Goal: Contribute content: Contribute content

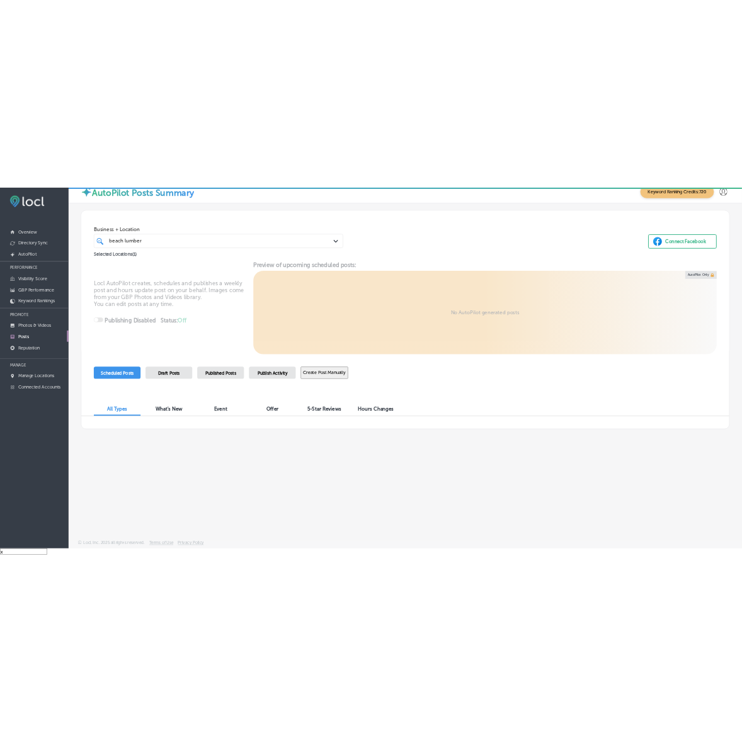
scroll to position [17, 0]
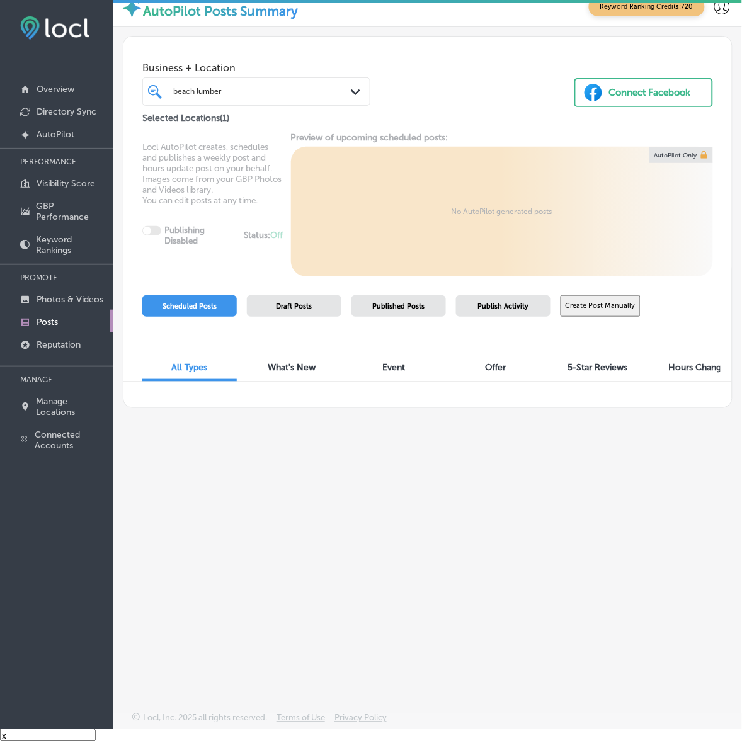
click at [348, 88] on div "beach lumber beach lumber Path Created with Sketch." at bounding box center [256, 91] width 227 height 16
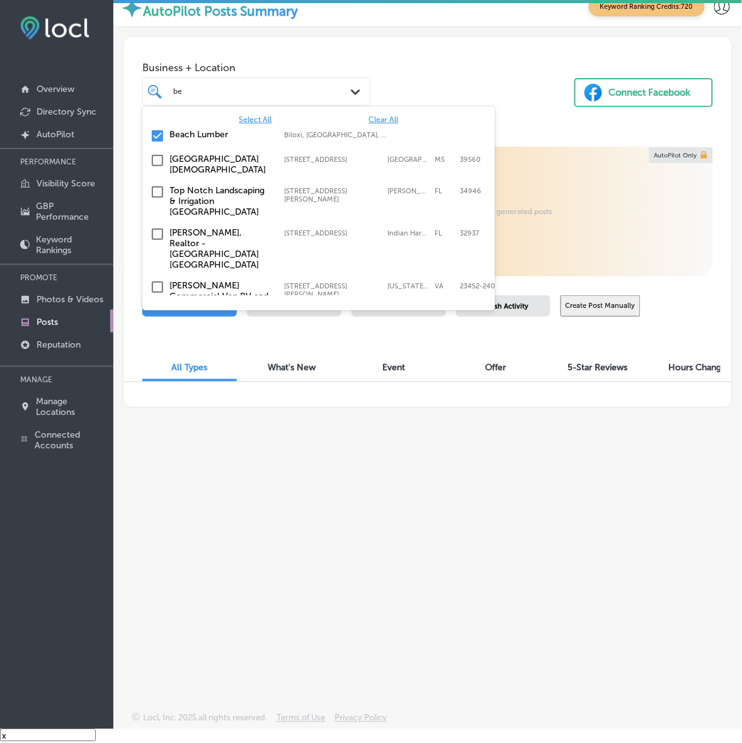
type input "b"
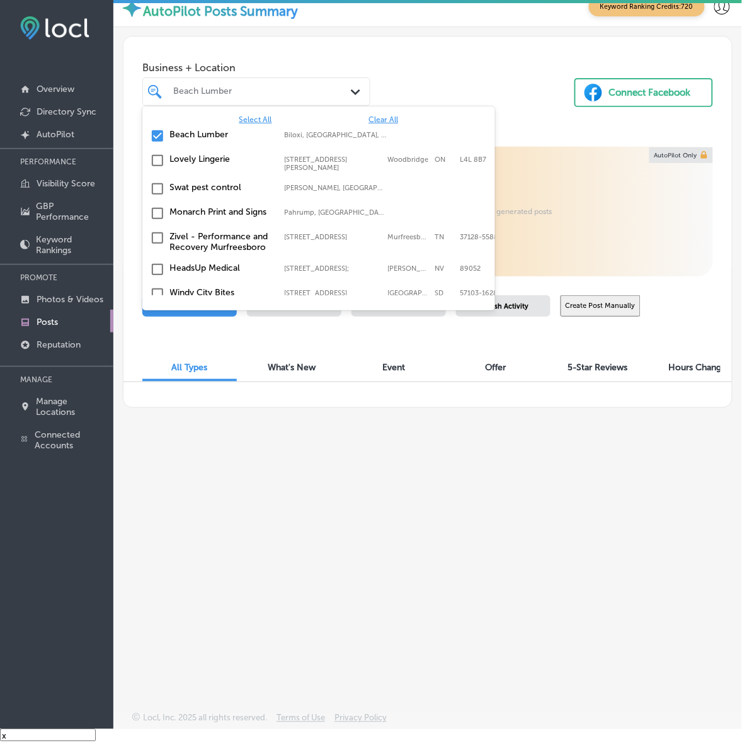
click at [257, 117] on span "Select All" at bounding box center [255, 119] width 33 height 9
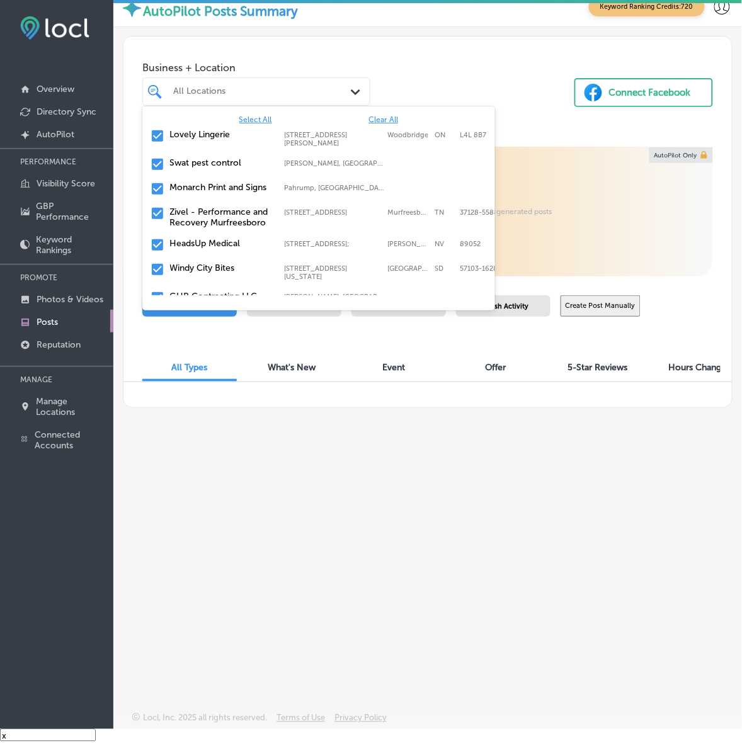
click at [416, 86] on div "Business + Location [STREET_ADDRESS][PERSON_NAME]. 154 results available. Use U…" at bounding box center [427, 81] width 608 height 89
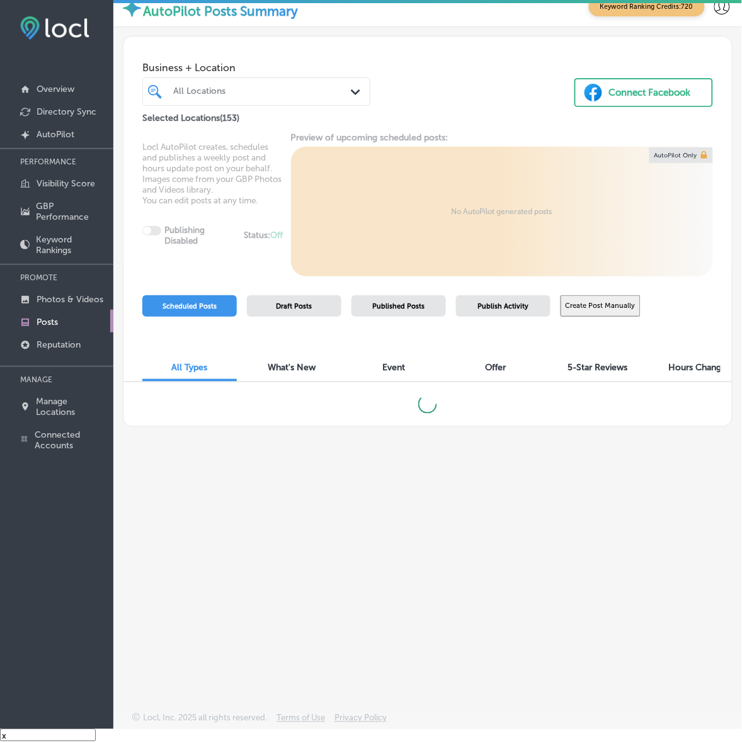
click at [498, 304] on span "Publish Activity" at bounding box center [503, 306] width 51 height 8
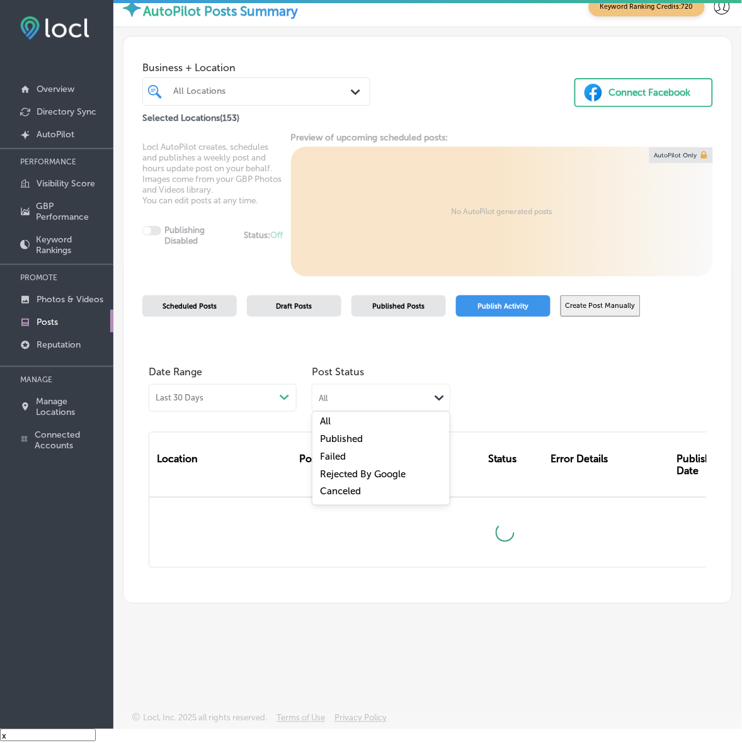
click at [435, 396] on icon "Path Created with Sketch." at bounding box center [439, 399] width 9 height 6
click at [383, 476] on label "Rejected By Google" at bounding box center [363, 474] width 86 height 11
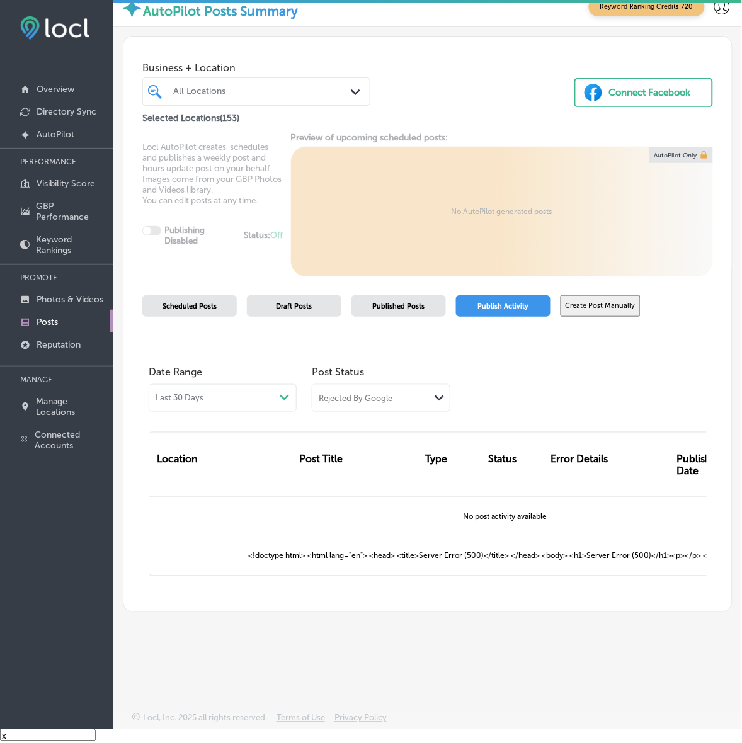
click at [430, 401] on div "Path Created with Sketch." at bounding box center [440, 398] width 20 height 18
click at [340, 451] on label "Failed" at bounding box center [333, 456] width 26 height 11
click at [414, 396] on div "Failed" at bounding box center [370, 397] width 117 height 12
click at [351, 492] on label "Canceled" at bounding box center [340, 491] width 41 height 11
click at [413, 399] on div "Canceled" at bounding box center [370, 397] width 117 height 12
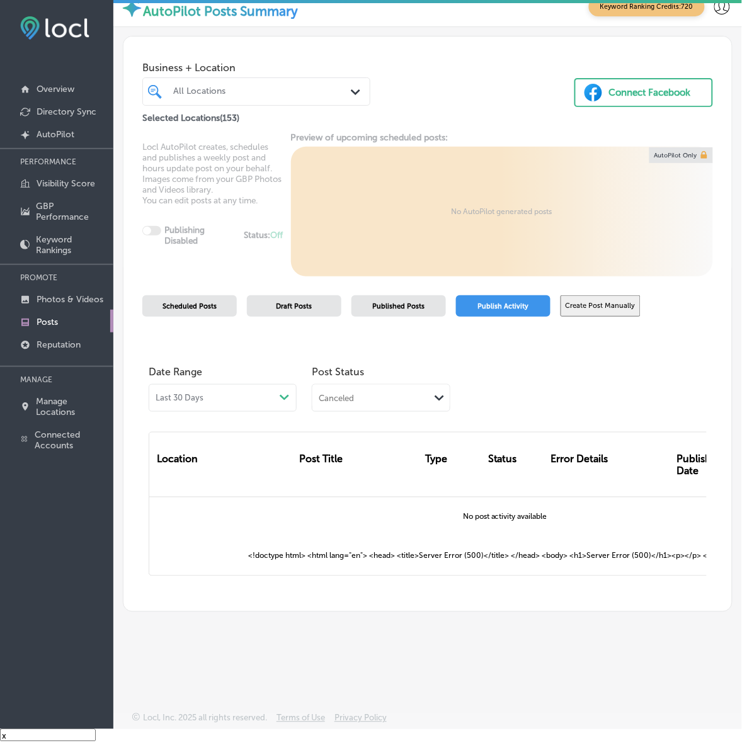
click at [572, 383] on div "Date Range Last 30 Days Path Created with Sketch. Post Status Canceled Path Cre…" at bounding box center [428, 386] width 558 height 52
click at [612, 298] on button "Create Post Manually" at bounding box center [601, 306] width 80 height 22
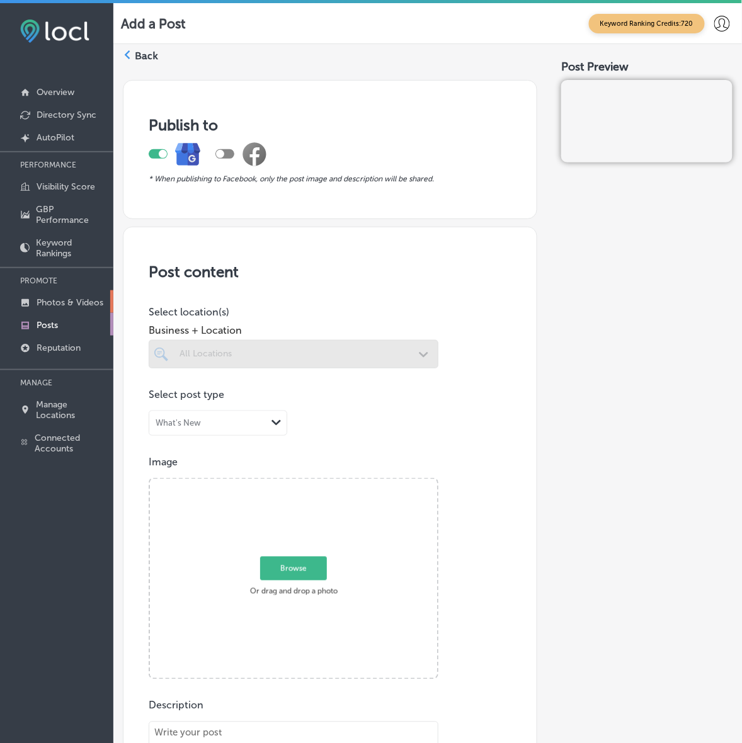
click at [65, 299] on p "Photos & Videos" at bounding box center [70, 302] width 67 height 11
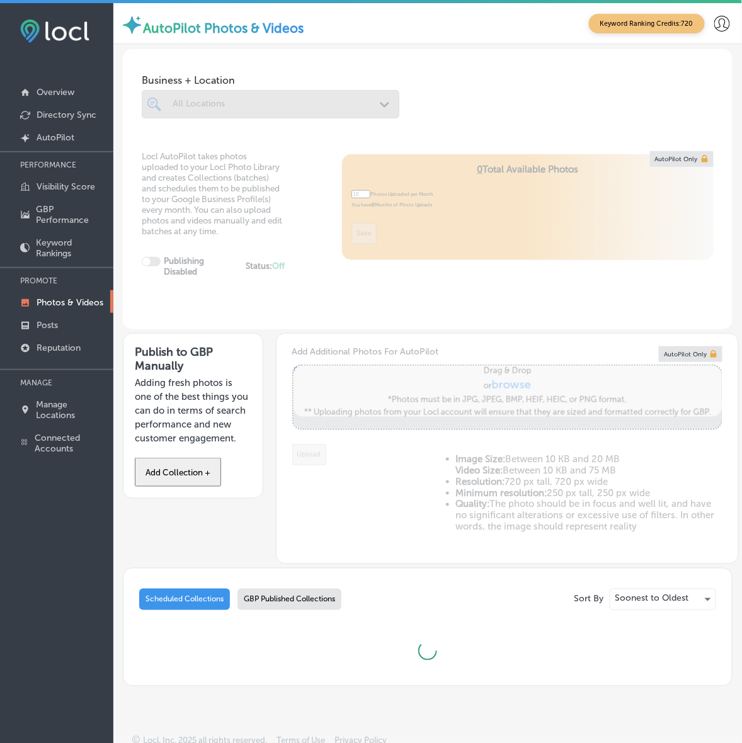
click at [190, 465] on button "Add Collection +" at bounding box center [178, 472] width 86 height 29
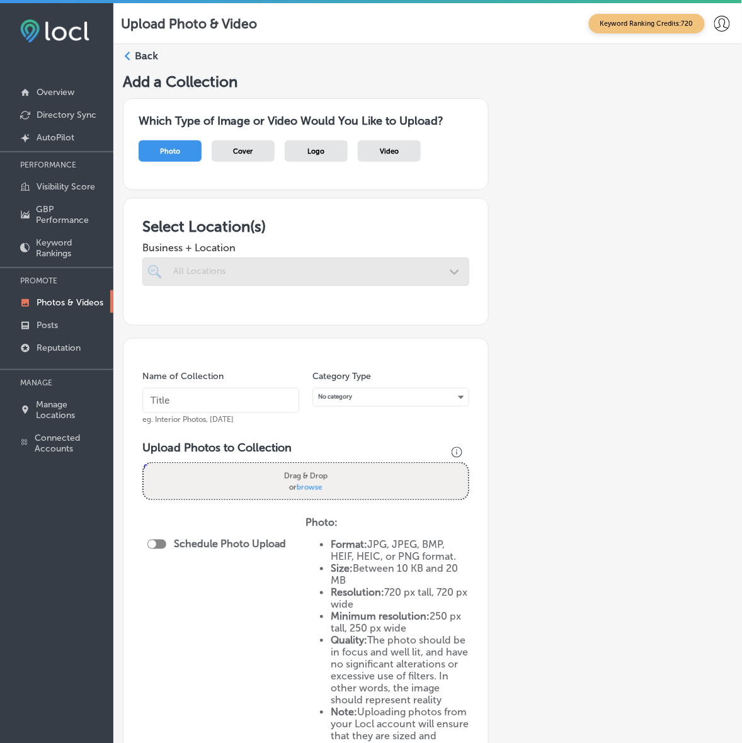
click at [441, 271] on div at bounding box center [305, 272] width 327 height 28
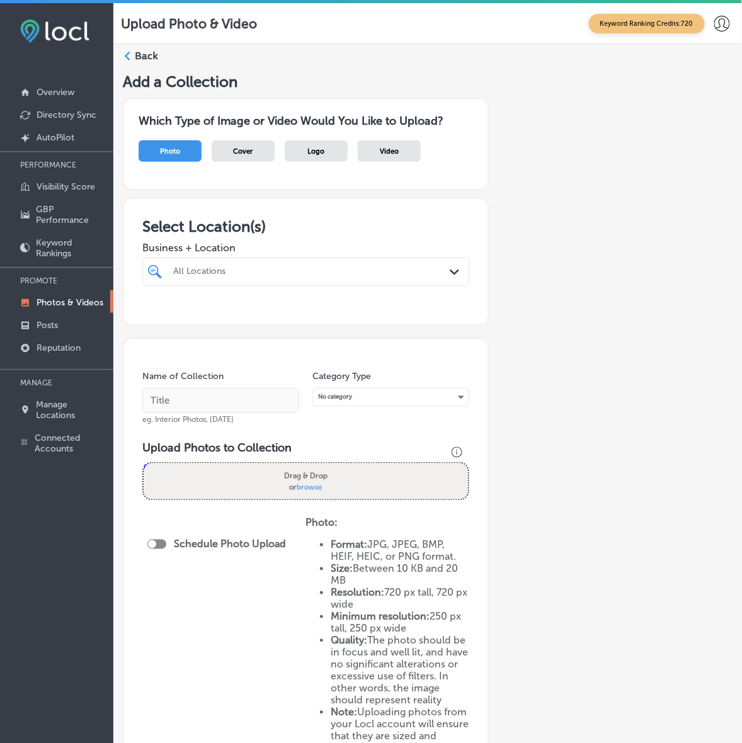
click at [453, 273] on div "Path Created with Sketch." at bounding box center [457, 272] width 14 height 14
click at [387, 320] on div "[GEOGRAPHIC_DATA] [STREET_ADDRESS]-4813 [STREET_ADDRESS]" at bounding box center [297, 319] width 255 height 21
type input "seascape"
click at [593, 307] on div "Add a Collection Which Type of Image or Video Would You Like to Upload? Photo C…" at bounding box center [428, 458] width 610 height 772
click at [211, 406] on input "text" at bounding box center [220, 400] width 157 height 25
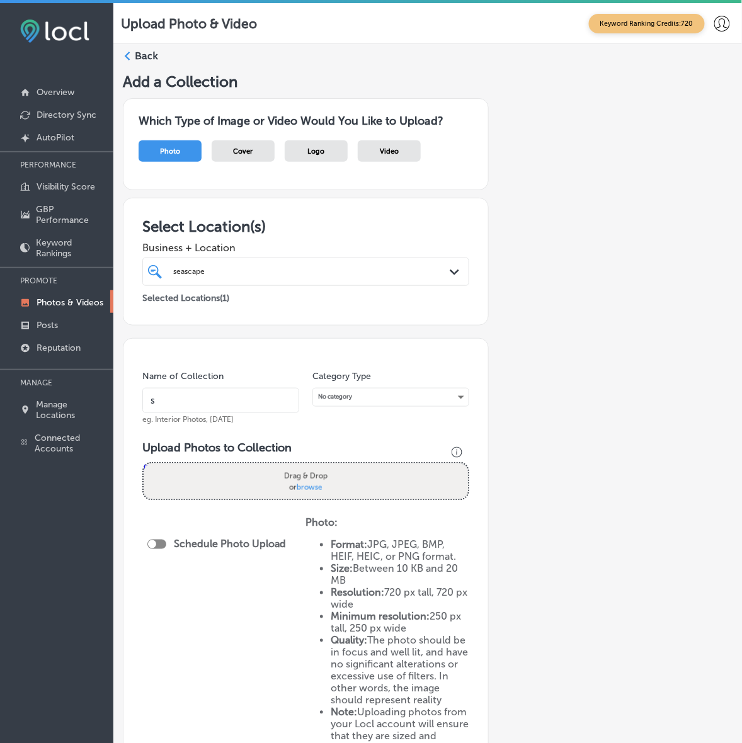
type input "Seascape-Aquarium-&-Pet-Center"
click at [243, 398] on input "Seascape-Aquarium-&-Pet-Center" at bounding box center [220, 400] width 157 height 25
click at [244, 398] on input "Seascape-Aquarium-&-Pet-Center" at bounding box center [220, 400] width 157 height 25
click at [666, 351] on div "Add a Collection Which Type of Image or Video Would You Like to Upload? Photo C…" at bounding box center [428, 458] width 610 height 772
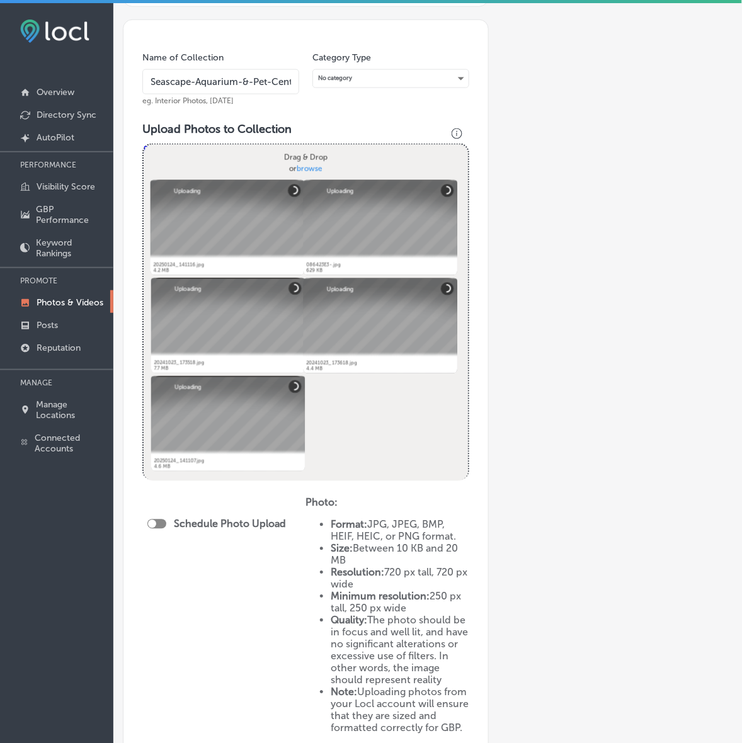
scroll to position [482, 0]
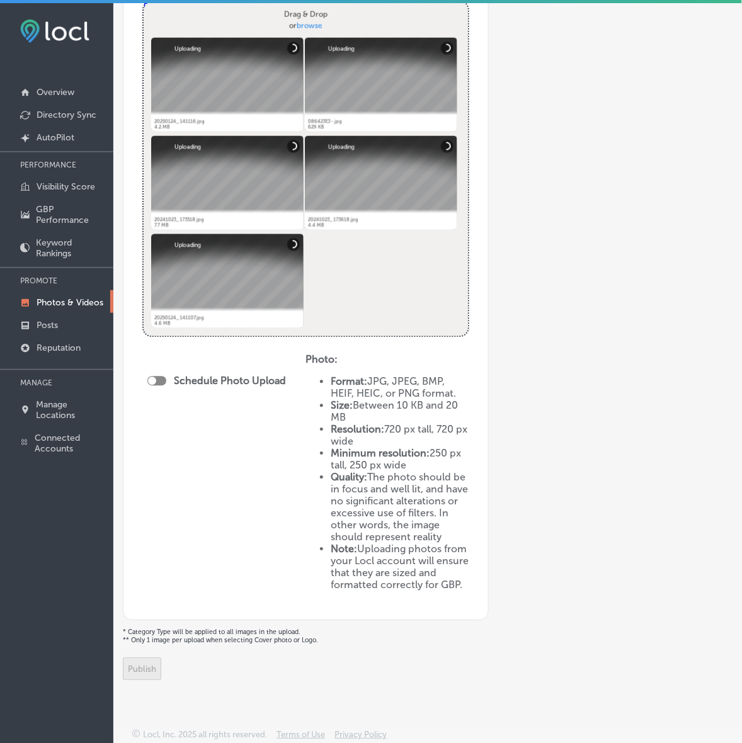
click at [159, 377] on div at bounding box center [156, 381] width 19 height 9
checkbox input "true"
click at [225, 421] on div "Publish Now Path Created with Sketch." at bounding box center [219, 427] width 125 height 12
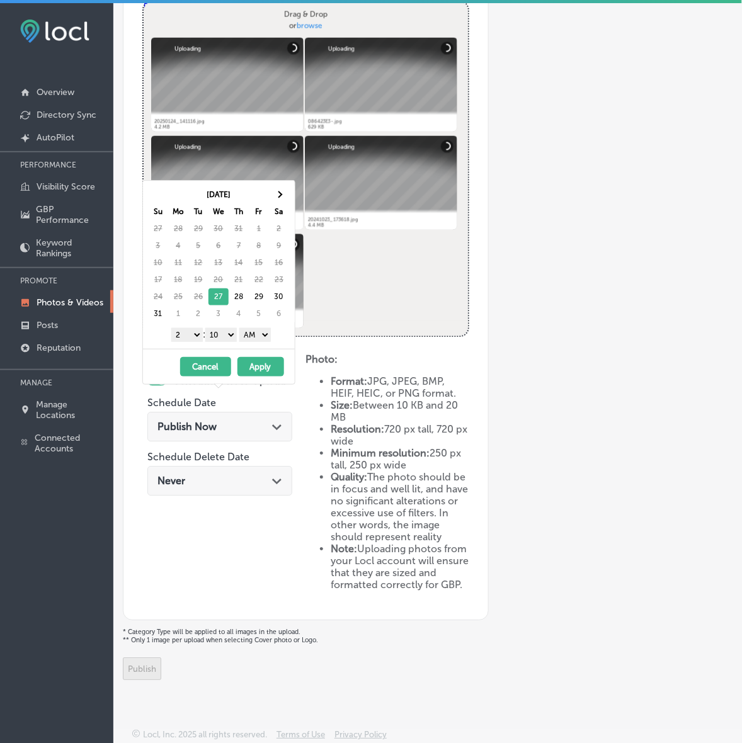
click at [281, 185] on div "[DATE] Su Mo Tu We Th Fr Sa 27 28 29 30 31 1 2 3 4 5 6 7 8 9 10 11 12 13 14 15 …" at bounding box center [219, 265] width 152 height 168
click at [281, 193] on span at bounding box center [278, 194] width 7 height 7
click at [192, 336] on select "1 2 3 4 5 6 7 8 9 10 11 12" at bounding box center [186, 335] width 31 height 14
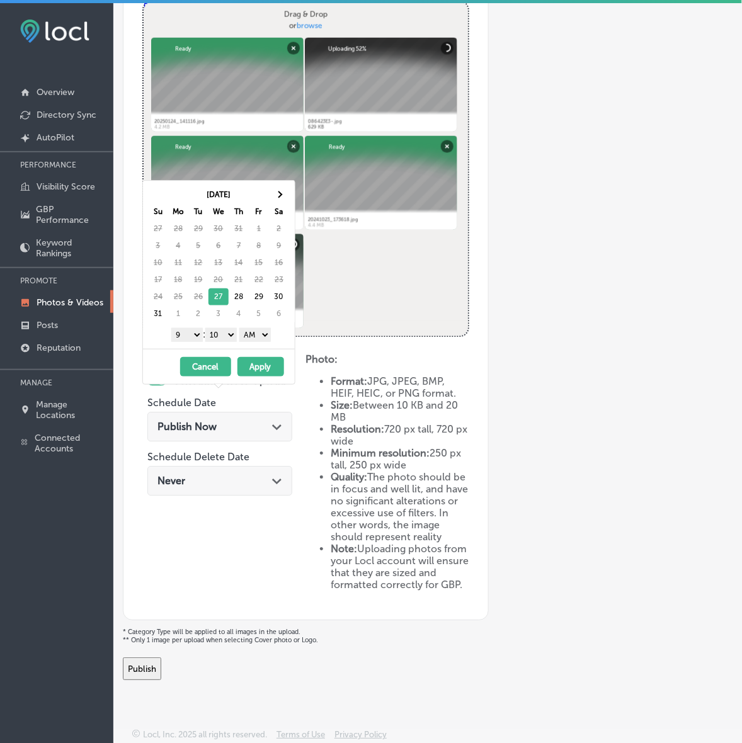
click at [225, 336] on select "00 10 20 30 40 50" at bounding box center [220, 335] width 31 height 14
click at [263, 338] on select "AM PM" at bounding box center [254, 335] width 31 height 14
click at [288, 195] on th at bounding box center [279, 194] width 20 height 17
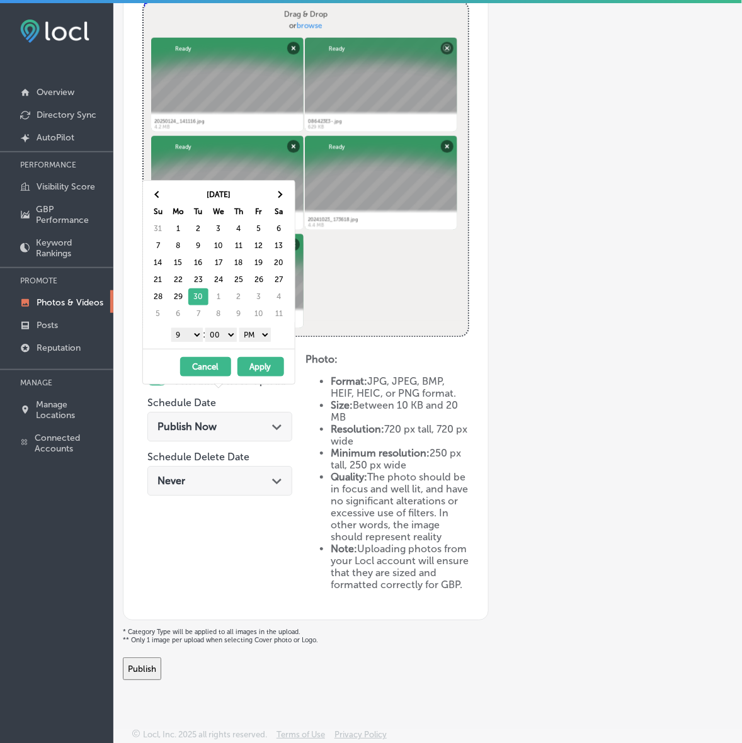
click at [246, 366] on button "Apply" at bounding box center [260, 367] width 47 height 20
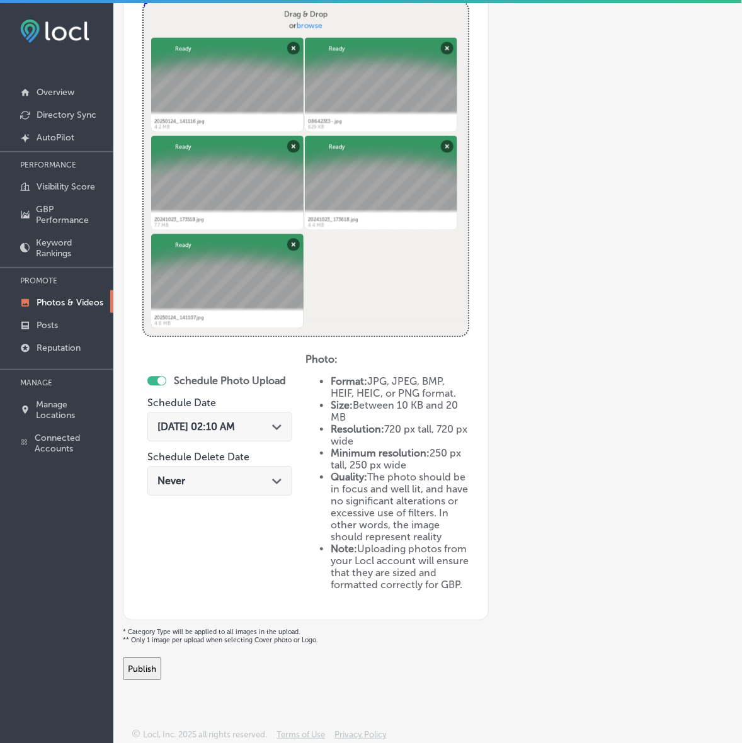
click at [278, 413] on div "[DATE] 02:10 AM Path Created with Sketch." at bounding box center [219, 428] width 145 height 30
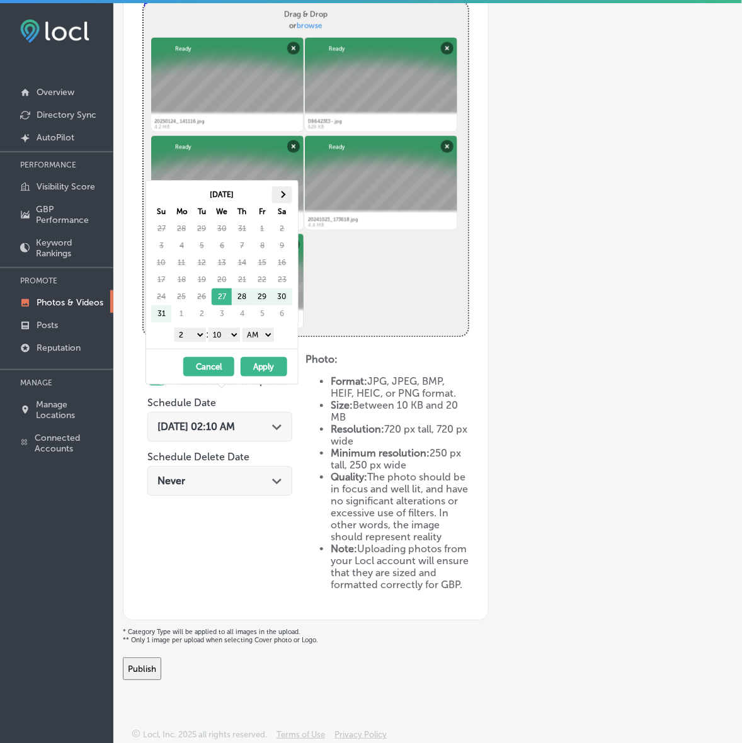
click at [285, 197] on th at bounding box center [282, 194] width 20 height 17
drag, startPoint x: 198, startPoint y: 334, endPoint x: 206, endPoint y: 365, distance: 32.4
click at [198, 334] on select "1 2 3 4 5 6 7 8 9 10 11 12" at bounding box center [189, 335] width 31 height 14
click at [225, 328] on div "1 2 3 4 5 6 7 8 9 10 11 12 : 00 10 20 30 40 50 AM PM" at bounding box center [224, 334] width 147 height 19
click at [229, 343] on div "1 2 3 4 5 6 7 8 9 10 11 12 : 00 10 20 30 40 50 AM PM" at bounding box center [224, 334] width 147 height 19
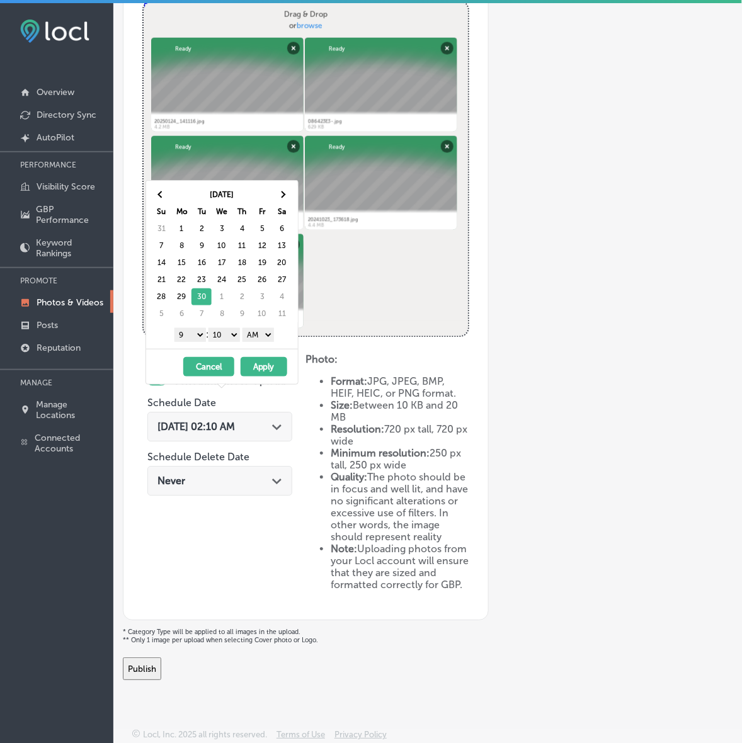
click at [231, 339] on select "00 10 20 30 40 50" at bounding box center [223, 335] width 31 height 14
click at [260, 339] on select "AM PM" at bounding box center [257, 335] width 31 height 14
click at [263, 367] on button "Apply" at bounding box center [264, 367] width 47 height 20
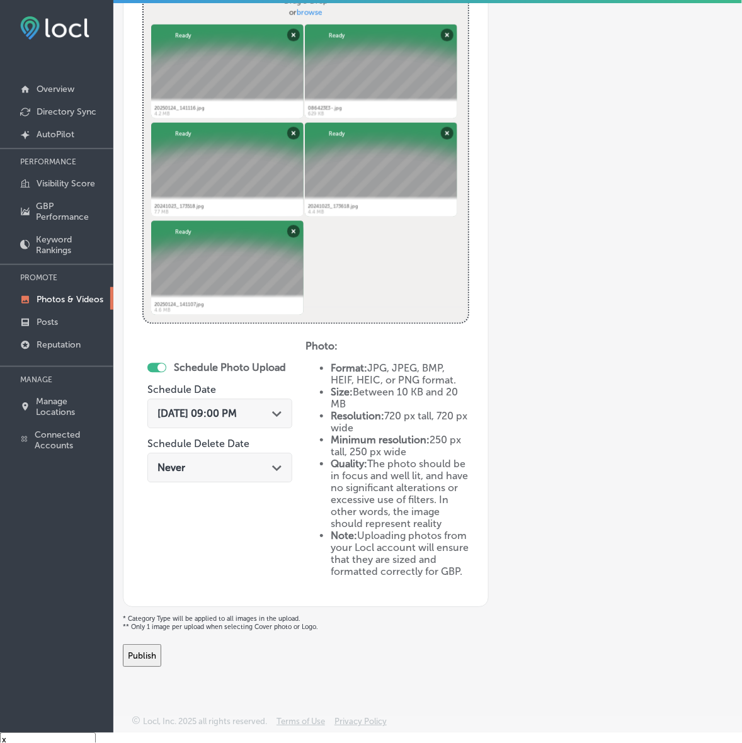
scroll to position [17, 0]
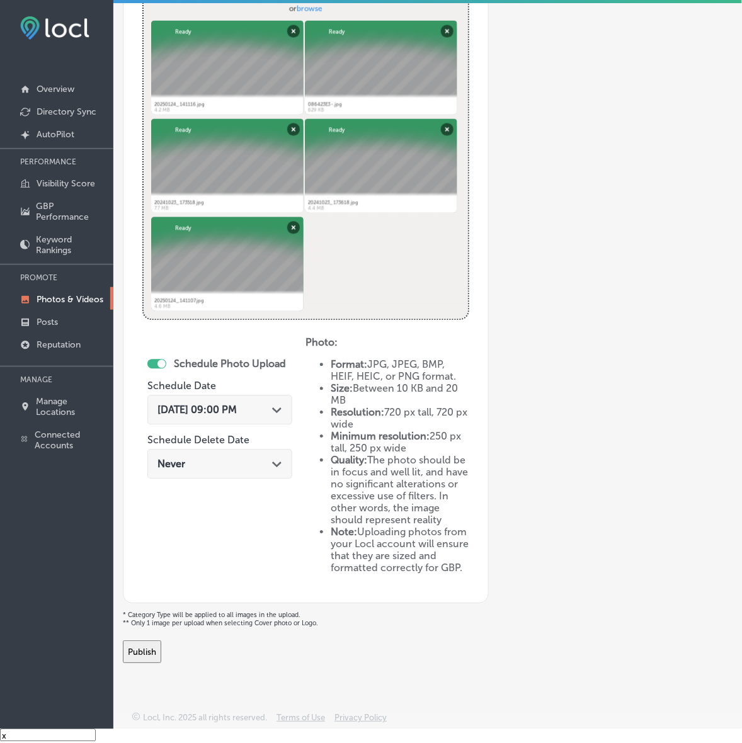
click at [161, 653] on button "Publish" at bounding box center [142, 652] width 38 height 23
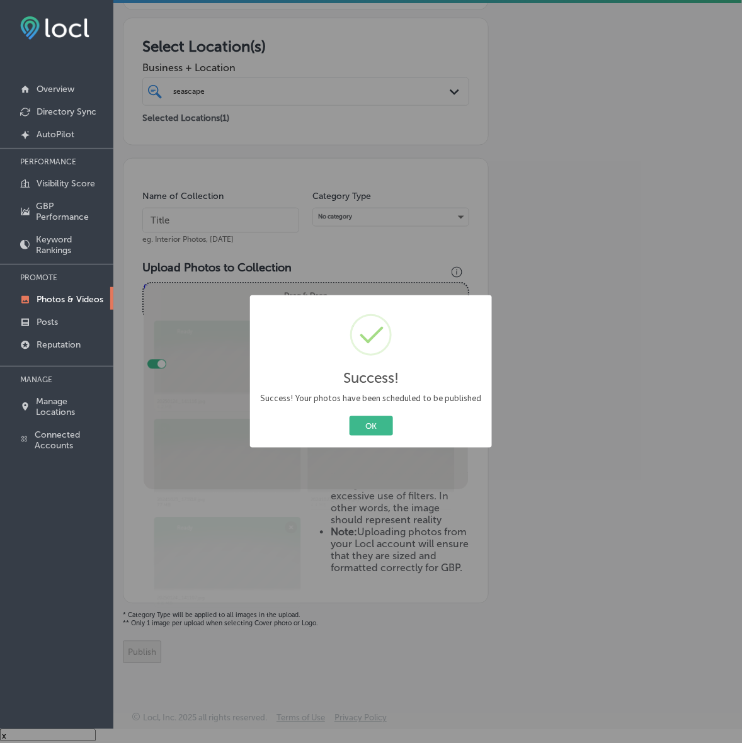
scroll to position [183, 0]
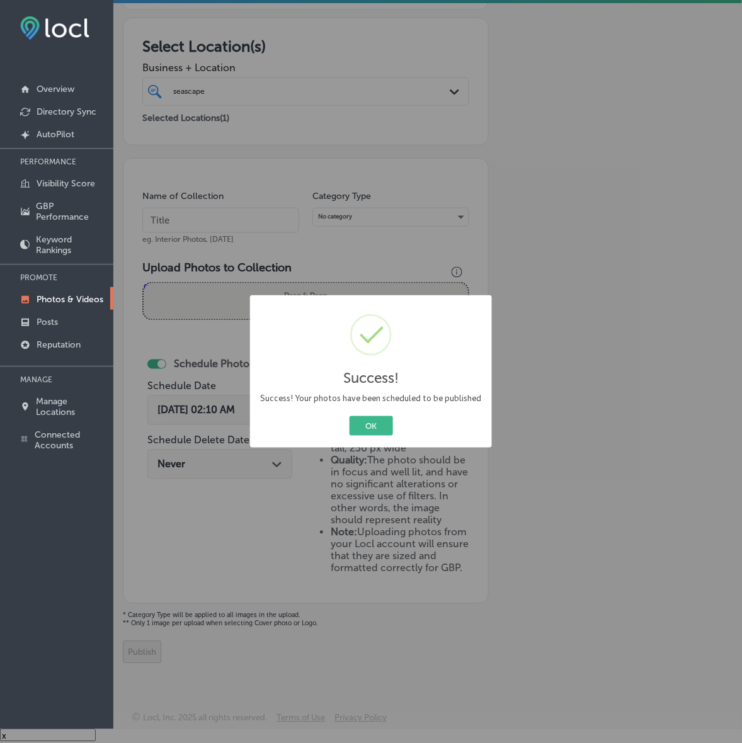
click at [350, 416] on button "OK" at bounding box center [371, 426] width 43 height 20
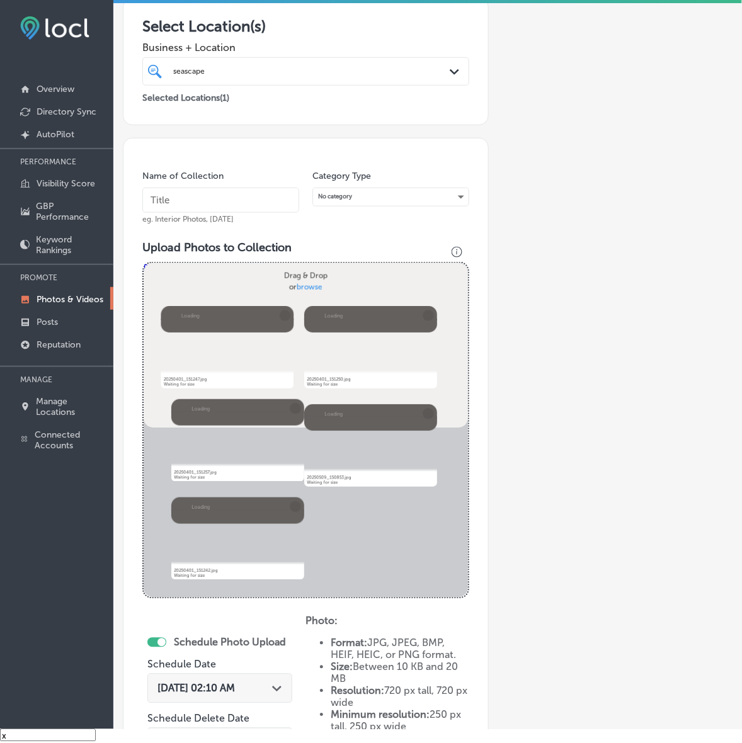
click at [265, 213] on input "text" at bounding box center [220, 200] width 157 height 25
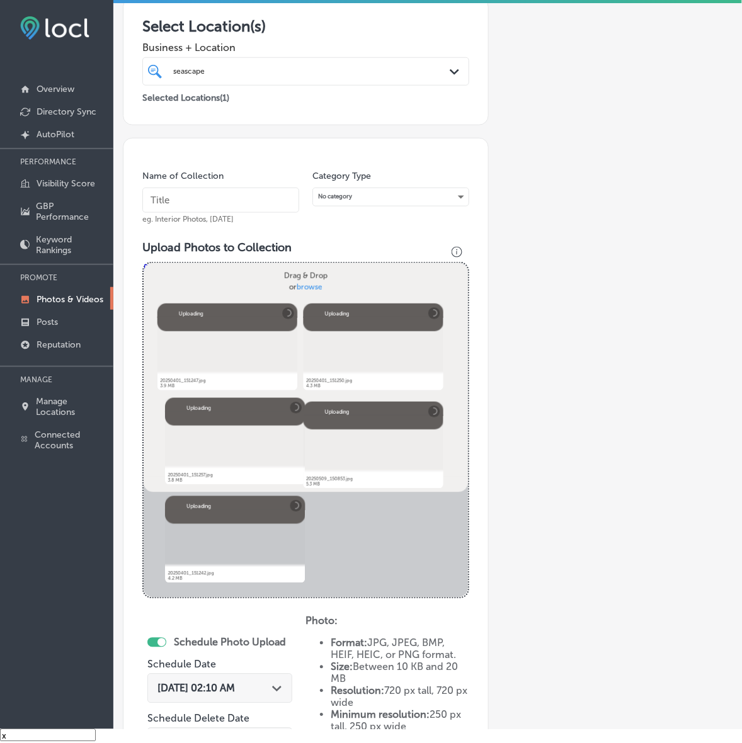
scroll to position [105, 0]
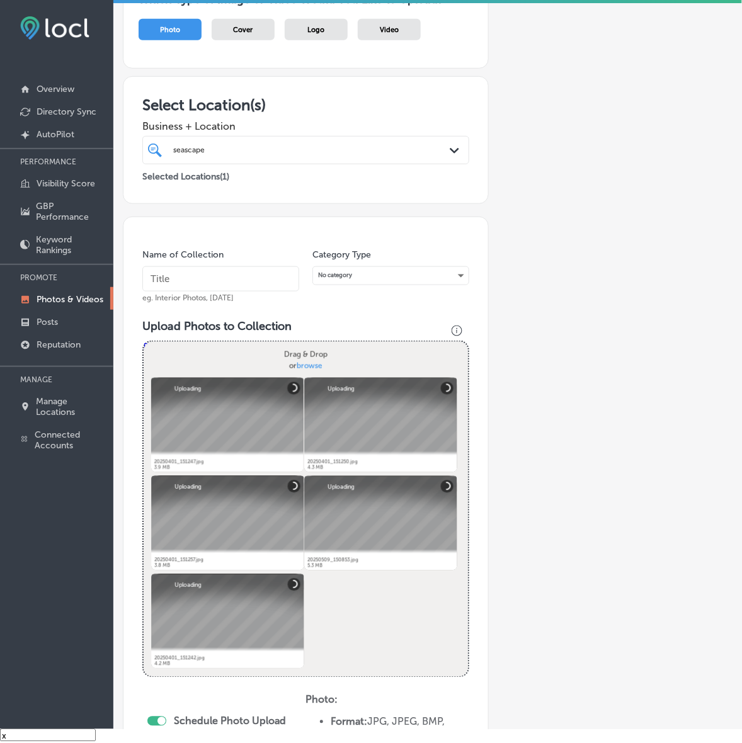
paste input "Seascape-Aquarium-&-Pet-Center"
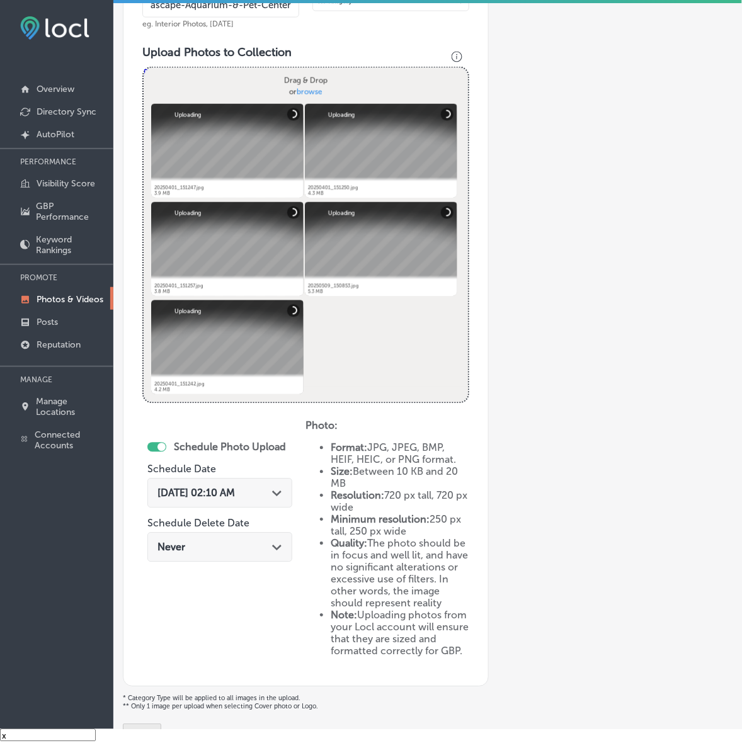
scroll to position [419, 0]
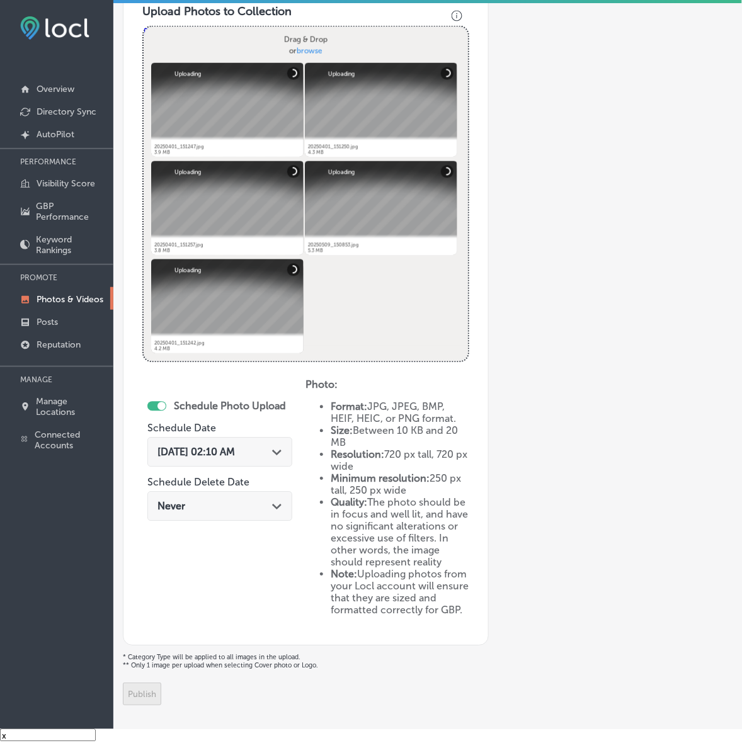
type input "Seascape-Aquarium-&-Pet-Center"
click at [235, 451] on span "[DATE] 02:10 AM" at bounding box center [195, 453] width 77 height 12
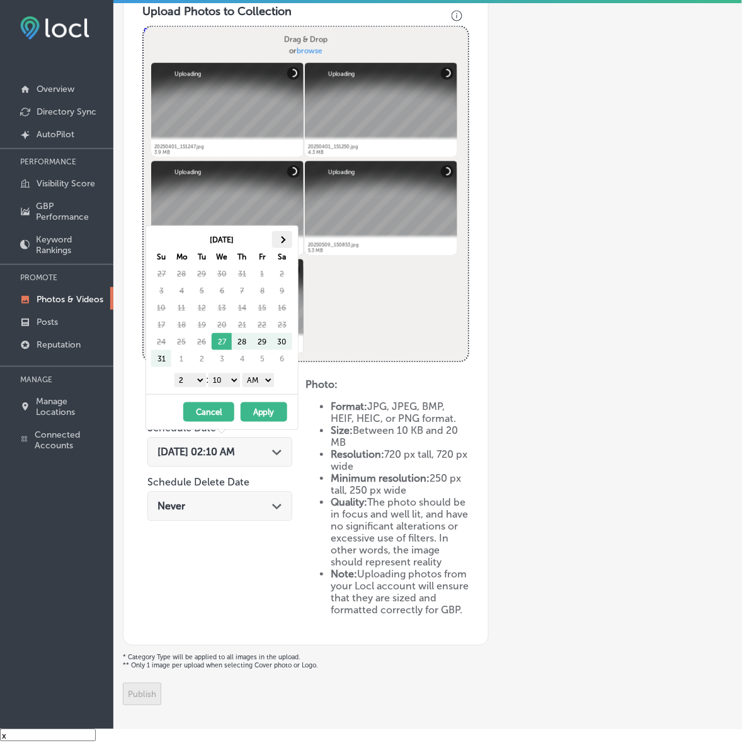
click at [287, 237] on th at bounding box center [282, 239] width 20 height 17
click at [194, 381] on select "1 2 3 4 5 6 7 8 9 10 11 12" at bounding box center [189, 381] width 31 height 14
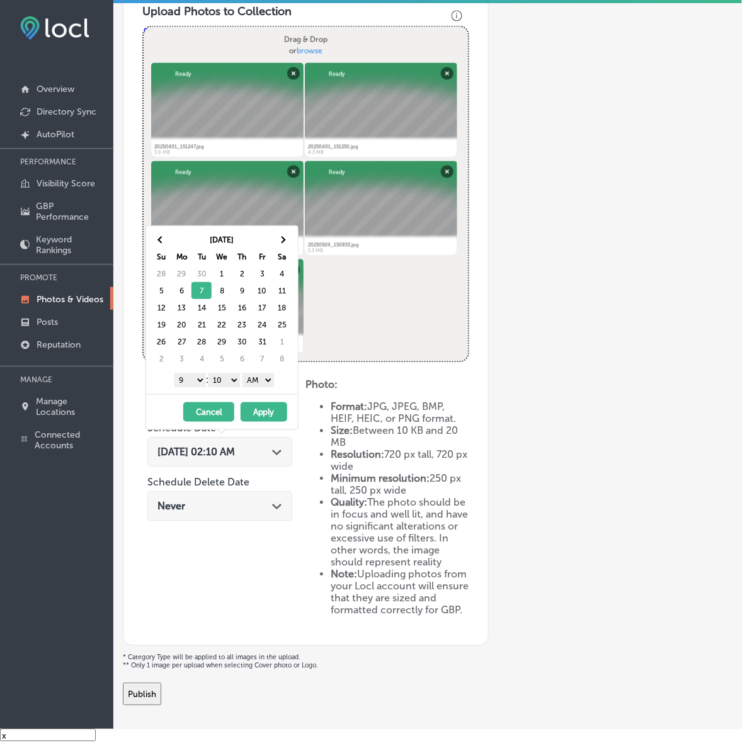
click at [225, 382] on select "00 10 20 30 40 50" at bounding box center [223, 381] width 31 height 14
drag, startPoint x: 237, startPoint y: 388, endPoint x: 260, endPoint y: 385, distance: 23.4
click at [260, 380] on select "AM PM" at bounding box center [257, 381] width 31 height 14
click at [263, 411] on button "Apply" at bounding box center [264, 412] width 47 height 20
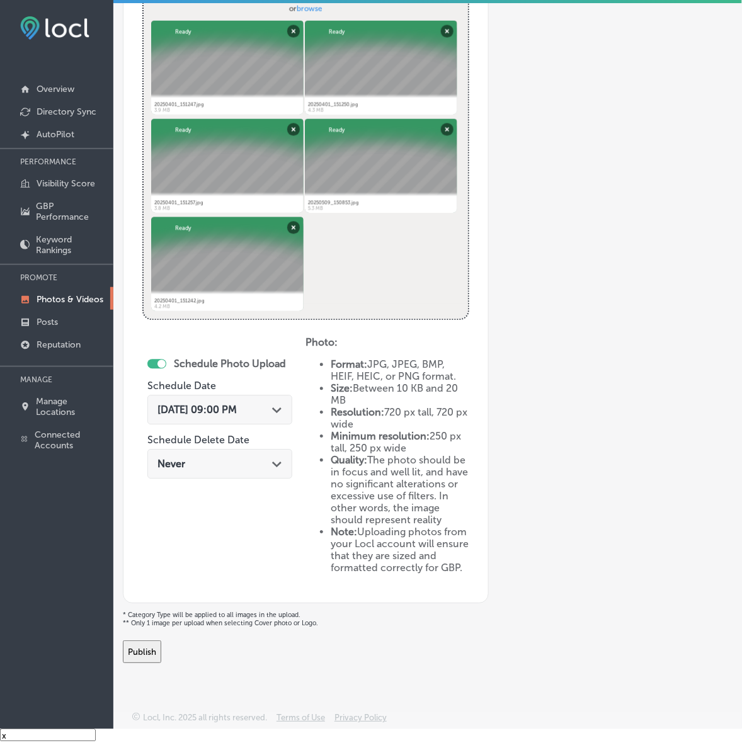
scroll to position [482, 0]
click at [154, 663] on div "Back Add a Collection Which Type of Image or Video Would You Like to Upload? Ph…" at bounding box center [427, 116] width 629 height 1103
click at [156, 649] on button "Publish" at bounding box center [142, 652] width 38 height 23
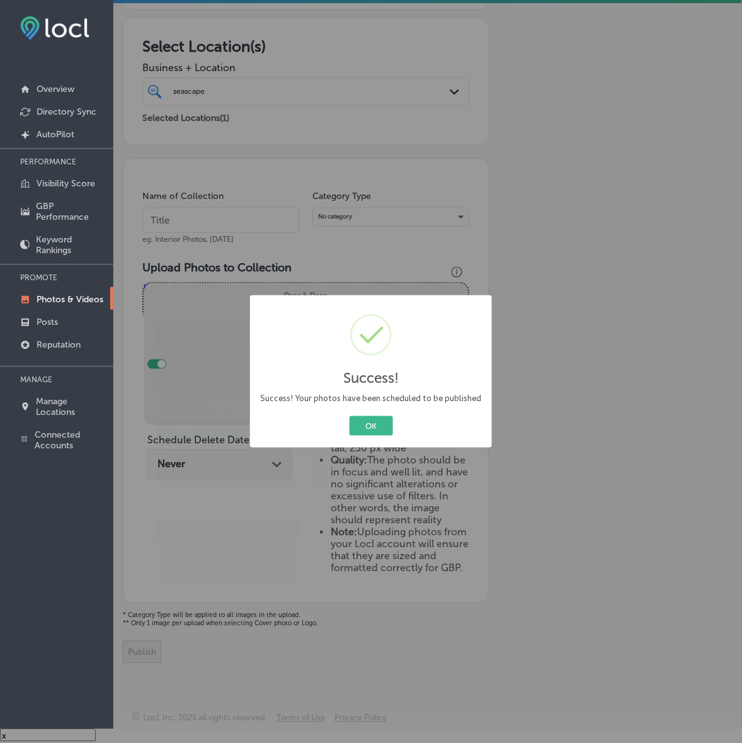
scroll to position [183, 0]
click at [372, 428] on button "OK" at bounding box center [371, 426] width 43 height 20
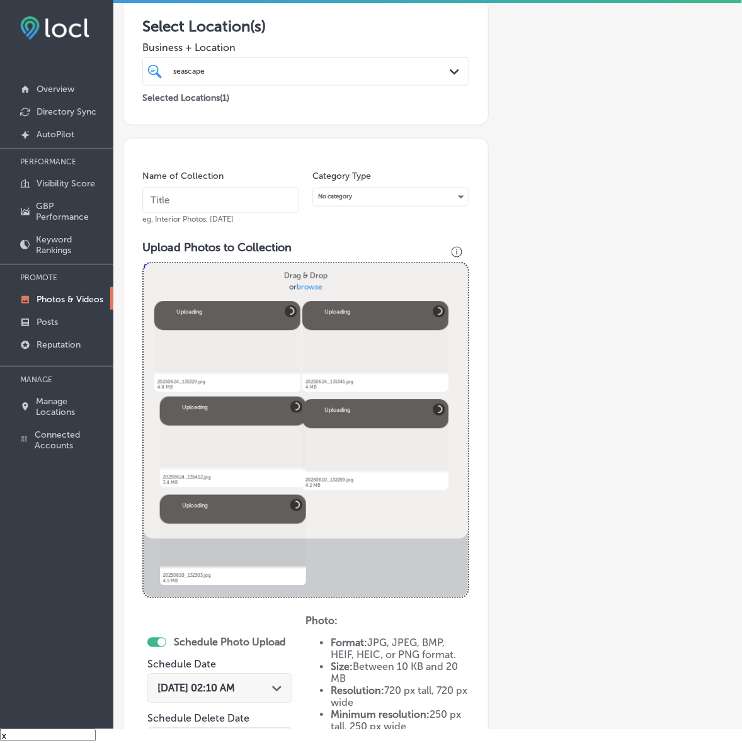
click at [247, 188] on input "text" at bounding box center [220, 200] width 157 height 25
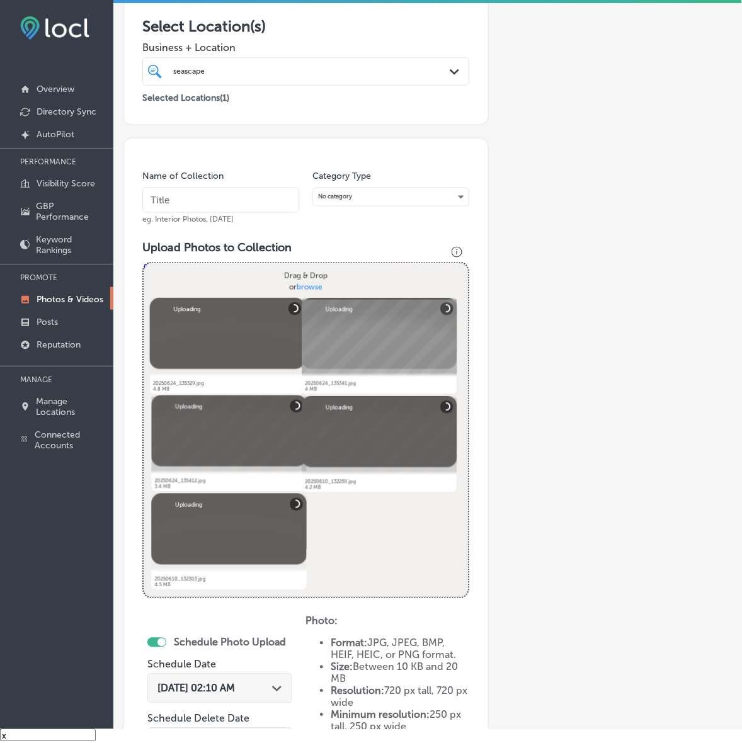
paste input "Seascape-Aquarium-&-Pet-Center"
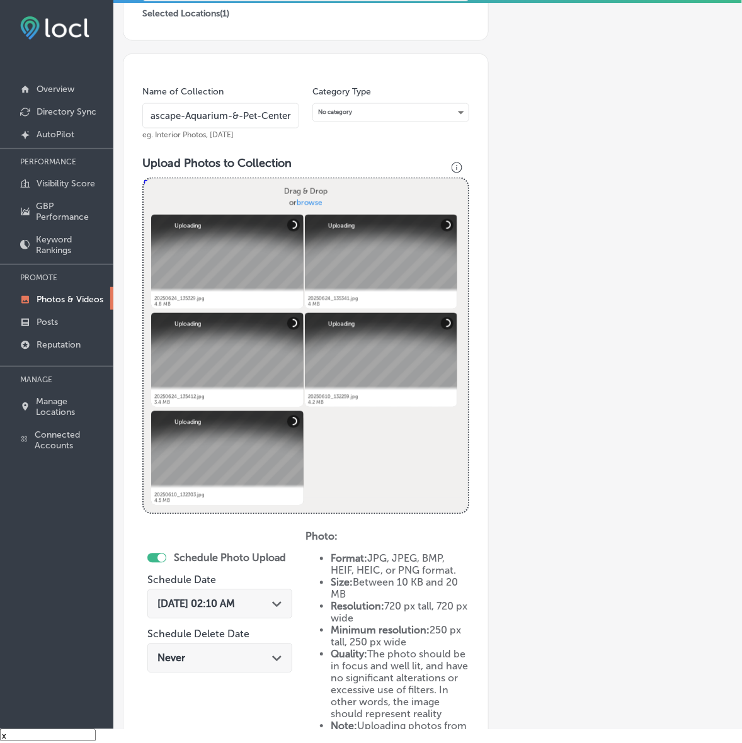
scroll to position [341, 0]
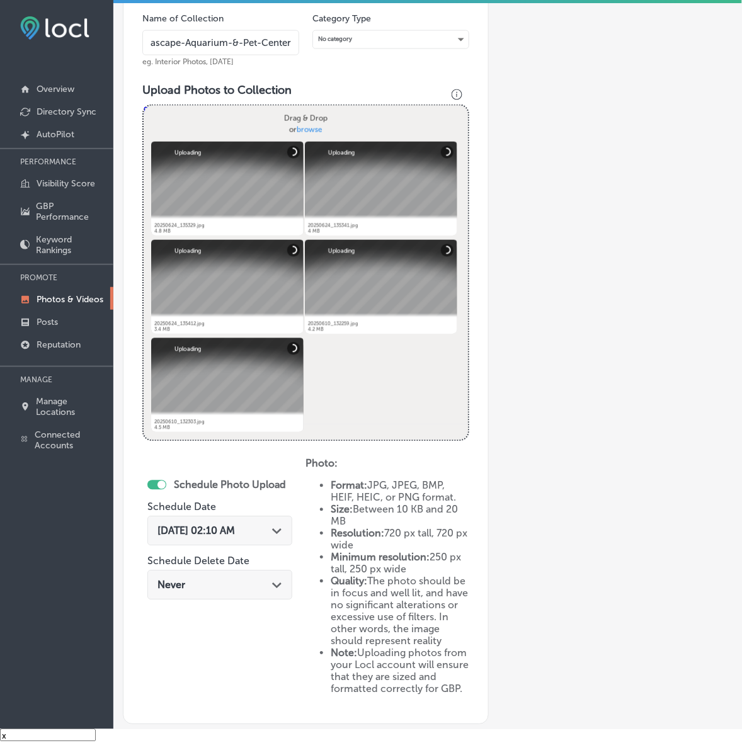
type input "Seascape-Aquarium-&-Pet-Center"
drag, startPoint x: 262, startPoint y: 525, endPoint x: 277, endPoint y: 453, distance: 72.8
click at [235, 525] on span "[DATE] 02:10 AM" at bounding box center [195, 531] width 77 height 12
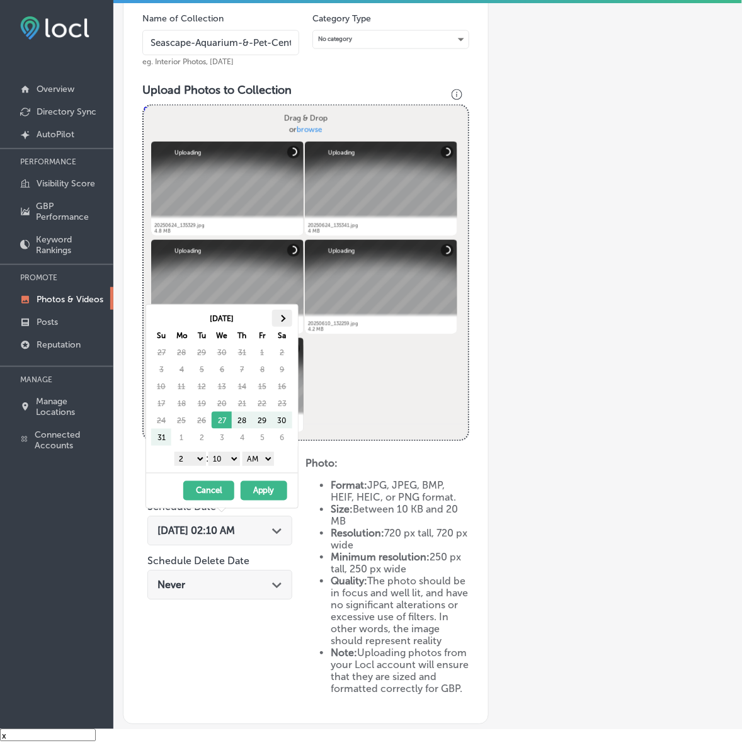
click at [290, 322] on th at bounding box center [282, 318] width 20 height 17
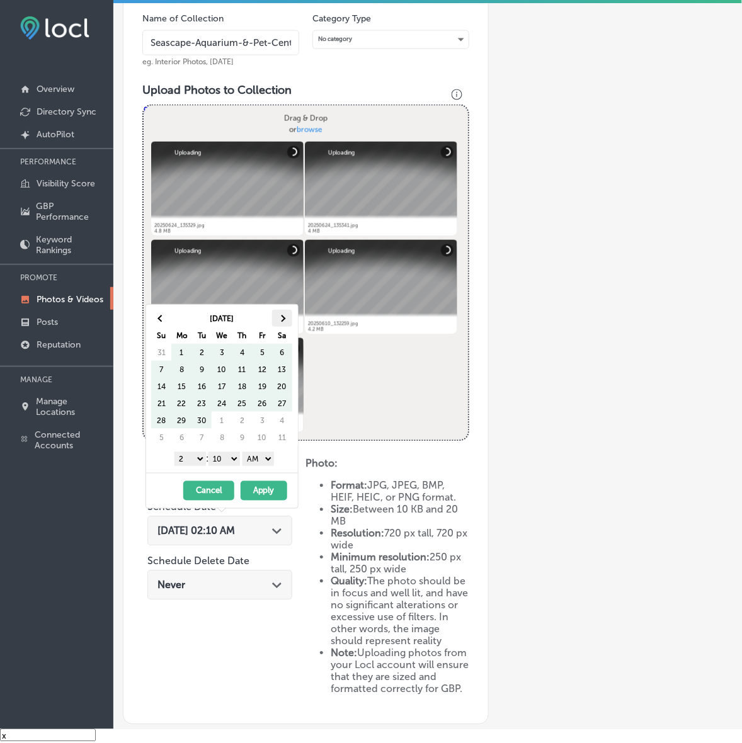
click at [287, 321] on th at bounding box center [282, 318] width 20 height 17
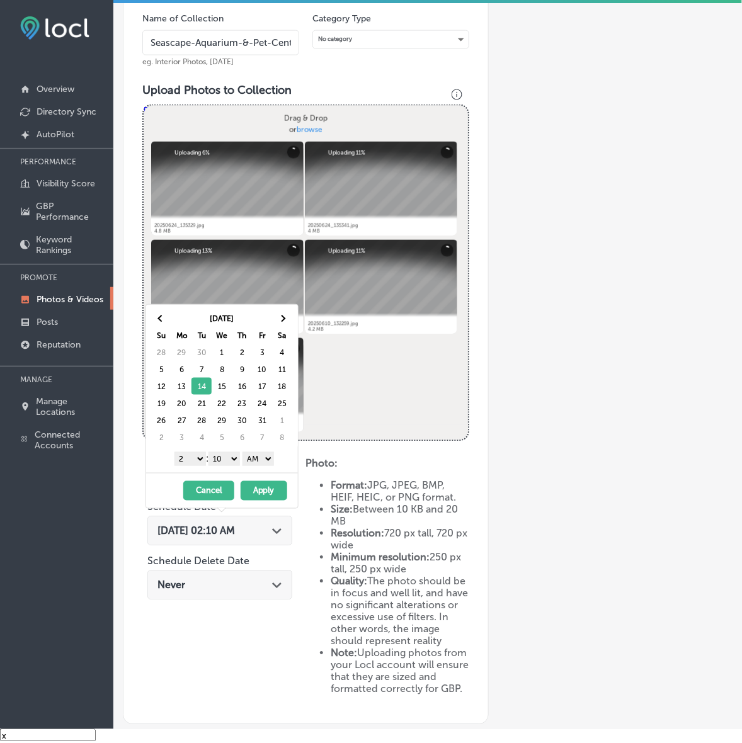
click at [187, 461] on select "1 2 3 4 5 6 7 8 9 10 11 12" at bounding box center [189, 459] width 31 height 14
click at [231, 464] on select "00 10 20 30 40 50" at bounding box center [223, 459] width 31 height 14
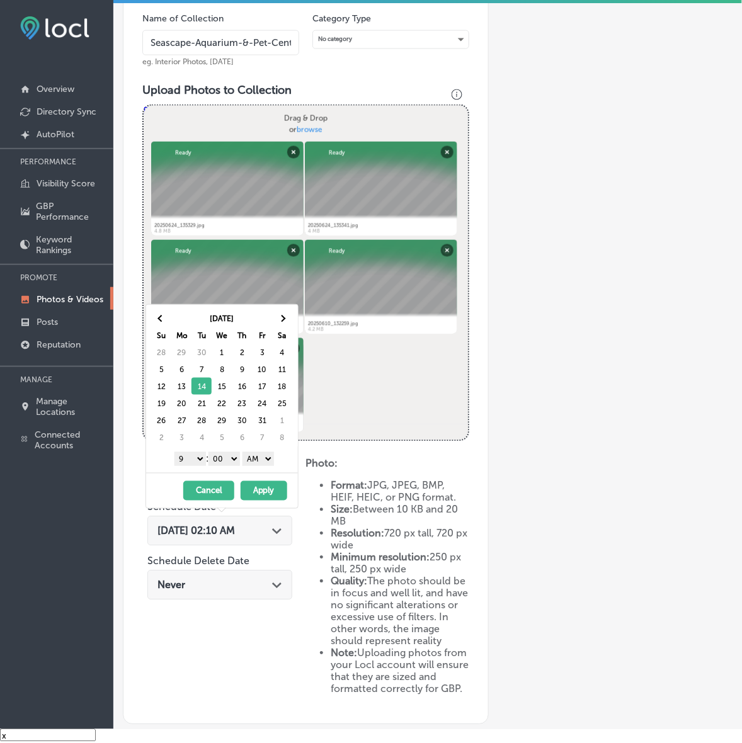
click at [262, 460] on select "AM PM" at bounding box center [257, 459] width 31 height 14
click at [265, 491] on button "Apply" at bounding box center [264, 491] width 47 height 20
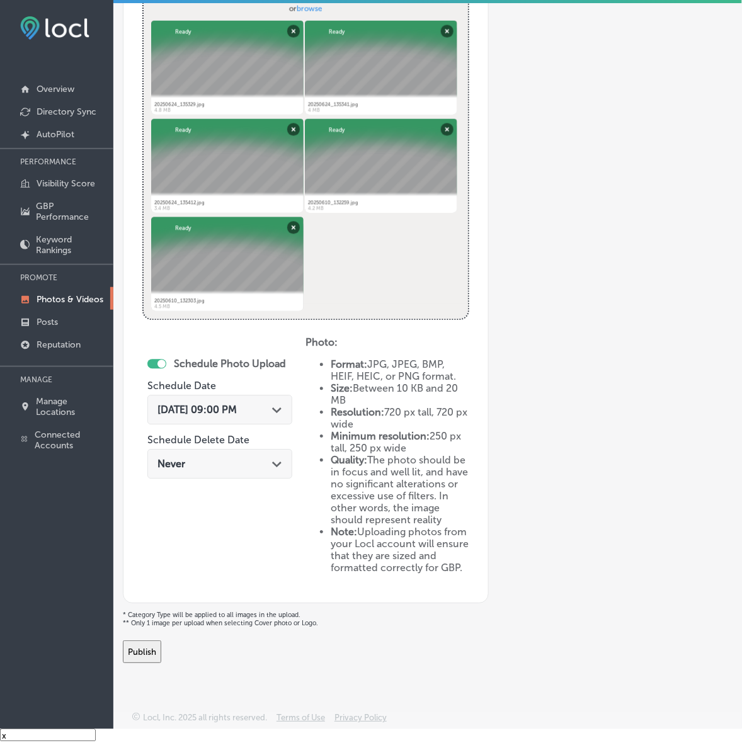
scroll to position [482, 0]
click at [161, 656] on button "Publish" at bounding box center [142, 652] width 38 height 23
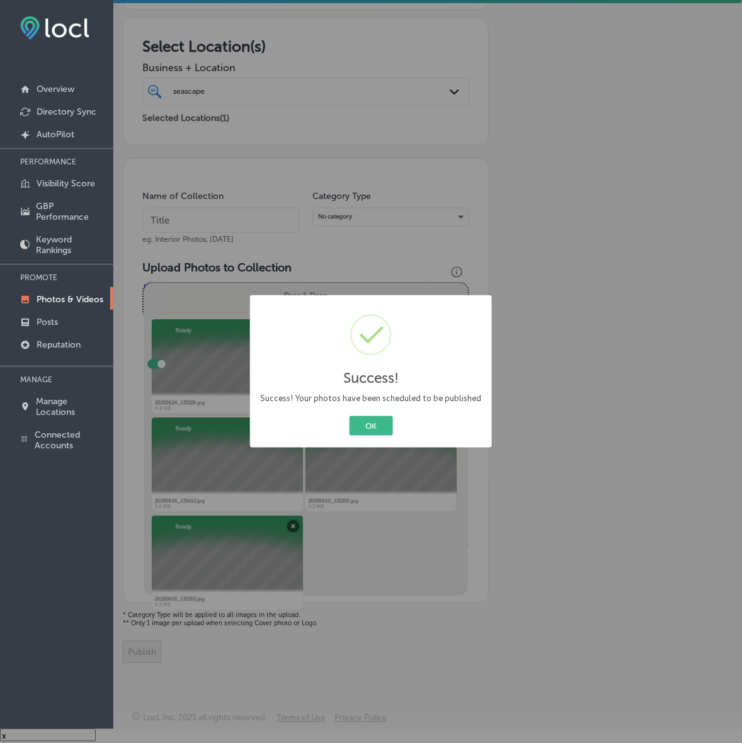
scroll to position [183, 0]
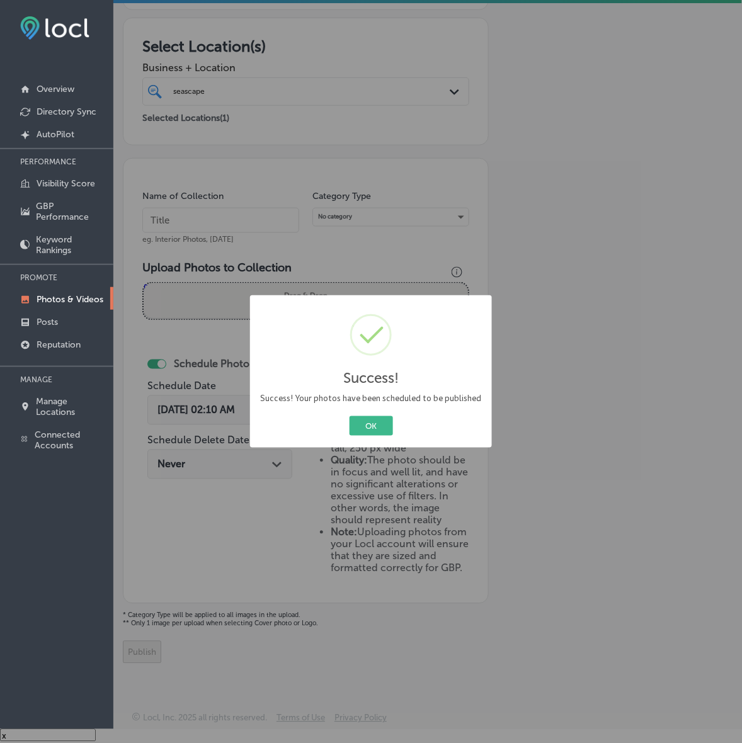
click at [350, 416] on button "OK" at bounding box center [371, 426] width 43 height 20
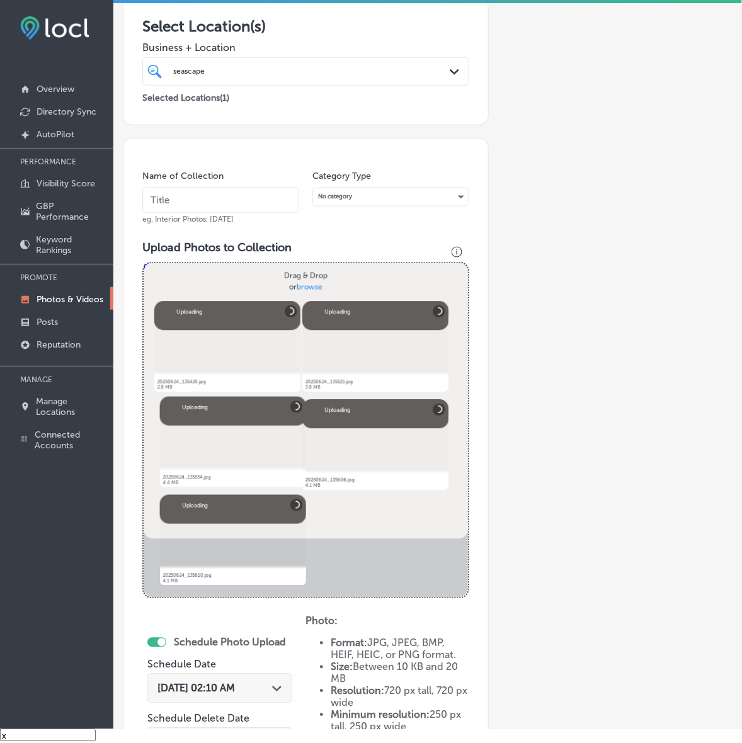
scroll to position [105, 0]
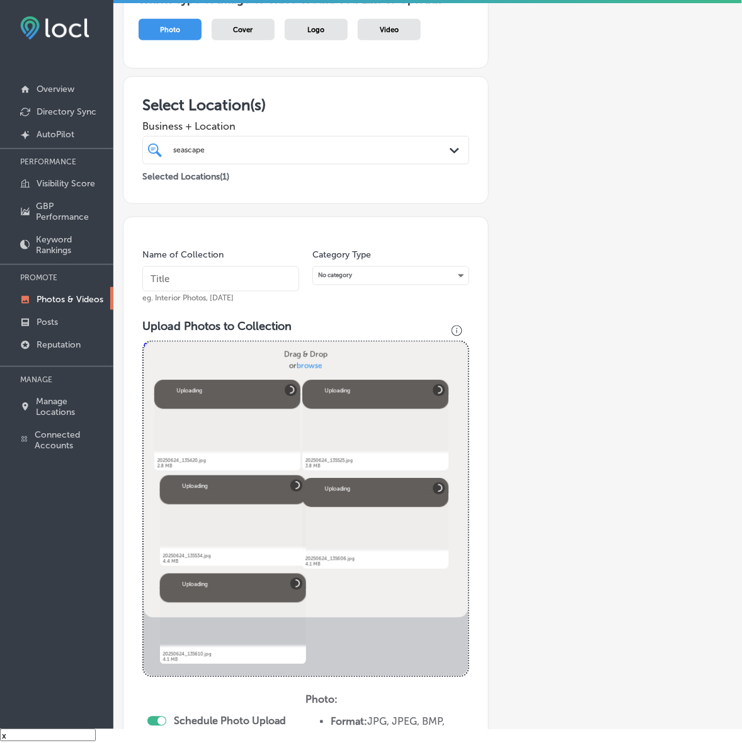
click at [271, 275] on input "text" at bounding box center [220, 278] width 157 height 25
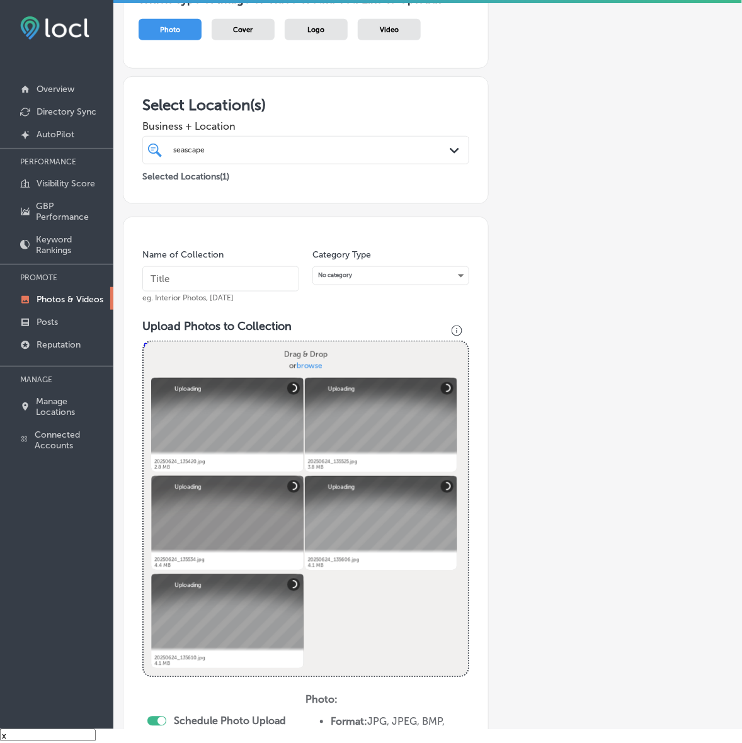
paste input "Seascape-Aquarium-&-Pet-Center"
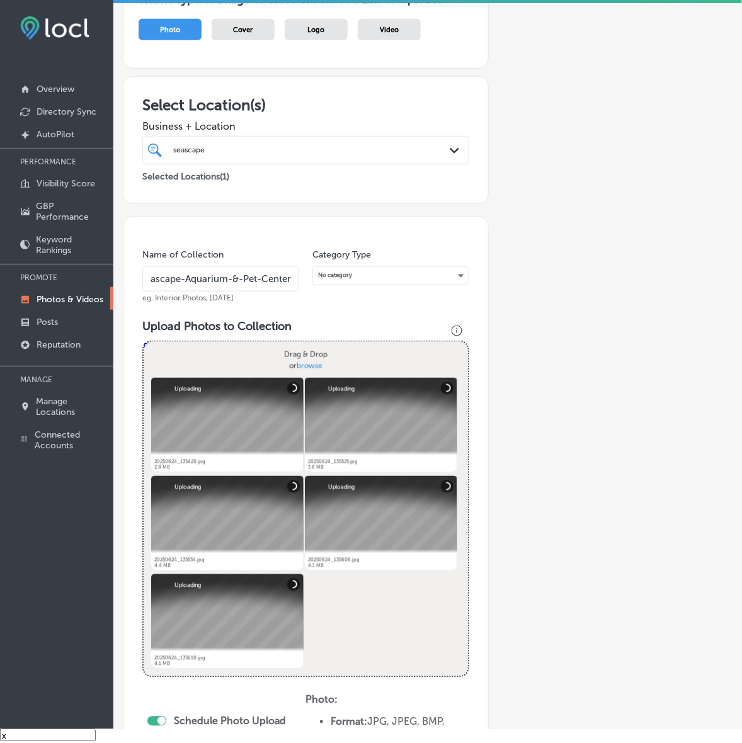
scroll to position [262, 0]
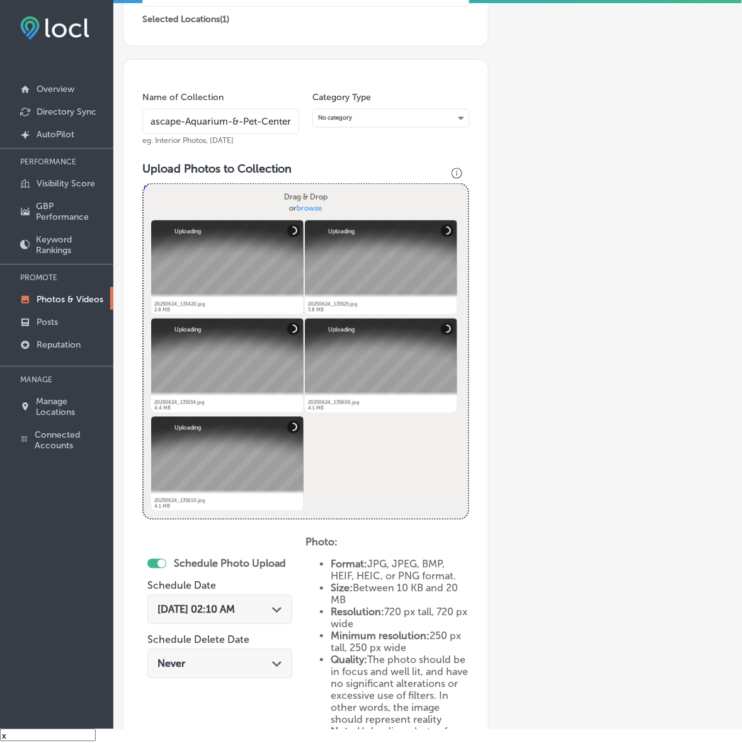
type input "Seascape-Aquarium-&-Pet-Center"
click at [256, 617] on div "[DATE] 02:10 AM Path Created with Sketch." at bounding box center [219, 610] width 145 height 30
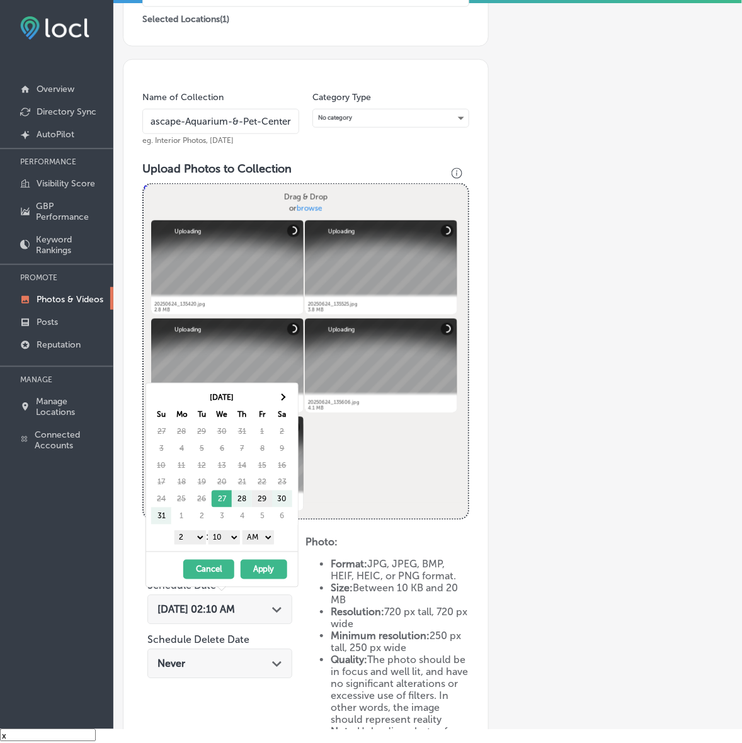
scroll to position [0, 0]
click at [285, 400] on th at bounding box center [282, 397] width 20 height 17
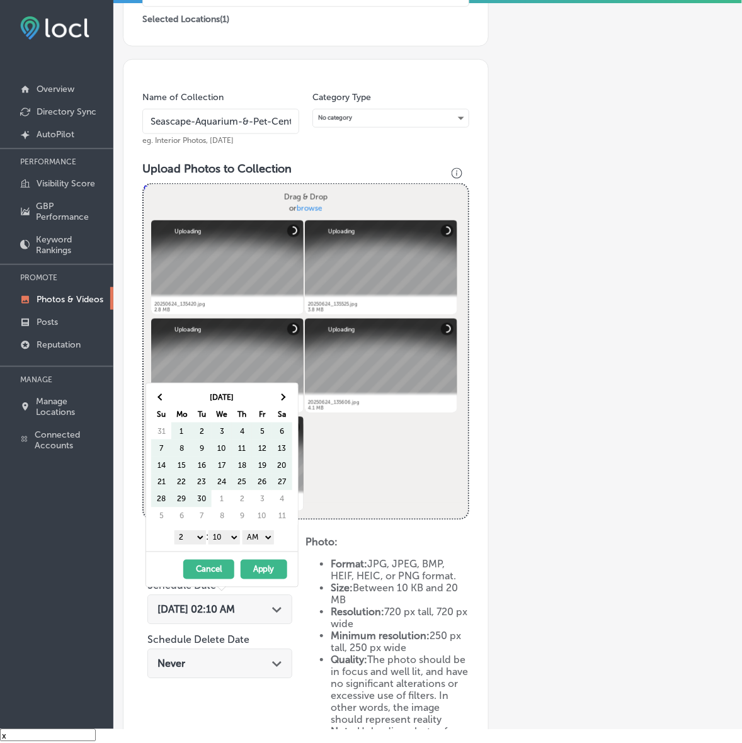
click at [285, 400] on th at bounding box center [282, 397] width 20 height 17
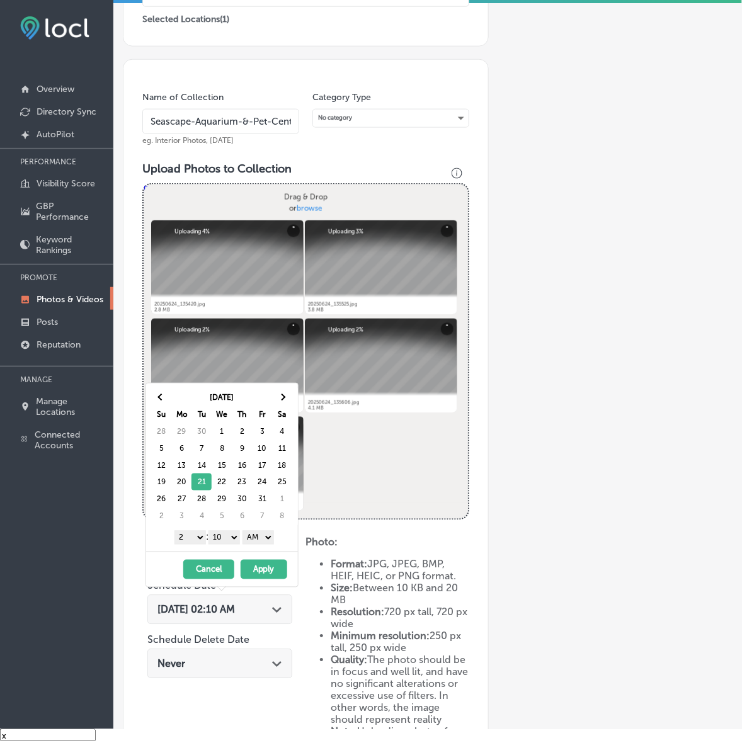
click at [193, 540] on select "1 2 3 4 5 6 7 8 9 10 11 12" at bounding box center [189, 538] width 31 height 14
click at [228, 540] on select "00 10 20 30 40 50" at bounding box center [223, 538] width 31 height 14
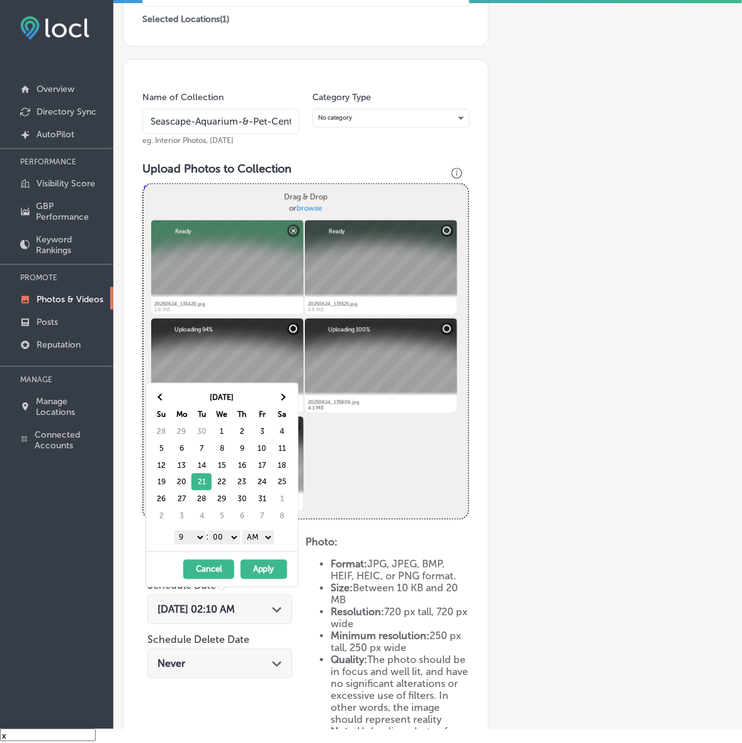
click at [269, 539] on select "AM PM" at bounding box center [257, 538] width 31 height 14
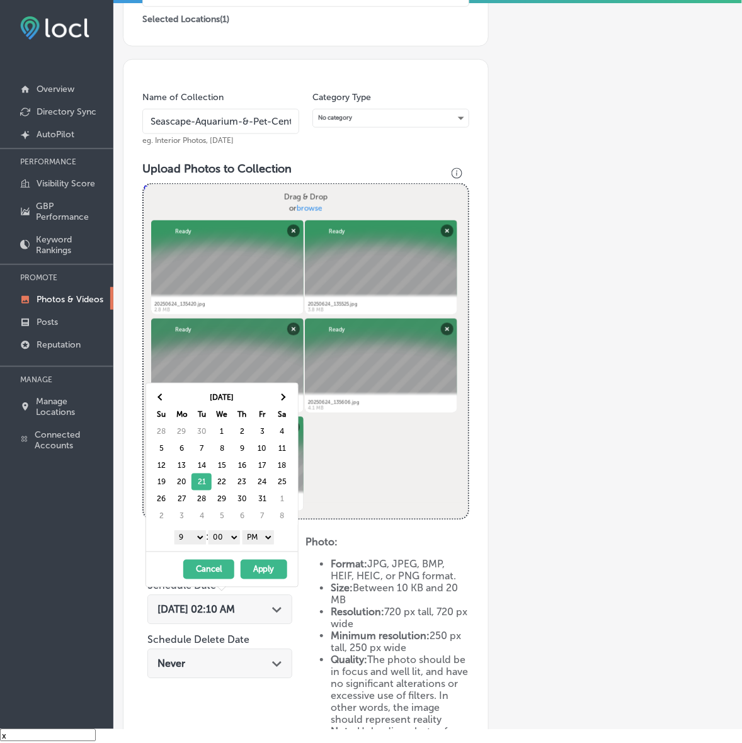
click at [271, 574] on button "Apply" at bounding box center [264, 570] width 47 height 20
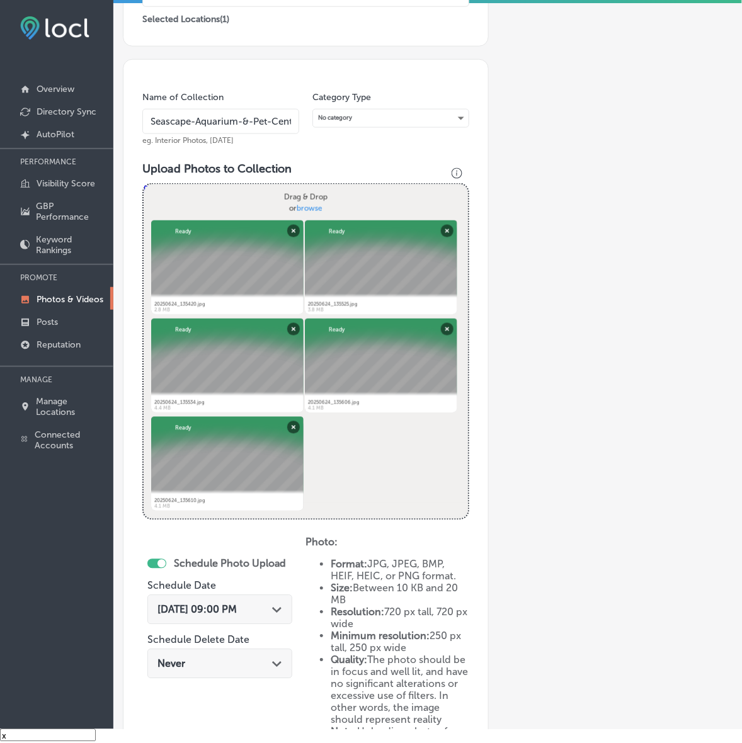
scroll to position [482, 0]
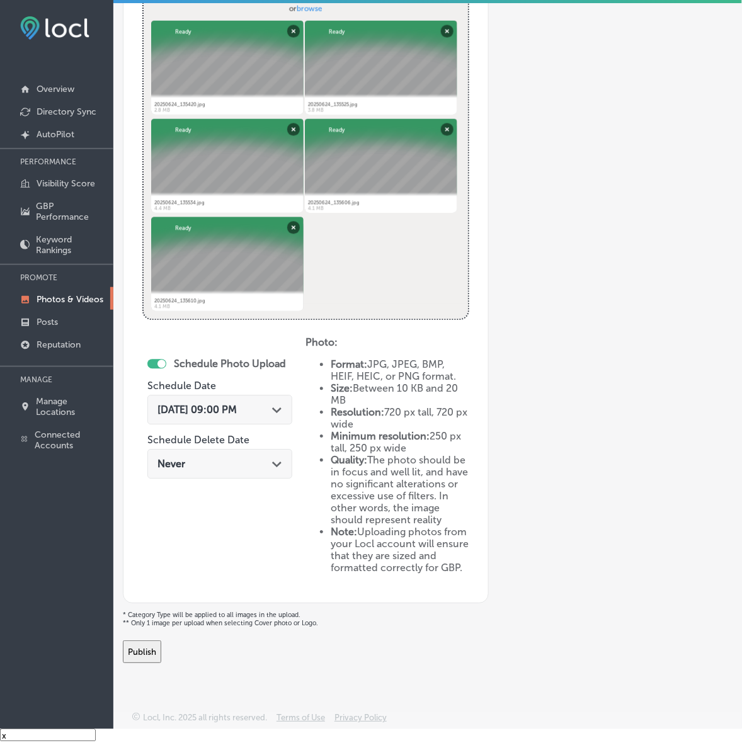
click at [161, 660] on button "Publish" at bounding box center [142, 652] width 38 height 23
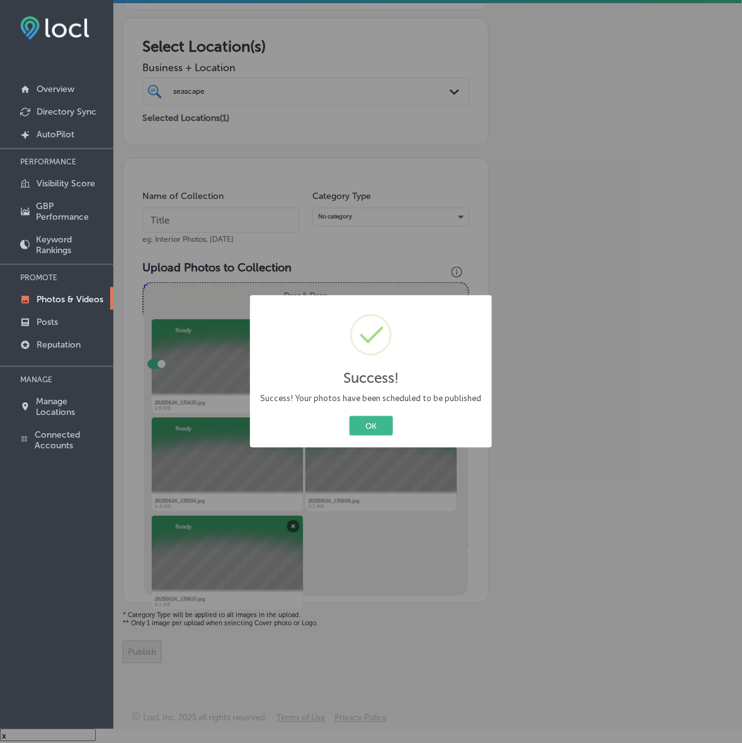
scroll to position [183, 0]
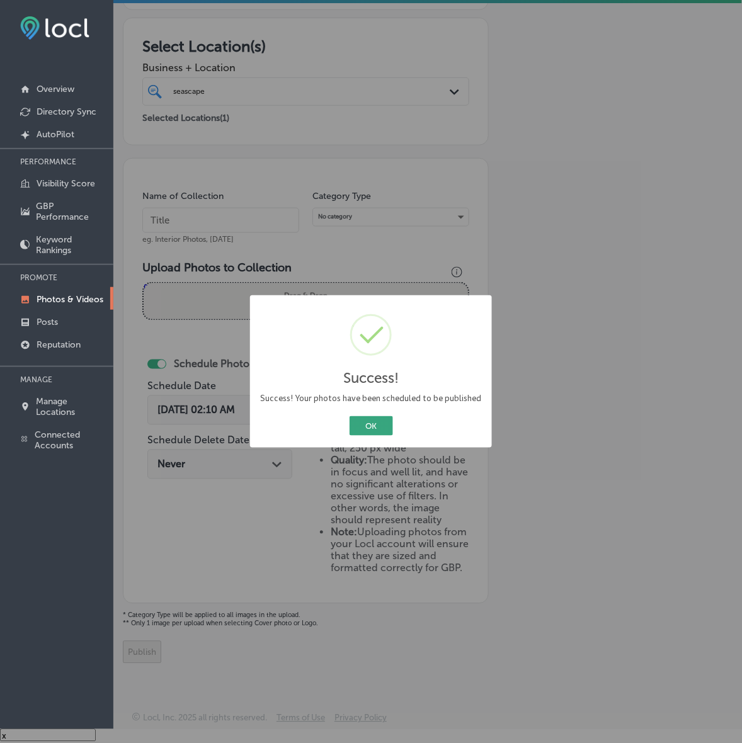
click at [366, 427] on button "OK" at bounding box center [371, 426] width 43 height 20
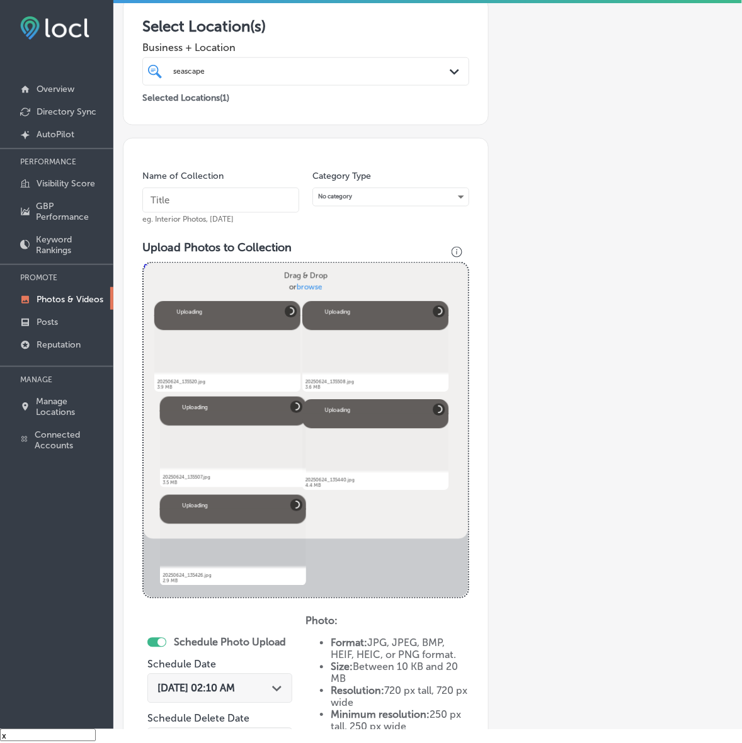
scroll to position [105, 0]
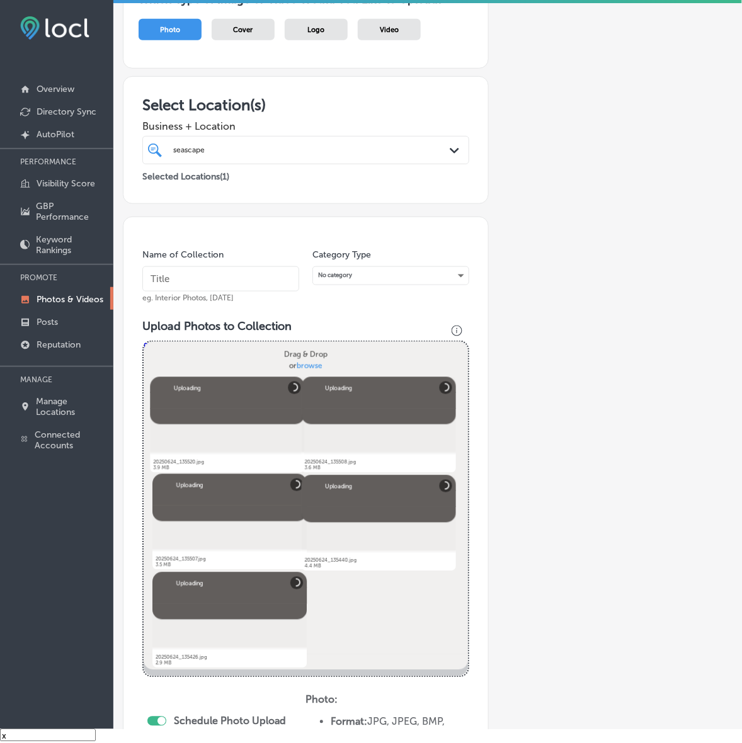
click at [266, 270] on input "text" at bounding box center [220, 278] width 157 height 25
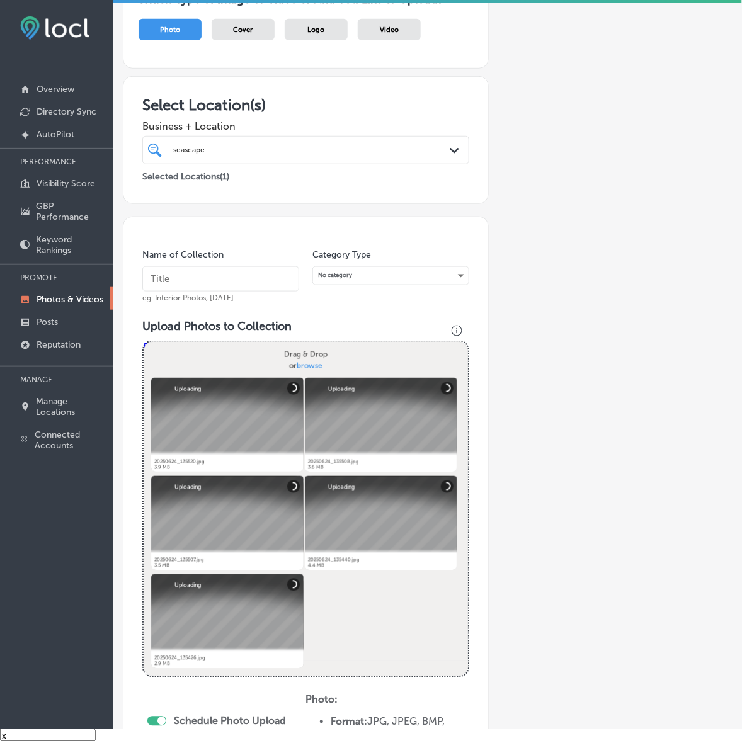
paste input "Seascape-Aquarium-&-Pet-Center"
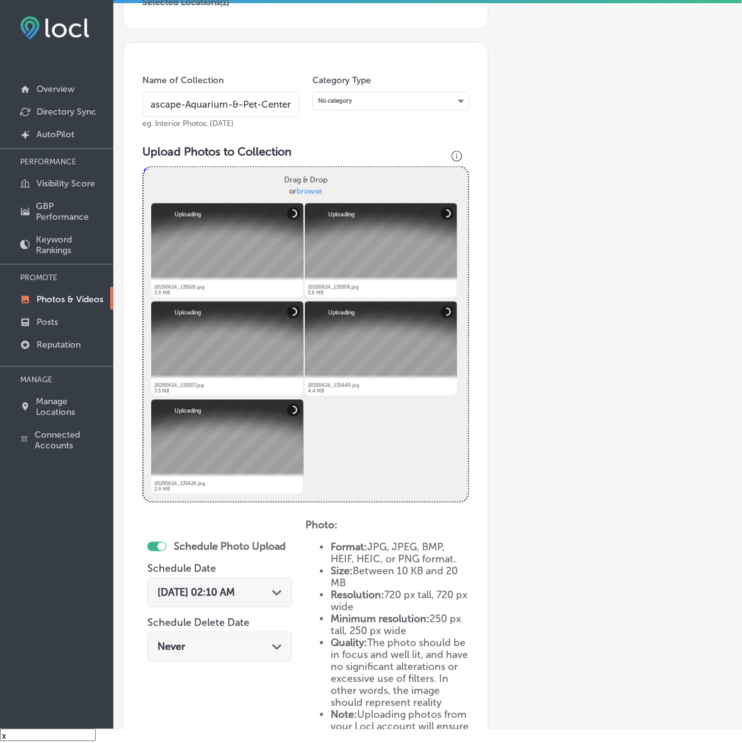
scroll to position [341, 0]
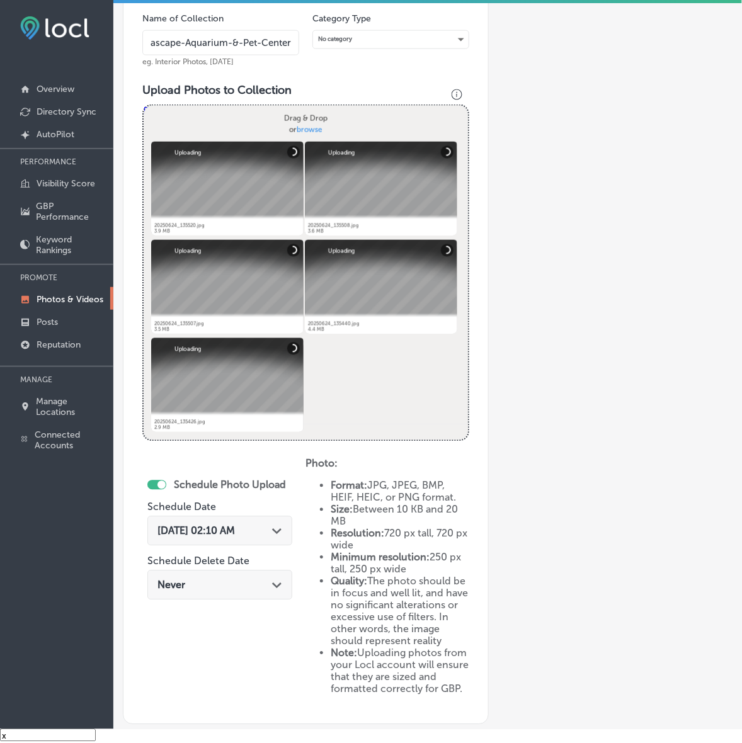
type input "Seascape-Aquarium-&-Pet-Center"
click at [250, 539] on div "[DATE] 02:10 AM Path Created with Sketch." at bounding box center [219, 531] width 145 height 30
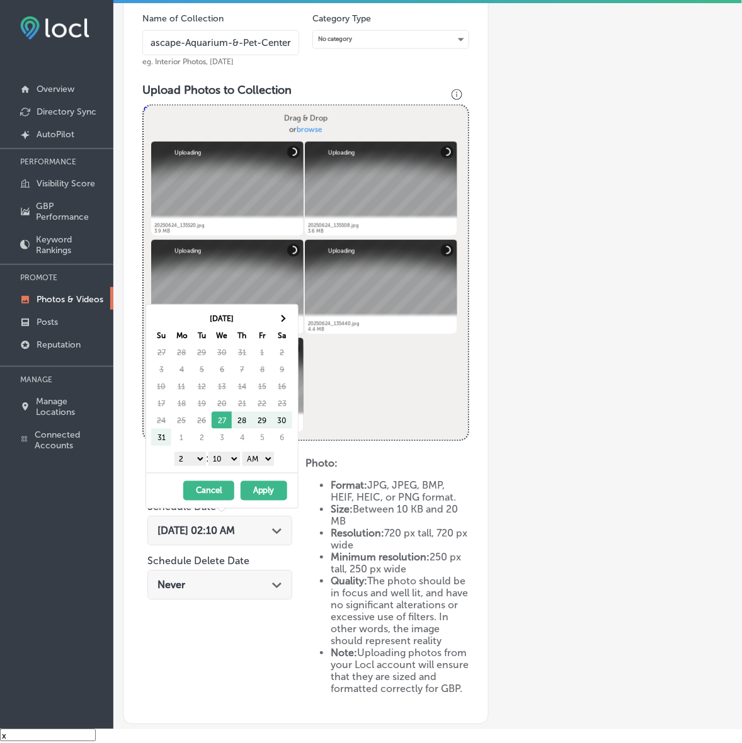
scroll to position [0, 0]
click at [282, 322] on th at bounding box center [282, 318] width 20 height 17
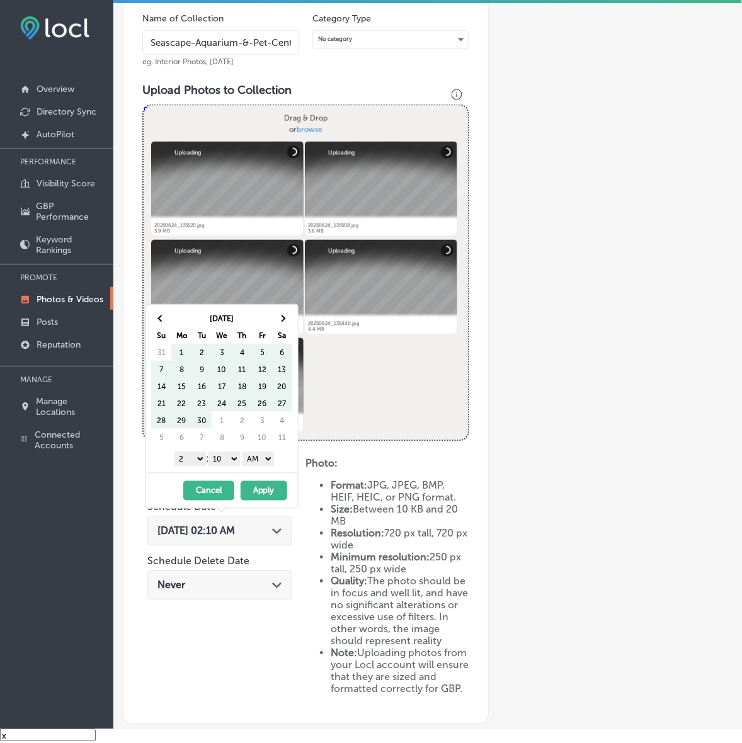
click at [282, 322] on th at bounding box center [282, 318] width 20 height 17
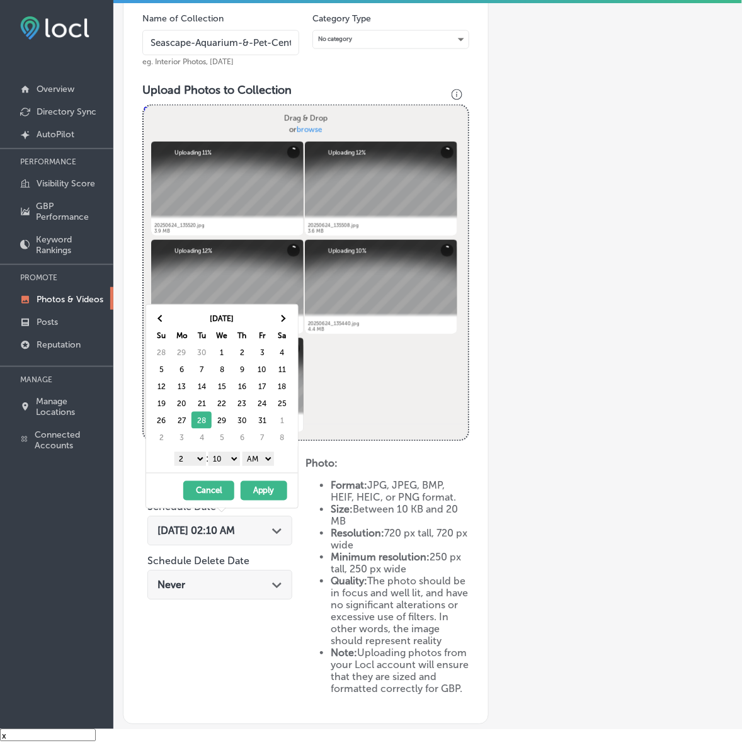
click at [192, 462] on select "1 2 3 4 5 6 7 8 9 10 11 12" at bounding box center [189, 459] width 31 height 14
click at [237, 454] on select "00 10 20 30 40 50" at bounding box center [223, 459] width 31 height 14
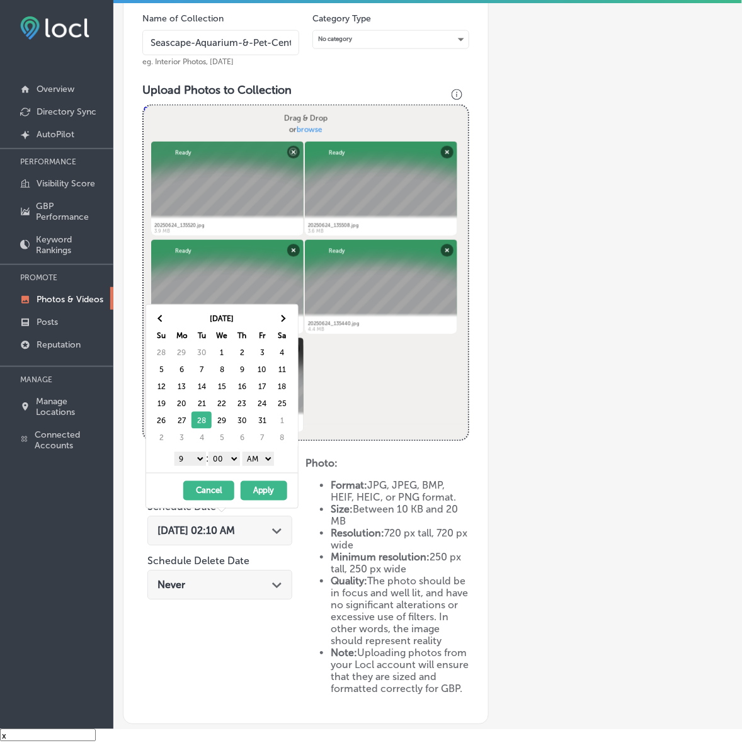
click at [269, 463] on select "AM PM" at bounding box center [257, 459] width 31 height 14
click at [266, 490] on button "Apply" at bounding box center [264, 491] width 47 height 20
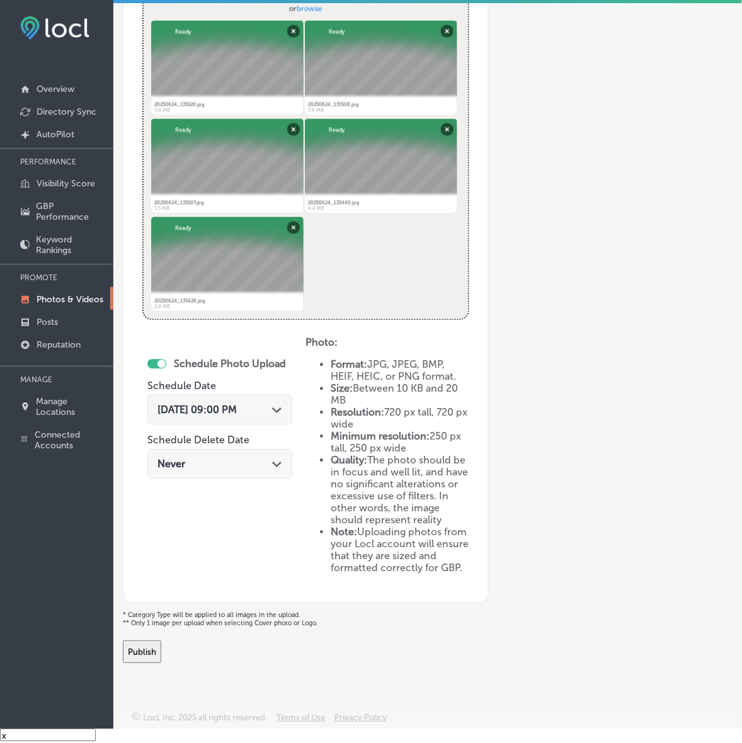
scroll to position [482, 0]
drag, startPoint x: 171, startPoint y: 646, endPoint x: 205, endPoint y: 638, distance: 35.5
click at [161, 646] on button "Publish" at bounding box center [142, 652] width 38 height 23
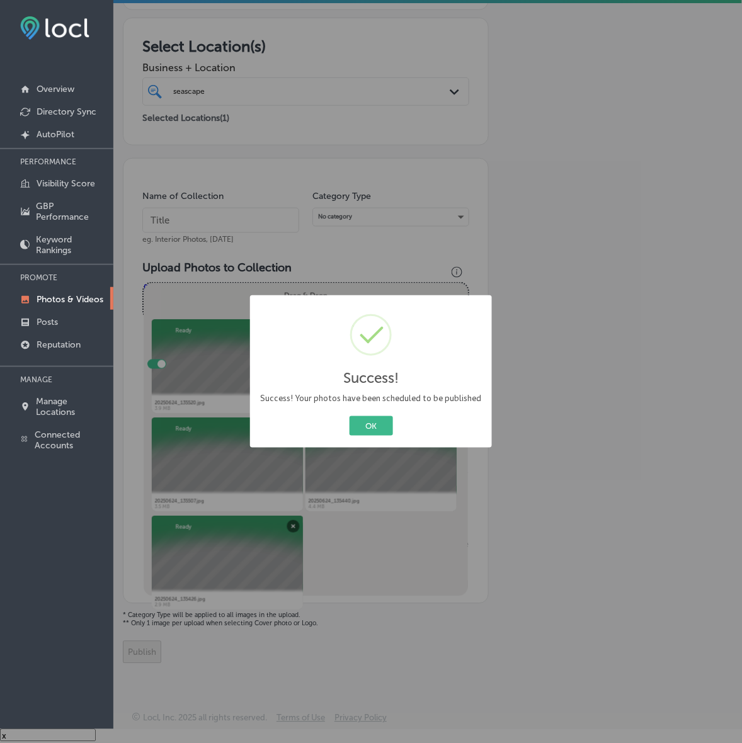
scroll to position [183, 0]
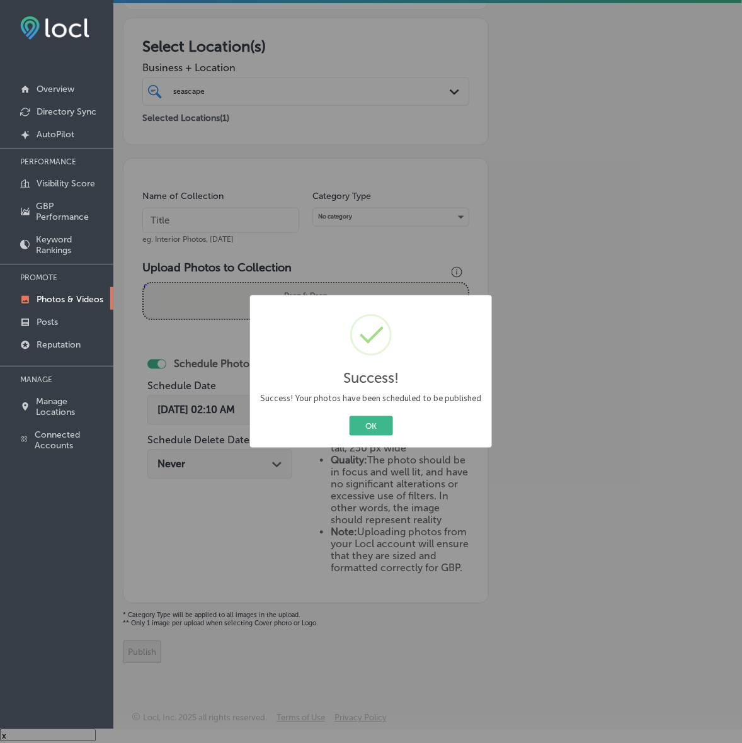
click at [350, 416] on button "OK" at bounding box center [371, 426] width 43 height 20
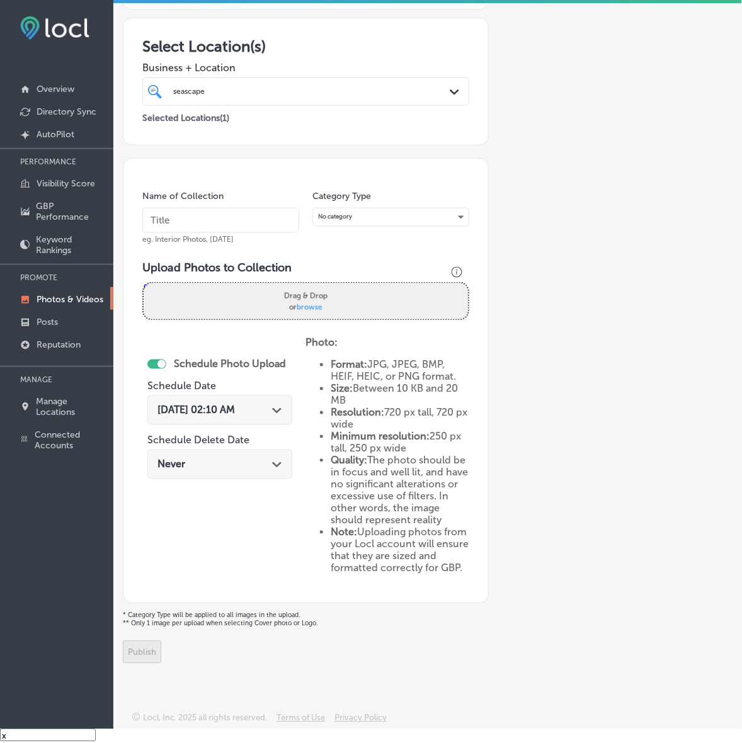
click at [228, 208] on input "text" at bounding box center [220, 220] width 157 height 25
paste input "Seascape-Aquarium-&-Pet-Center"
type input "Seascape-Aquarium-&-Pet-Center"
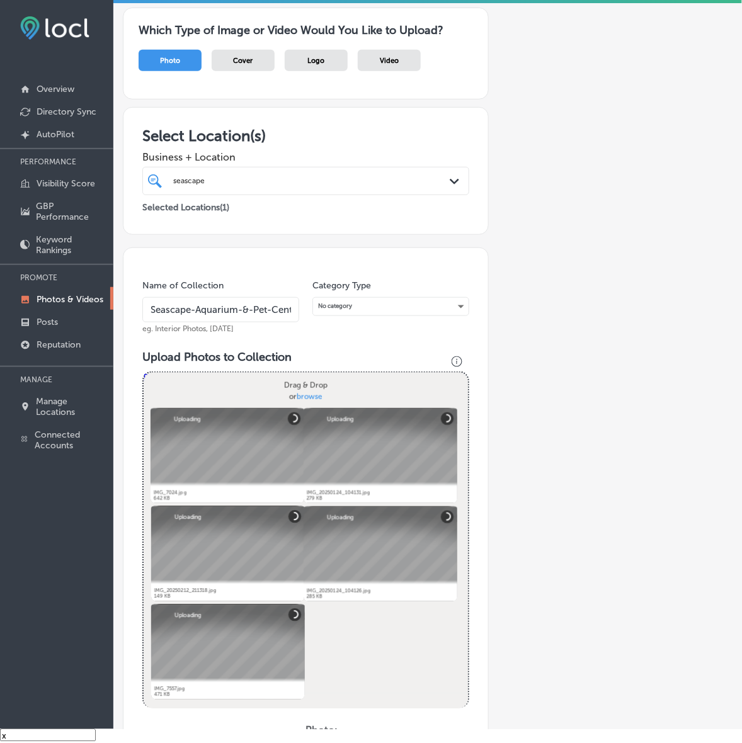
scroll to position [341, 0]
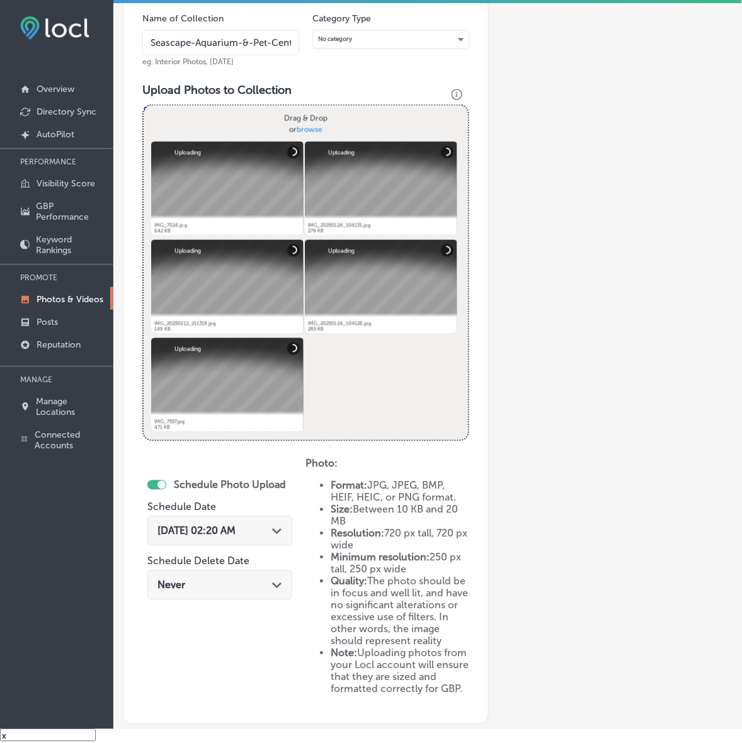
click at [280, 522] on div "[DATE] 02:20 AM Path Created with Sketch." at bounding box center [219, 531] width 145 height 30
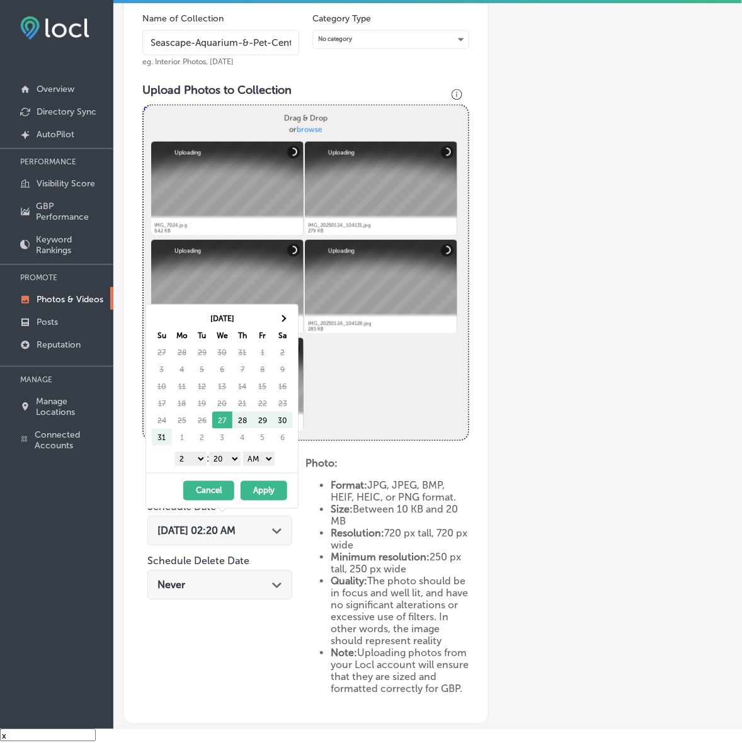
click at [287, 307] on div "[DATE] Su Mo Tu We Th Fr Sa 27 28 29 30 31 1 2 3 4 5 6 7 8 9 10 11 12 13 14 15 …" at bounding box center [222, 389] width 152 height 168
click at [288, 321] on th at bounding box center [283, 318] width 20 height 17
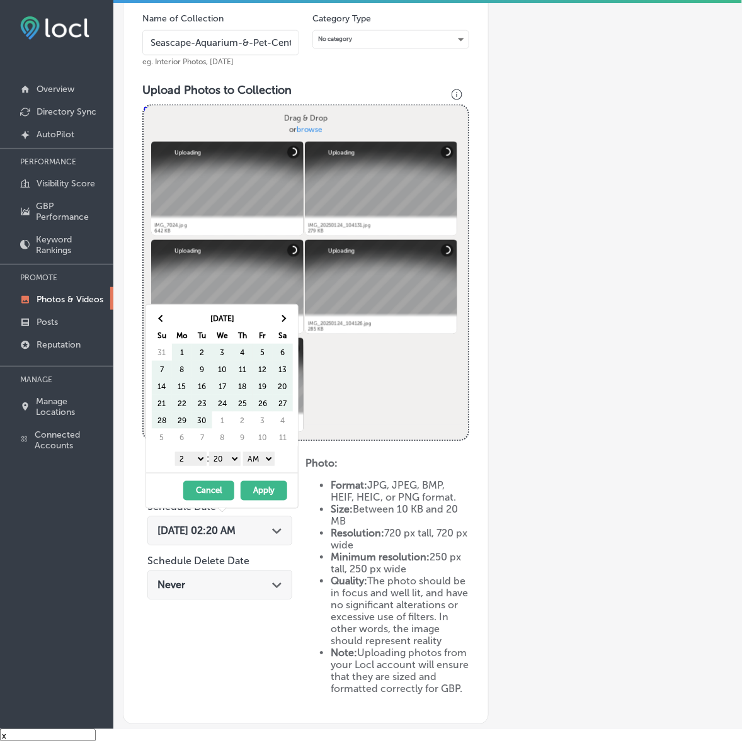
click at [288, 321] on th at bounding box center [283, 318] width 20 height 17
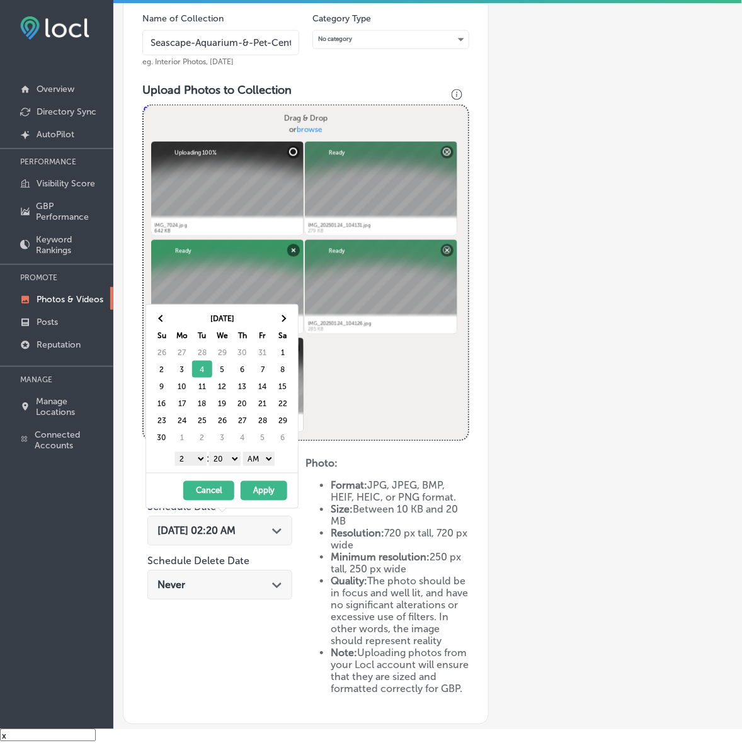
click at [194, 458] on select "1 2 3 4 5 6 7 8 9 10 11 12" at bounding box center [190, 459] width 31 height 14
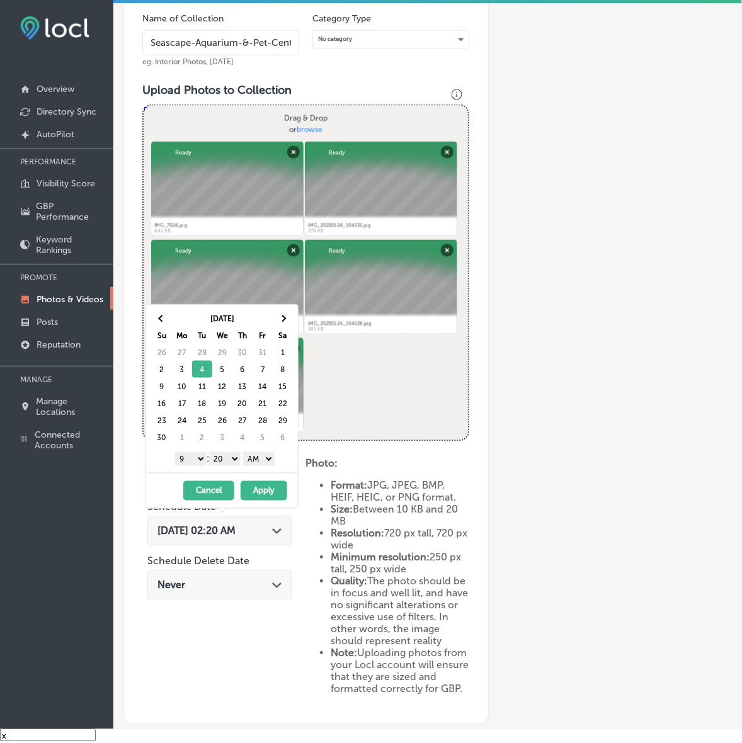
click at [233, 463] on select "00 10 20 30 40 50" at bounding box center [224, 459] width 31 height 14
click at [256, 460] on select "AM PM" at bounding box center [258, 459] width 31 height 14
click at [259, 494] on button "Apply" at bounding box center [264, 491] width 47 height 20
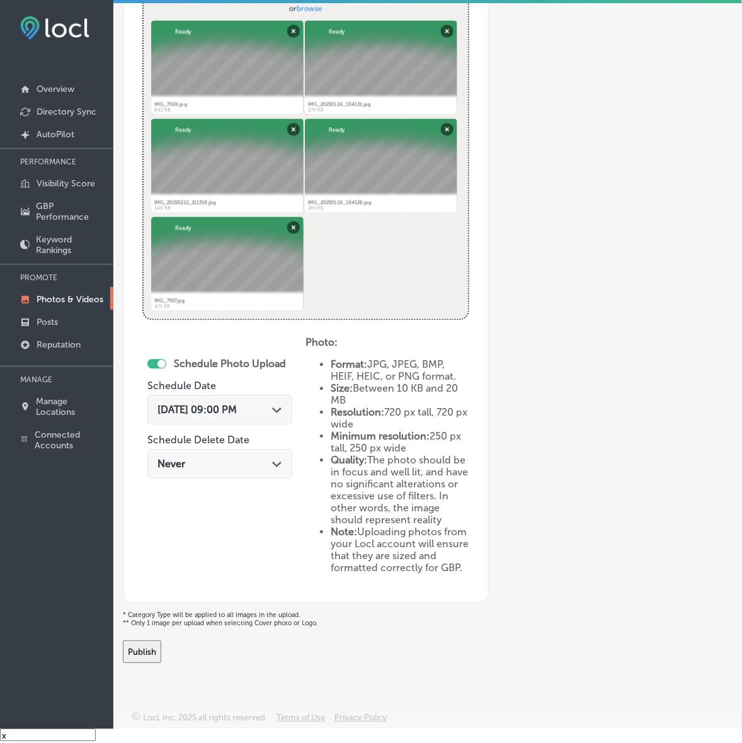
scroll to position [482, 0]
click at [161, 661] on button "Publish" at bounding box center [142, 652] width 38 height 23
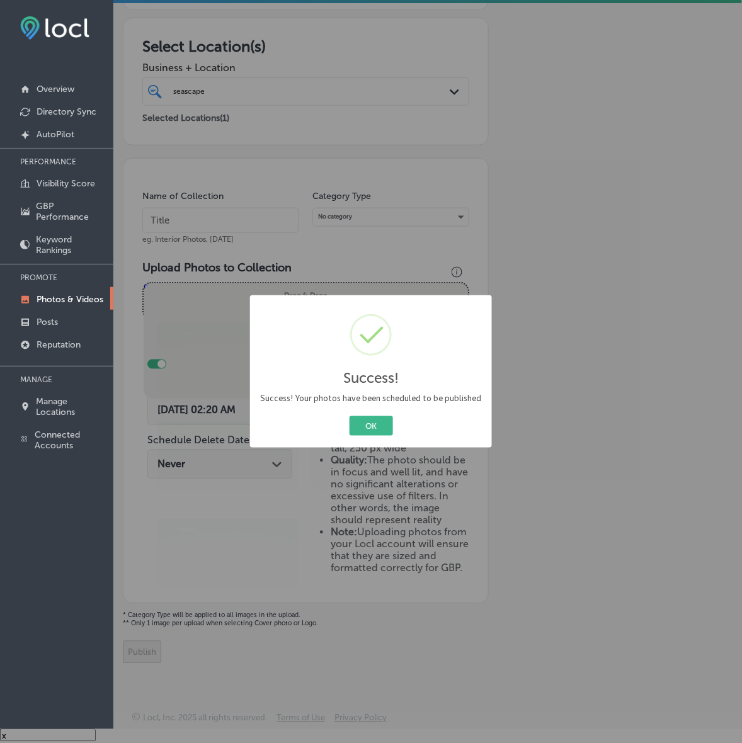
scroll to position [183, 0]
click at [350, 416] on button "OK" at bounding box center [371, 426] width 43 height 20
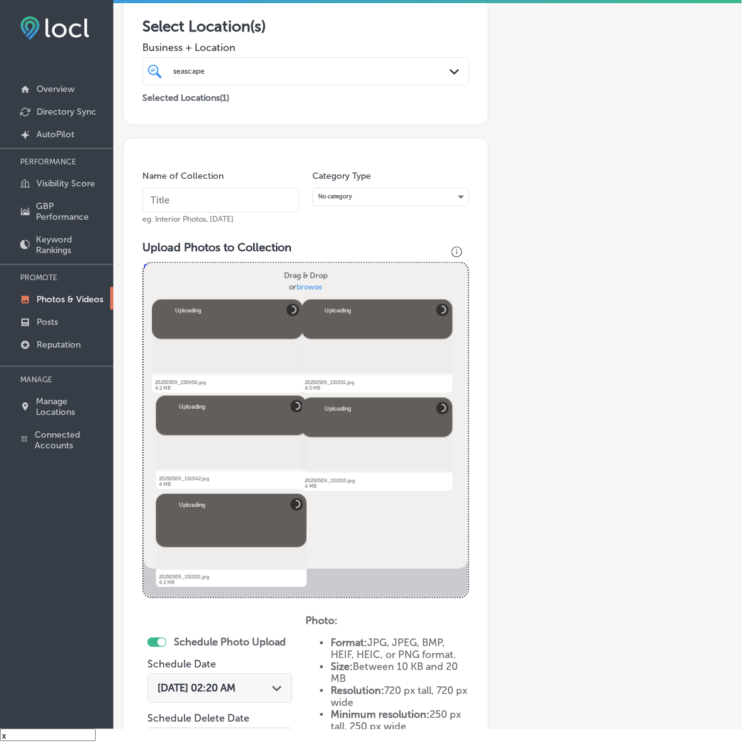
click at [241, 213] on input "text" at bounding box center [220, 200] width 157 height 25
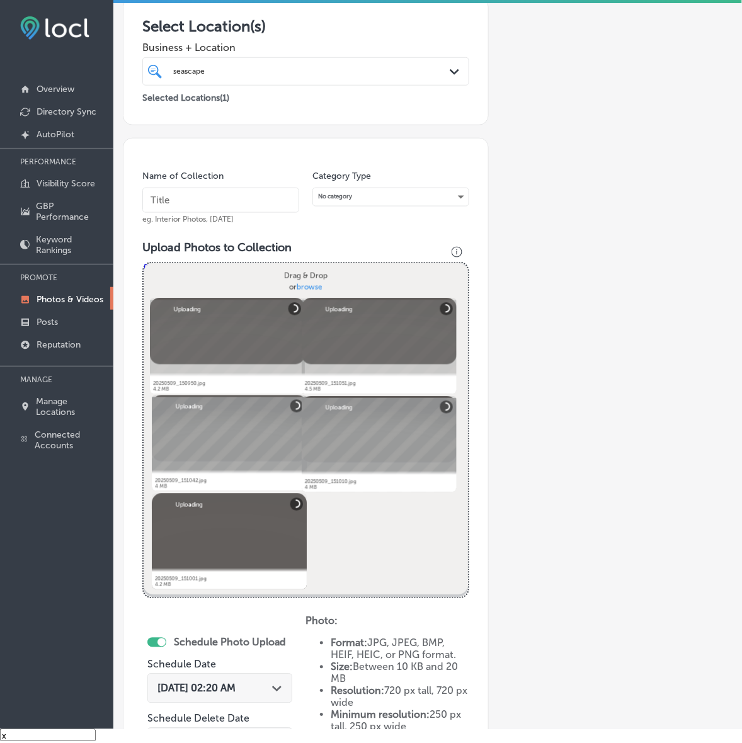
scroll to position [105, 0]
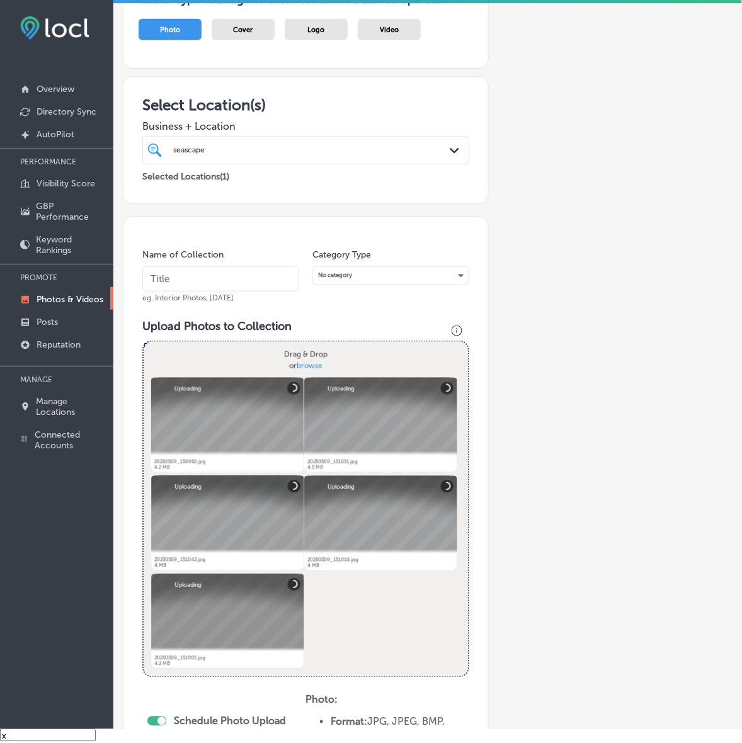
paste input "Seascape-Aquarium-&-Pet-Center"
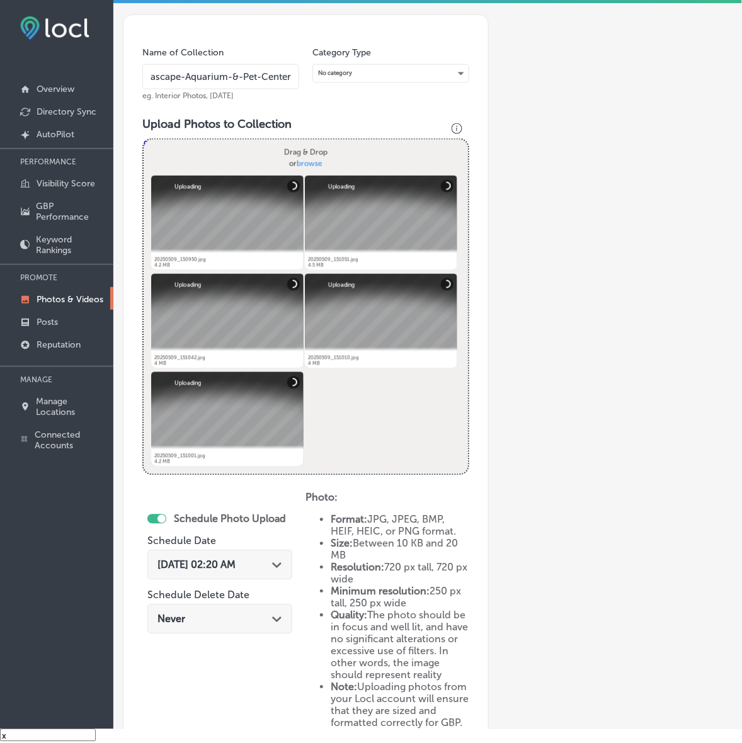
scroll to position [341, 0]
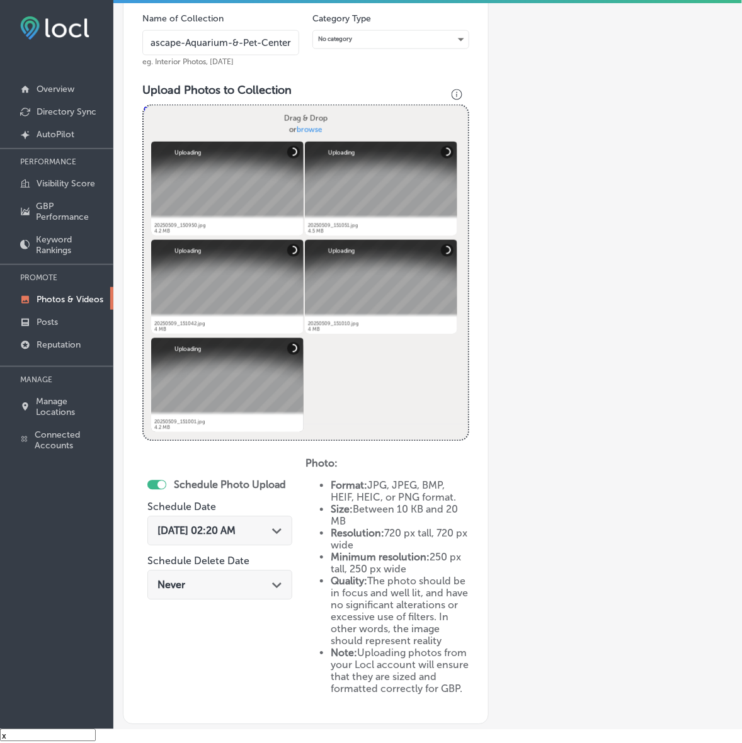
type input "Seascape-Aquarium-&-Pet-Center"
click at [273, 525] on div "[DATE] 02:20 AM Path Created with Sketch." at bounding box center [219, 531] width 125 height 12
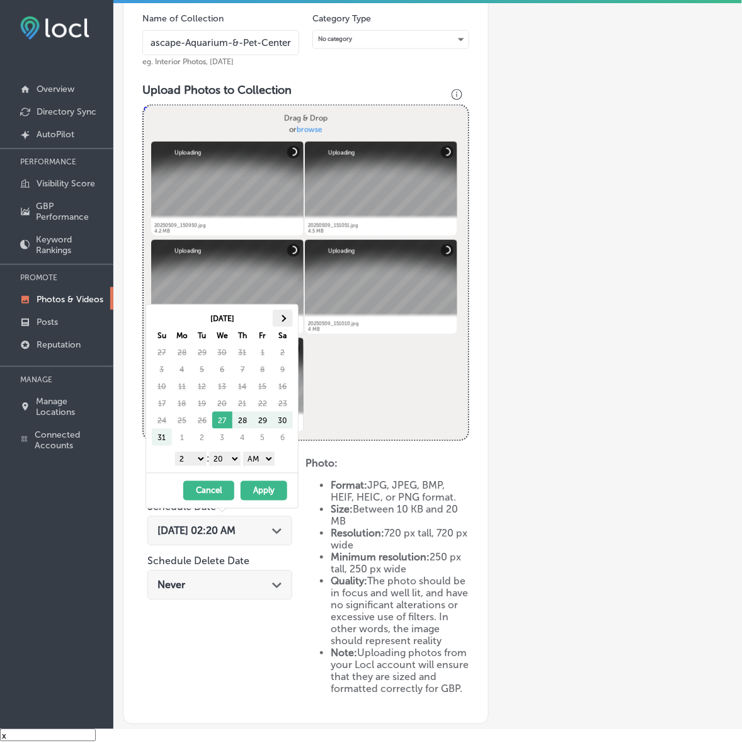
scroll to position [0, 0]
click at [288, 317] on th at bounding box center [283, 318] width 20 height 17
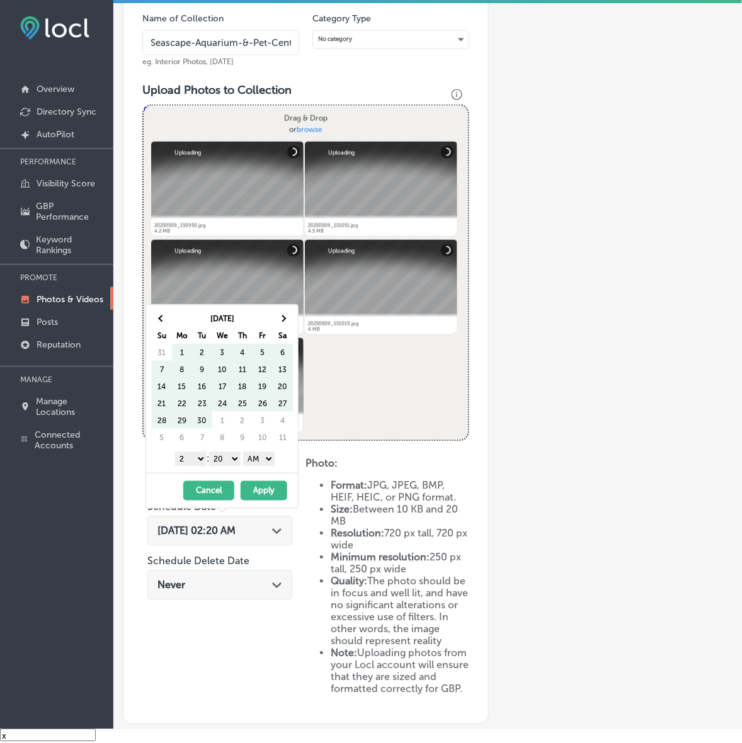
click at [288, 317] on th at bounding box center [283, 318] width 20 height 17
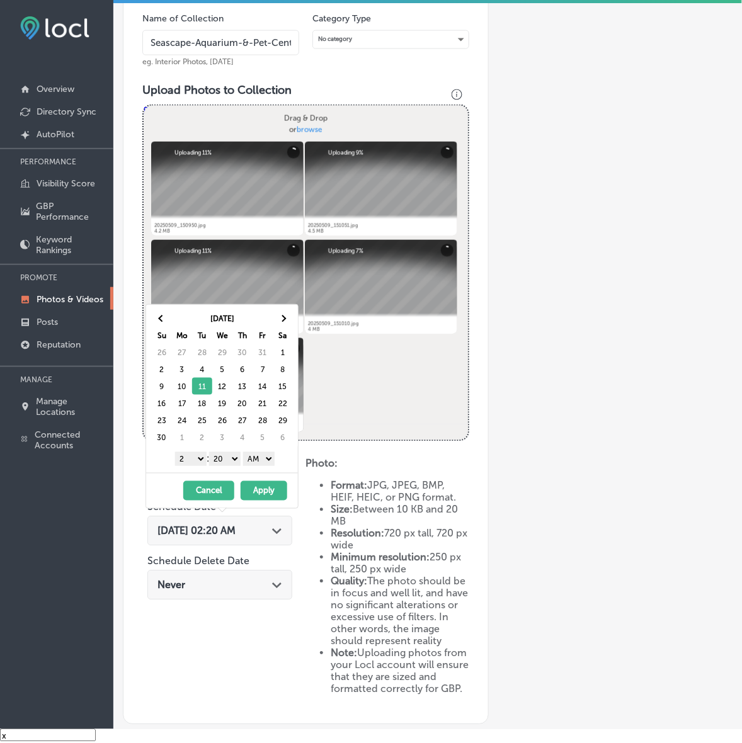
click at [190, 459] on select "1 2 3 4 5 6 7 8 9 10 11 12" at bounding box center [190, 459] width 31 height 14
click at [235, 464] on select "00 10 20 30 40 50" at bounding box center [224, 459] width 31 height 14
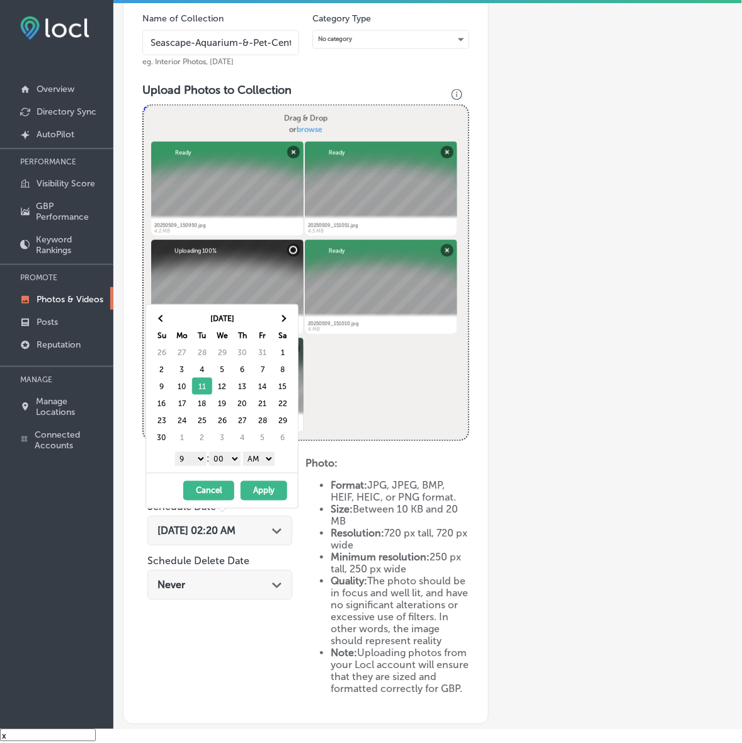
click at [275, 459] on select "AM PM" at bounding box center [258, 459] width 31 height 14
click at [253, 492] on button "Apply" at bounding box center [264, 491] width 47 height 20
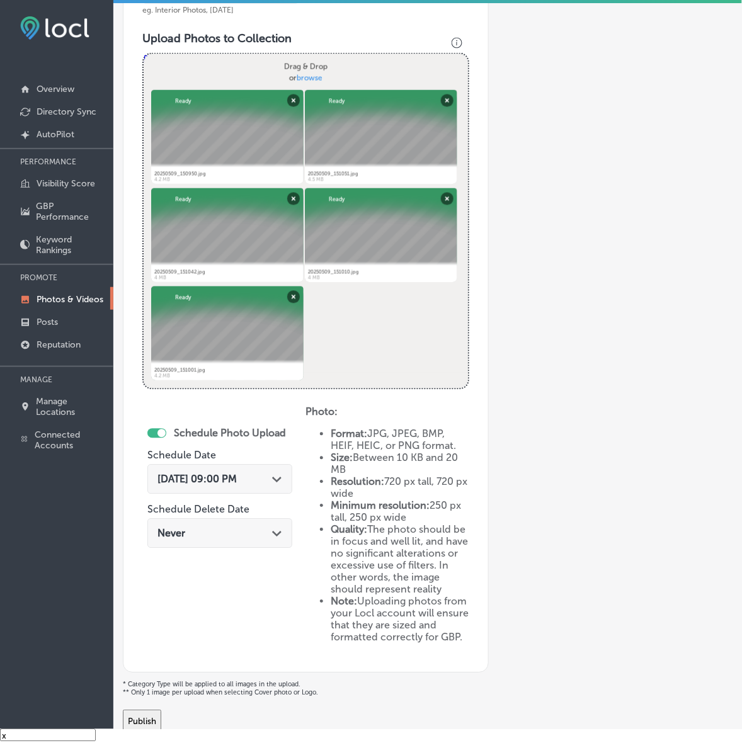
scroll to position [482, 0]
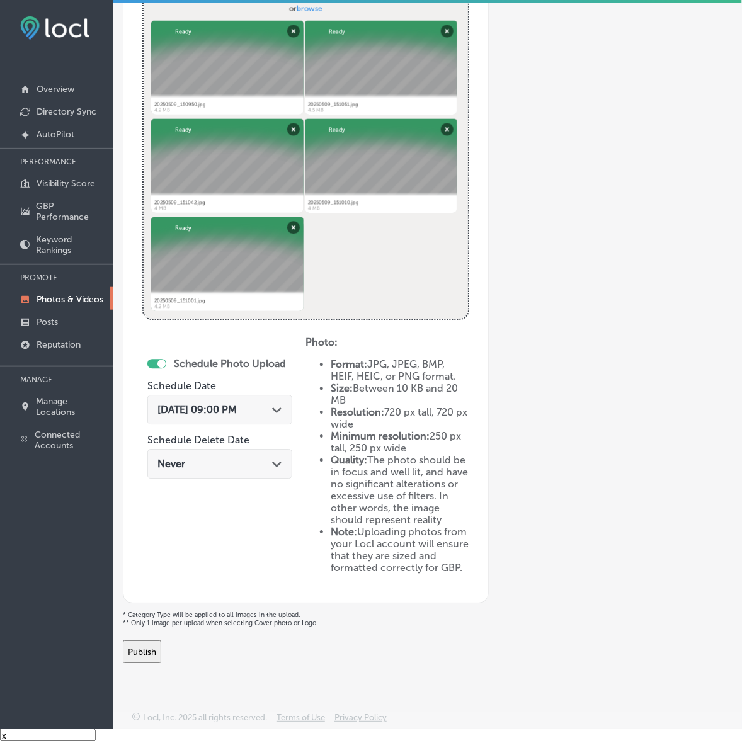
click at [161, 642] on button "Publish" at bounding box center [142, 652] width 38 height 23
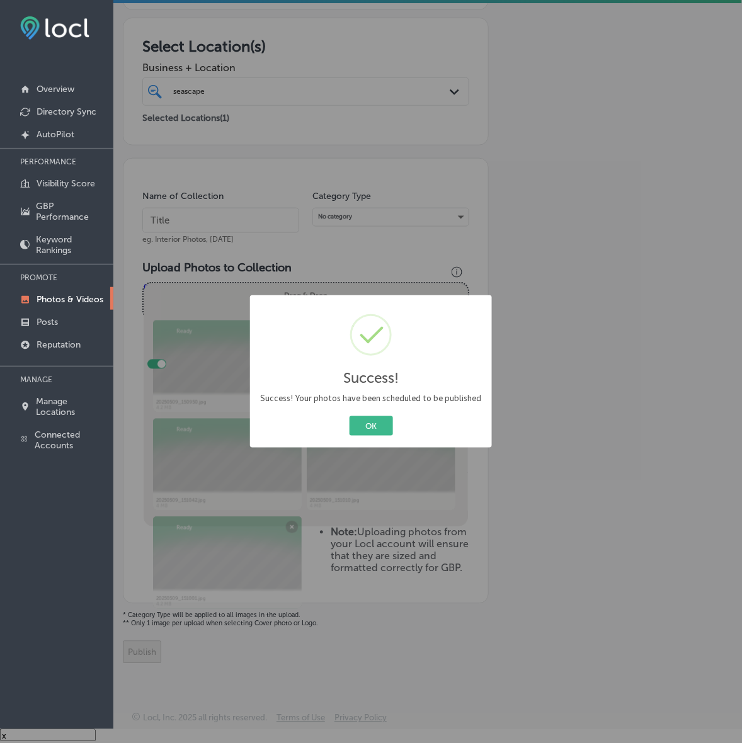
scroll to position [183, 0]
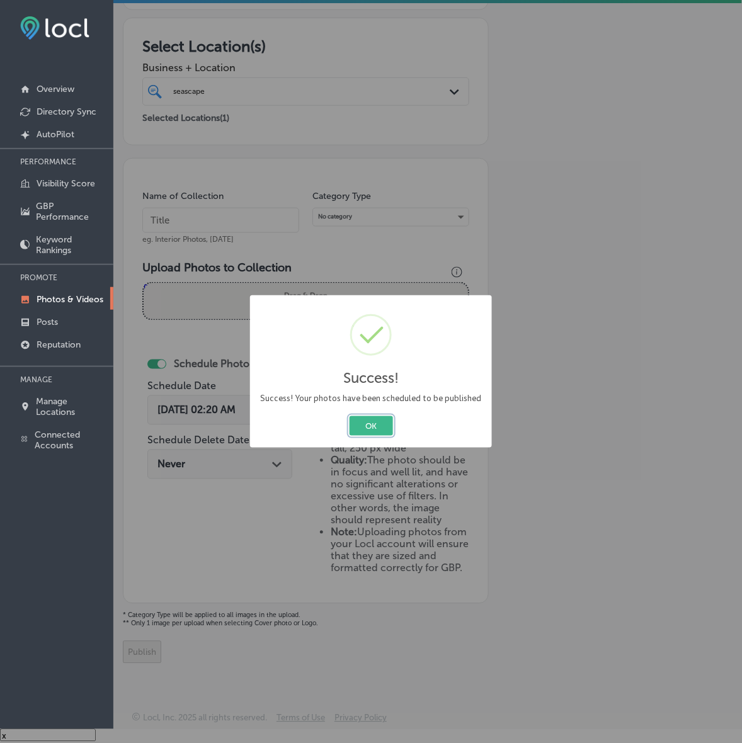
drag, startPoint x: 384, startPoint y: 426, endPoint x: 750, endPoint y: 312, distance: 383.5
click at [386, 426] on button "OK" at bounding box center [371, 426] width 43 height 20
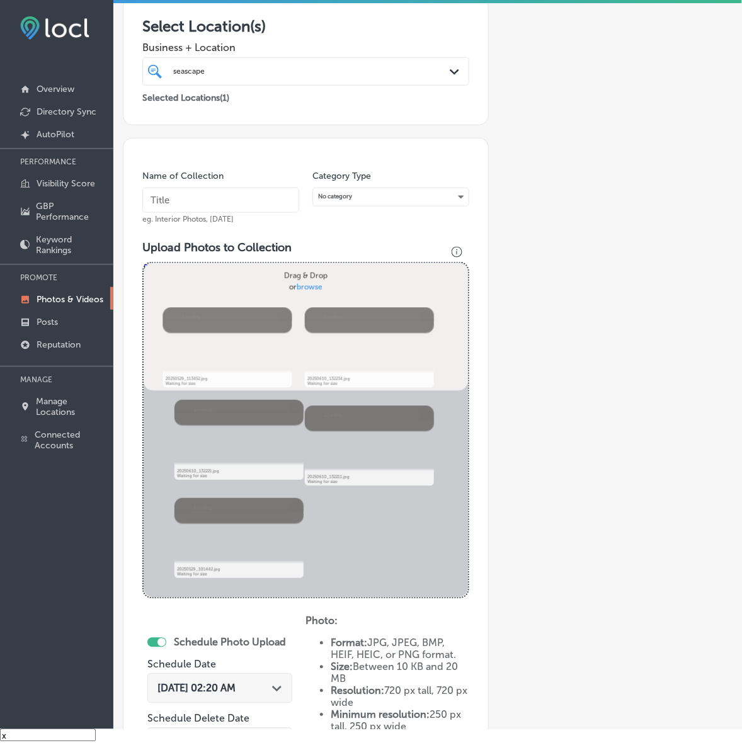
click at [258, 197] on input "text" at bounding box center [220, 200] width 157 height 25
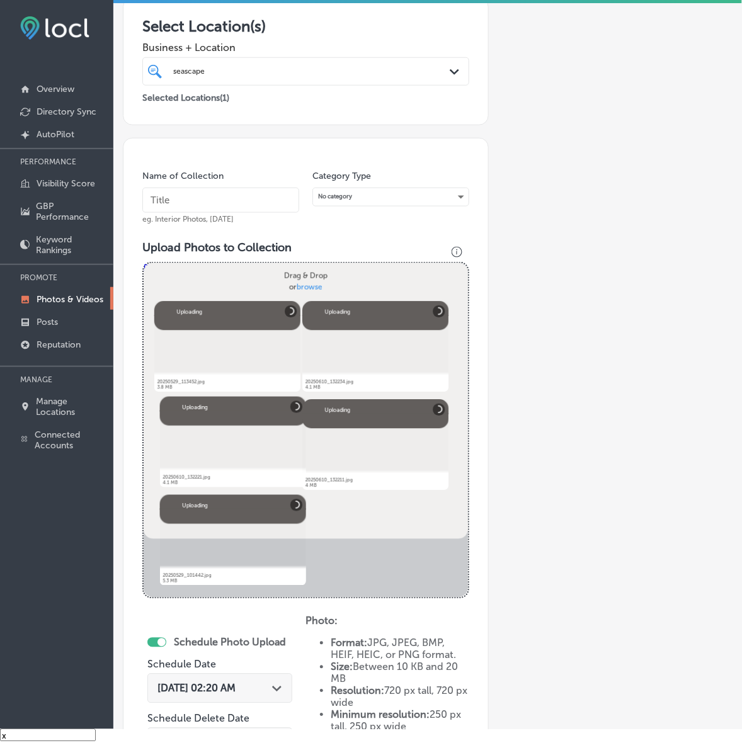
paste input "Seascape-Aquarium-&-Pet-Center"
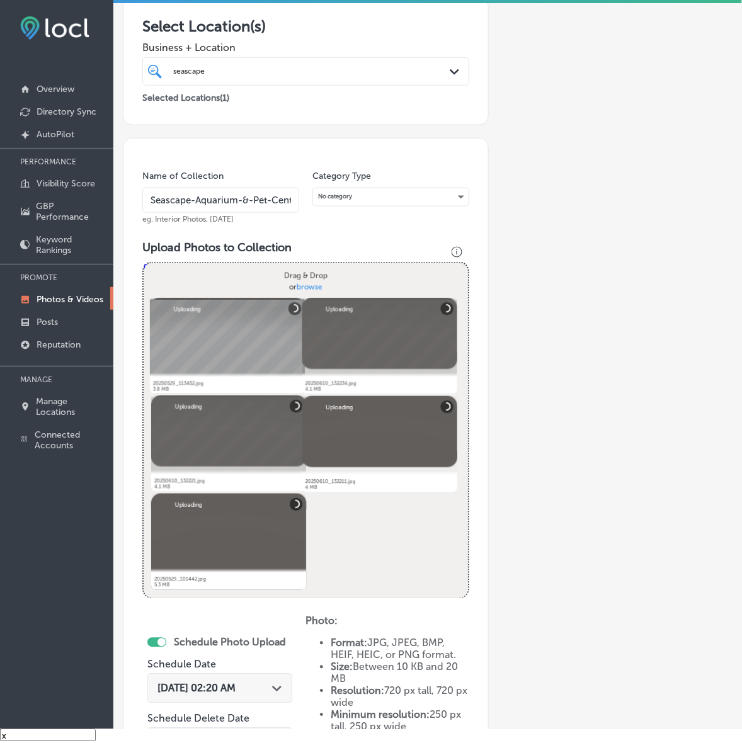
scroll to position [0, 14]
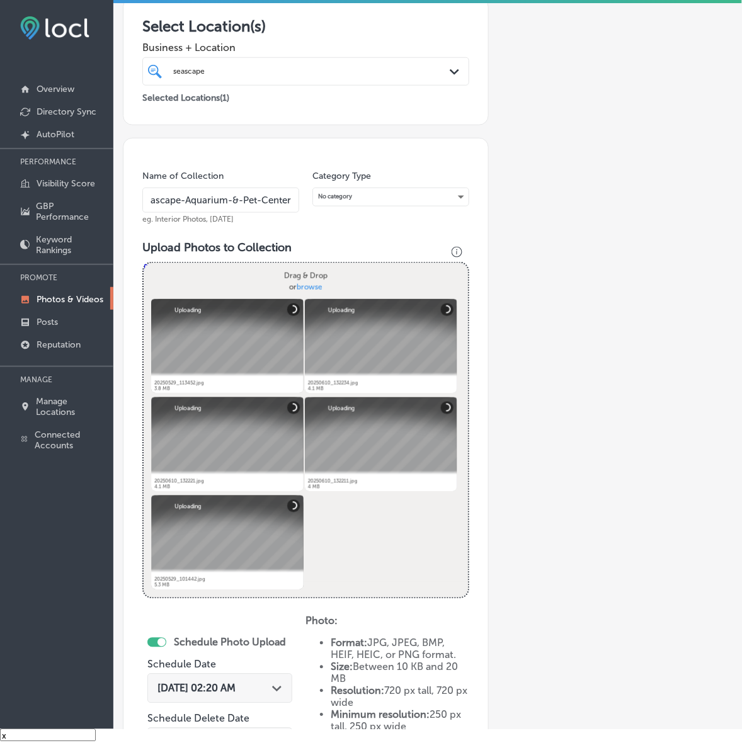
type input "Seascape-Aquarium-&-Pet-Center"
click at [549, 290] on div "Add a Collection Which Type of Image or Video Would You Like to Upload? Photo C…" at bounding box center [428, 407] width 610 height 1070
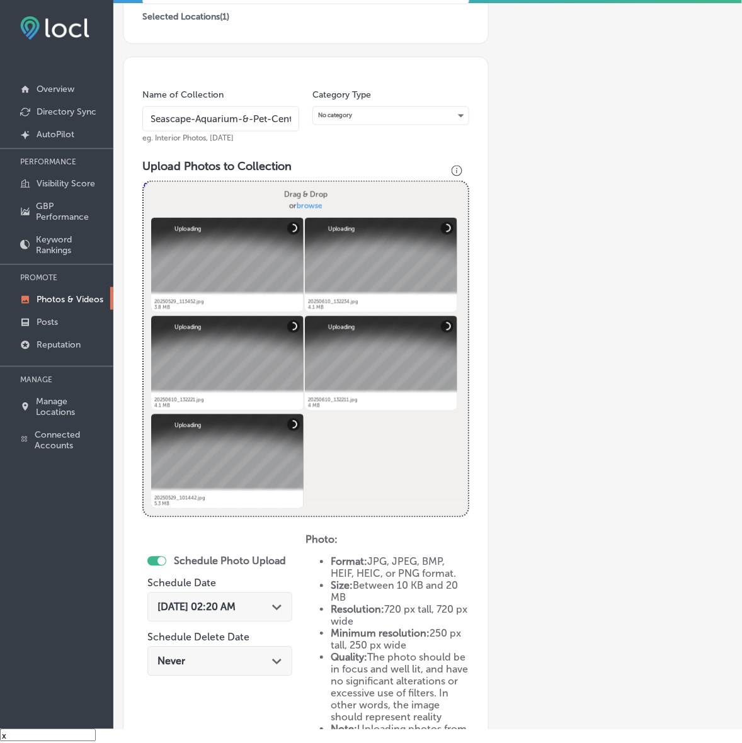
scroll to position [341, 0]
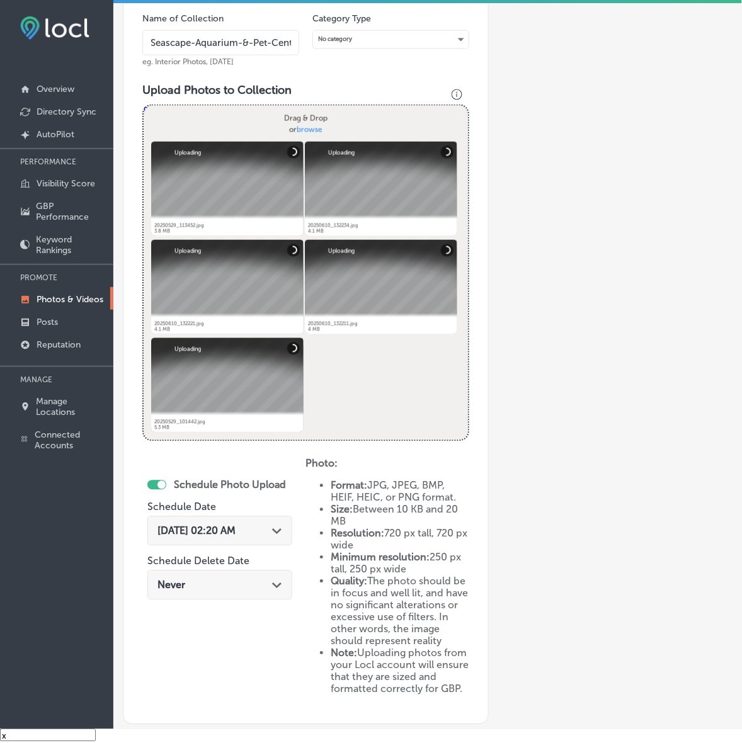
drag, startPoint x: 278, startPoint y: 525, endPoint x: 285, endPoint y: 483, distance: 42.0
click at [280, 525] on div "Path Created with Sketch." at bounding box center [277, 530] width 10 height 10
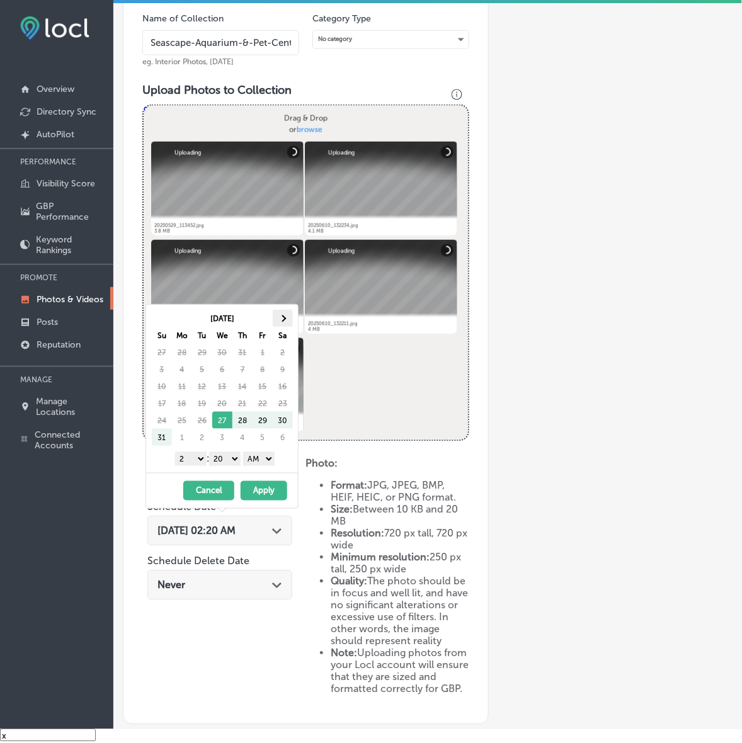
click at [288, 318] on th at bounding box center [283, 318] width 20 height 17
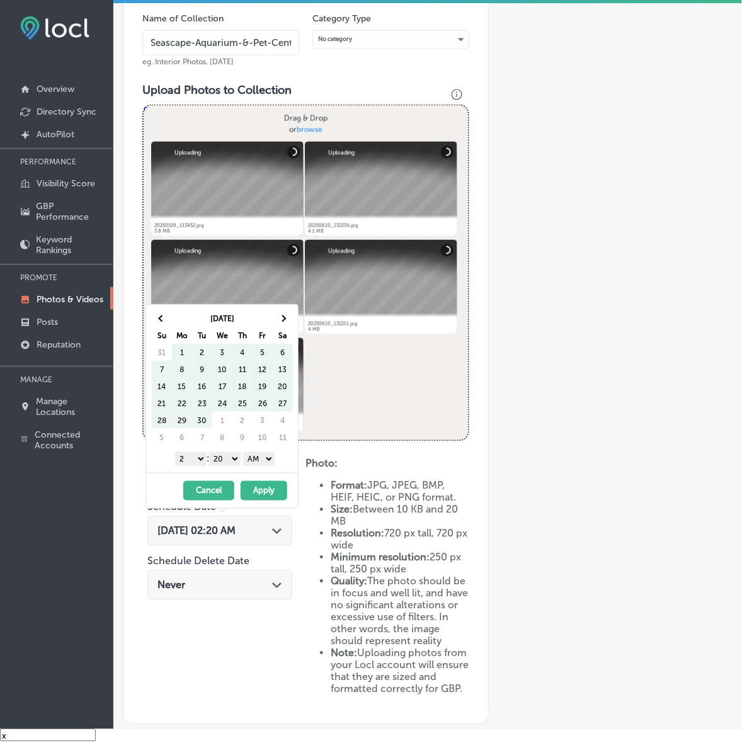
click at [288, 318] on th at bounding box center [283, 318] width 20 height 17
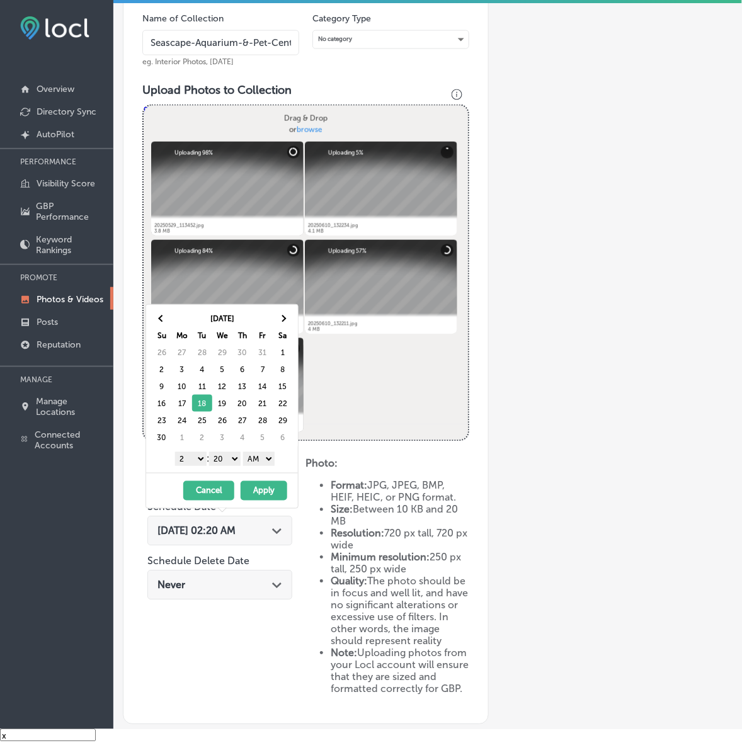
drag, startPoint x: 196, startPoint y: 457, endPoint x: 196, endPoint y: 464, distance: 6.9
click at [196, 457] on select "1 2 3 4 5 6 7 8 9 10 11 12" at bounding box center [190, 459] width 31 height 14
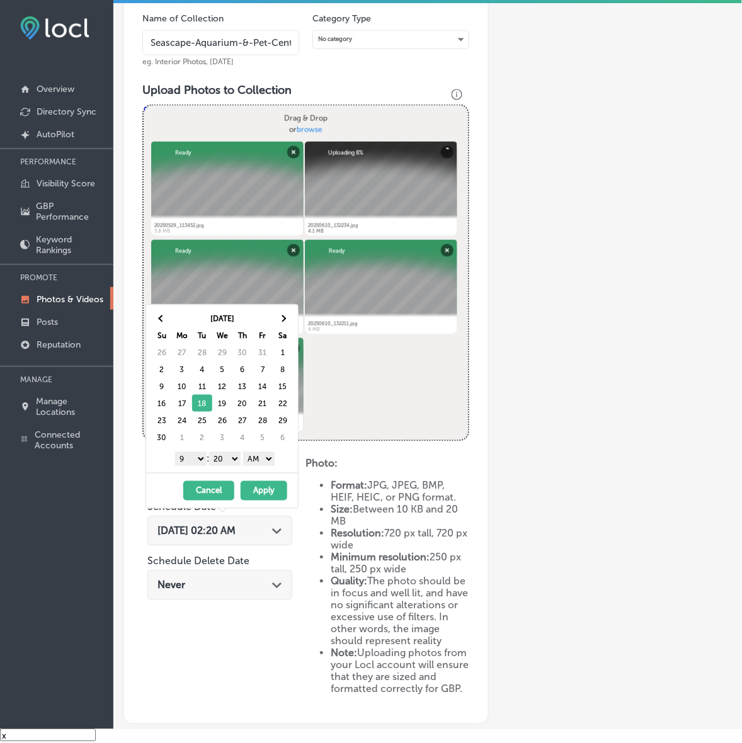
click at [234, 466] on select "00 10 20 30 40 50" at bounding box center [224, 459] width 31 height 14
drag, startPoint x: 237, startPoint y: 467, endPoint x: 263, endPoint y: 465, distance: 26.5
click at [263, 461] on select "AM PM" at bounding box center [258, 459] width 31 height 14
click at [262, 491] on button "Apply" at bounding box center [264, 491] width 47 height 20
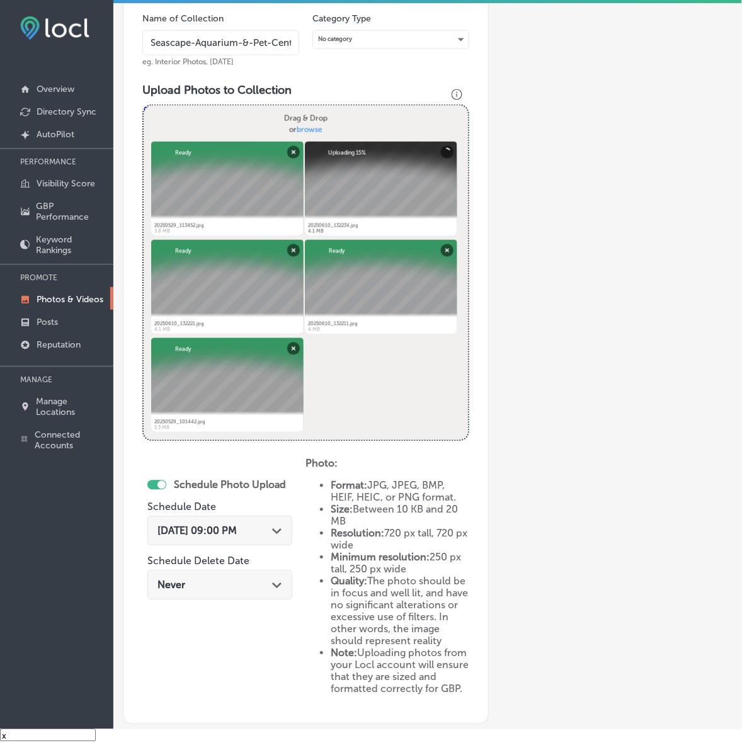
scroll to position [482, 0]
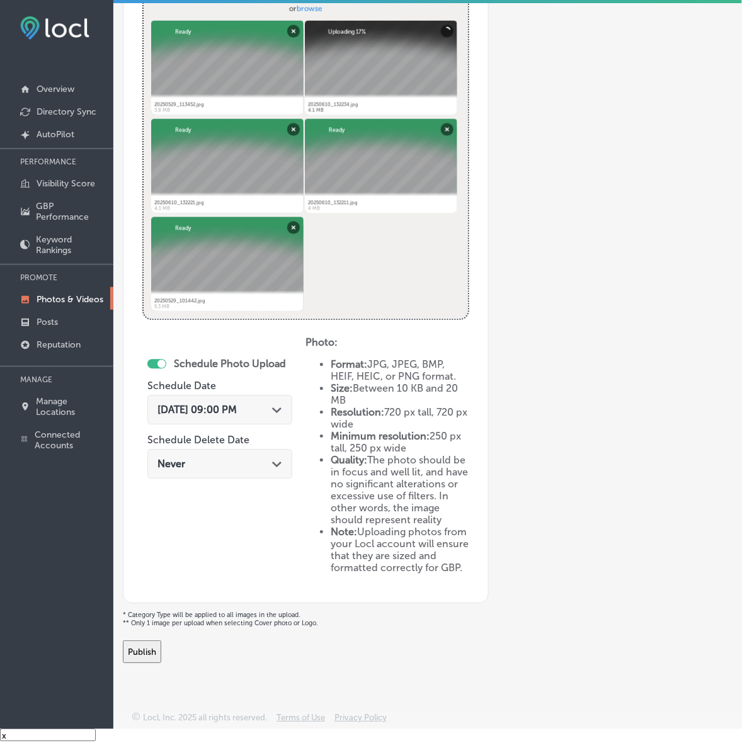
click at [161, 649] on button "Publish" at bounding box center [142, 652] width 38 height 23
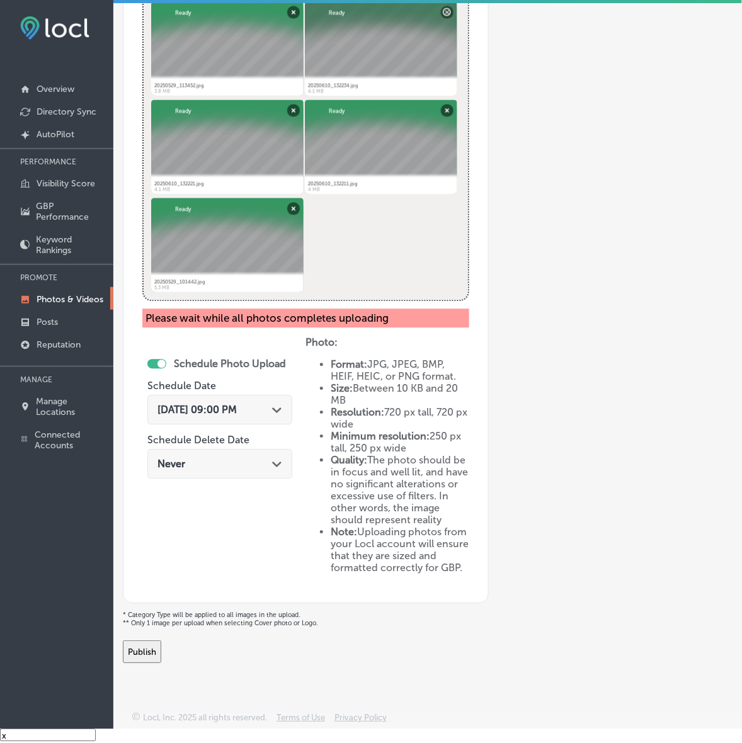
scroll to position [501, 0]
click at [161, 657] on button "Publish" at bounding box center [142, 652] width 38 height 23
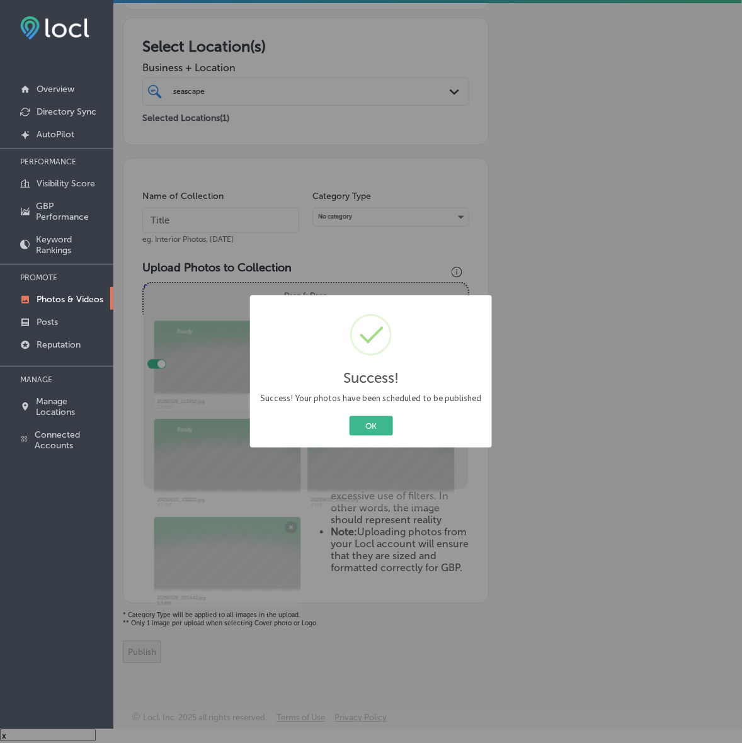
scroll to position [183, 0]
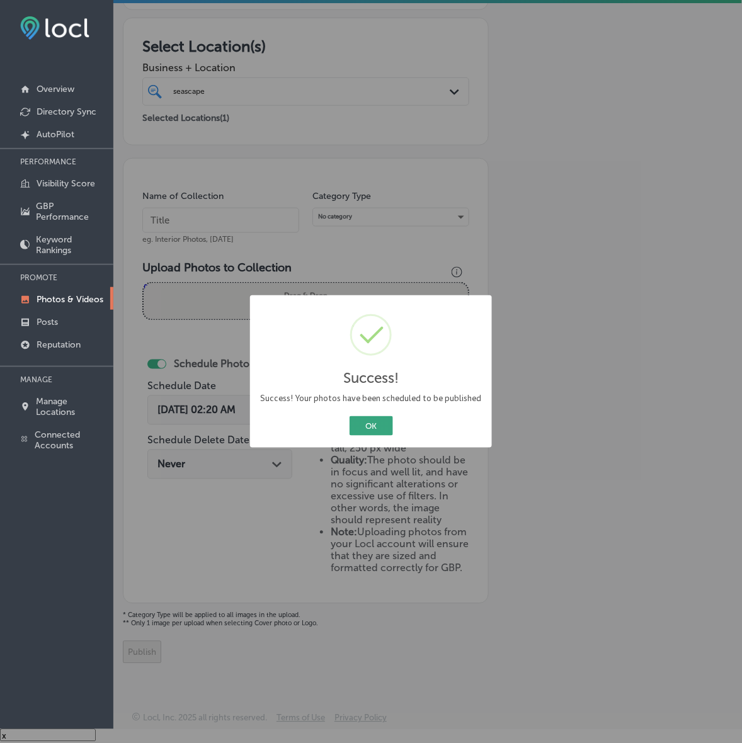
click at [379, 427] on button "OK" at bounding box center [371, 426] width 43 height 20
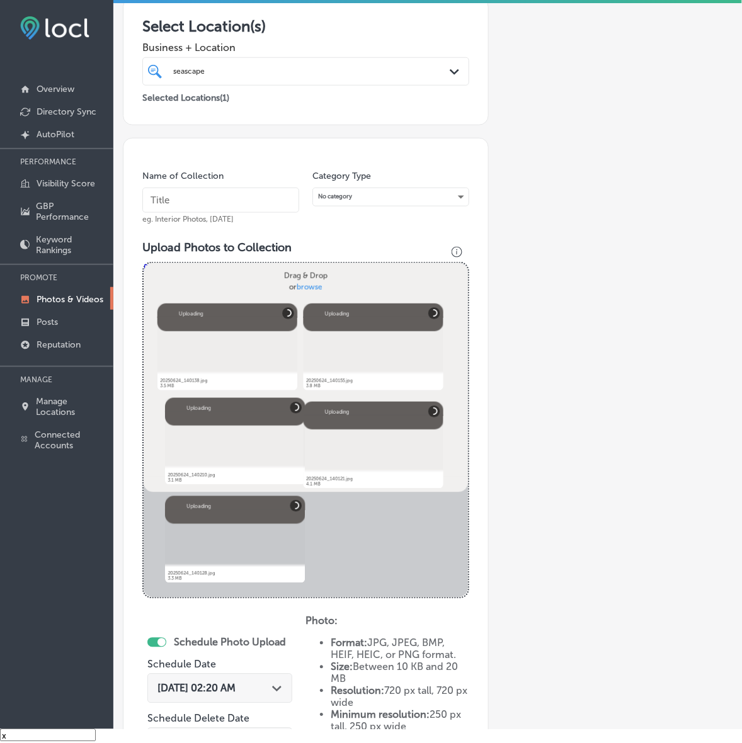
click at [250, 194] on input "text" at bounding box center [220, 200] width 157 height 25
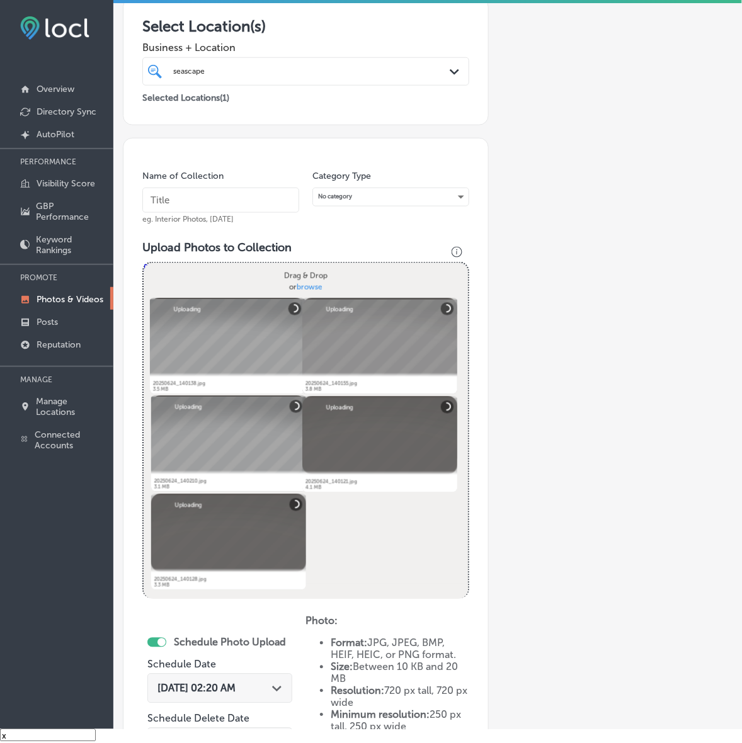
paste input "Seascape-Aquarium-&-Pet-Center"
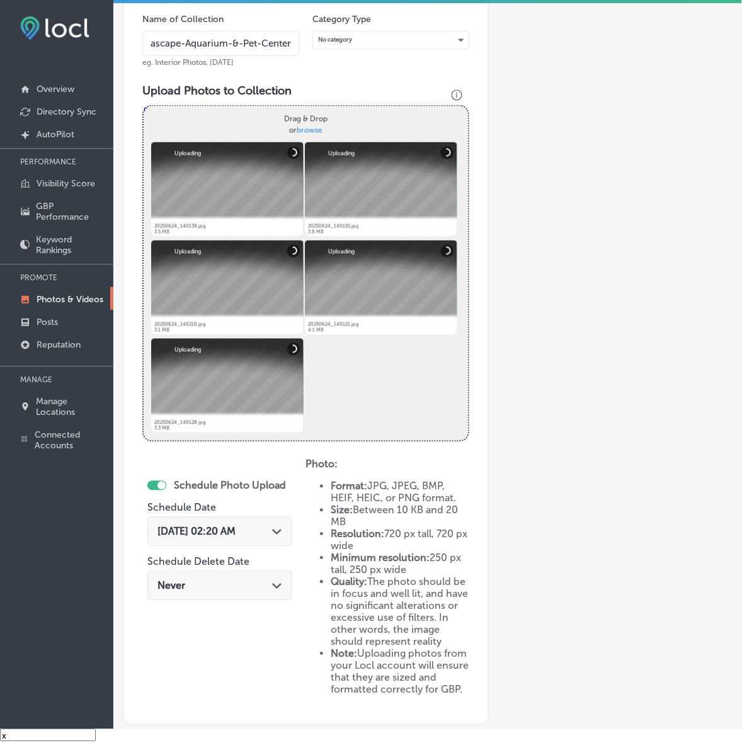
scroll to position [341, 0]
type input "Seascape-Aquarium-&-Pet-Center"
click at [282, 533] on div "Path Created with Sketch." at bounding box center [277, 530] width 10 height 10
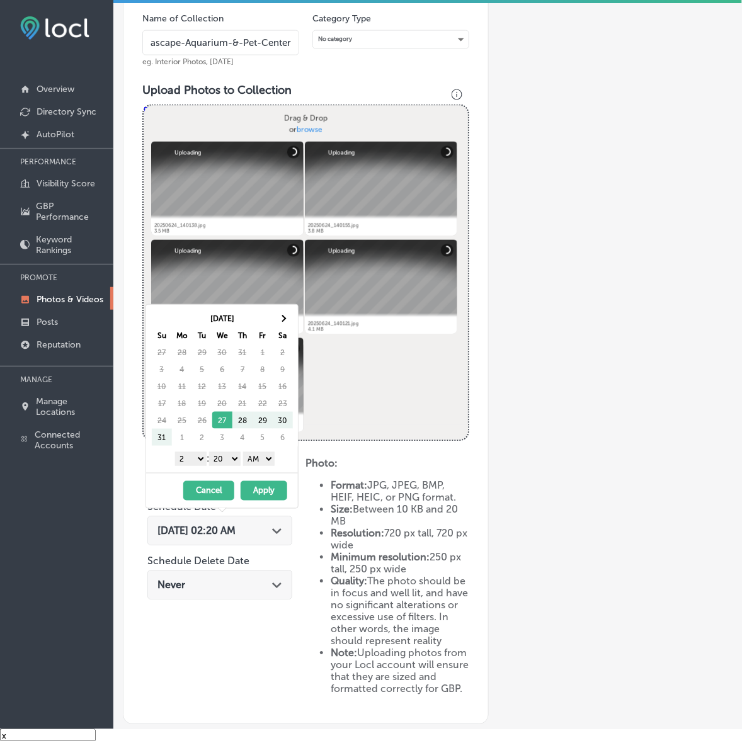
scroll to position [0, 0]
click at [287, 322] on th at bounding box center [283, 318] width 20 height 17
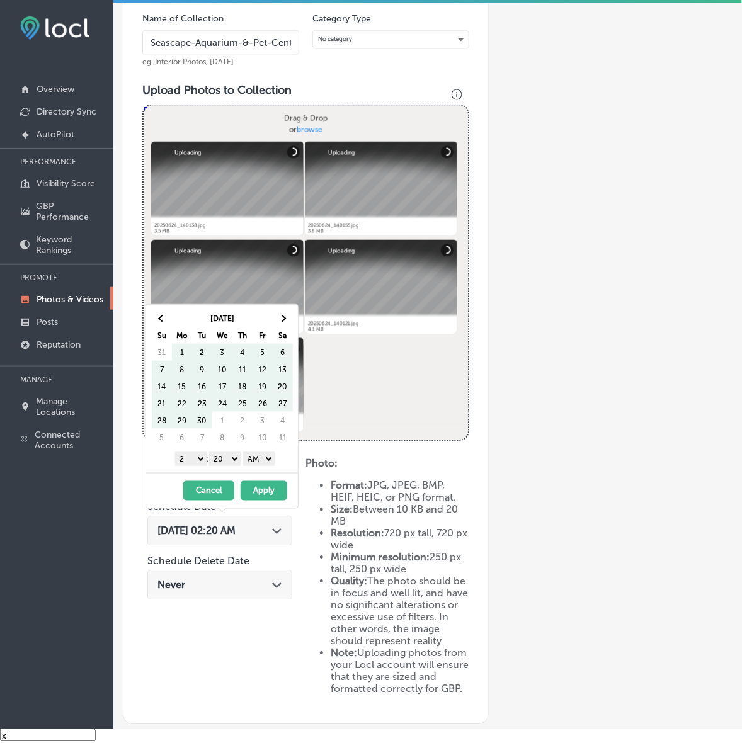
click at [287, 322] on th at bounding box center [283, 318] width 20 height 17
click at [287, 321] on th at bounding box center [283, 318] width 20 height 17
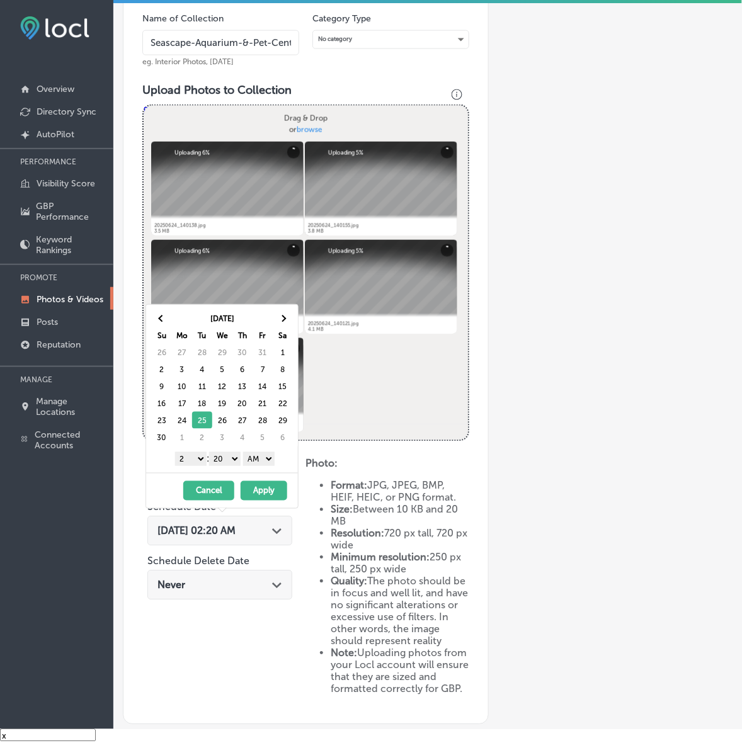
click at [193, 461] on select "1 2 3 4 5 6 7 8 9 10 11 12" at bounding box center [190, 459] width 31 height 14
click at [231, 460] on select "00 10 20 30 40 50" at bounding box center [224, 459] width 31 height 14
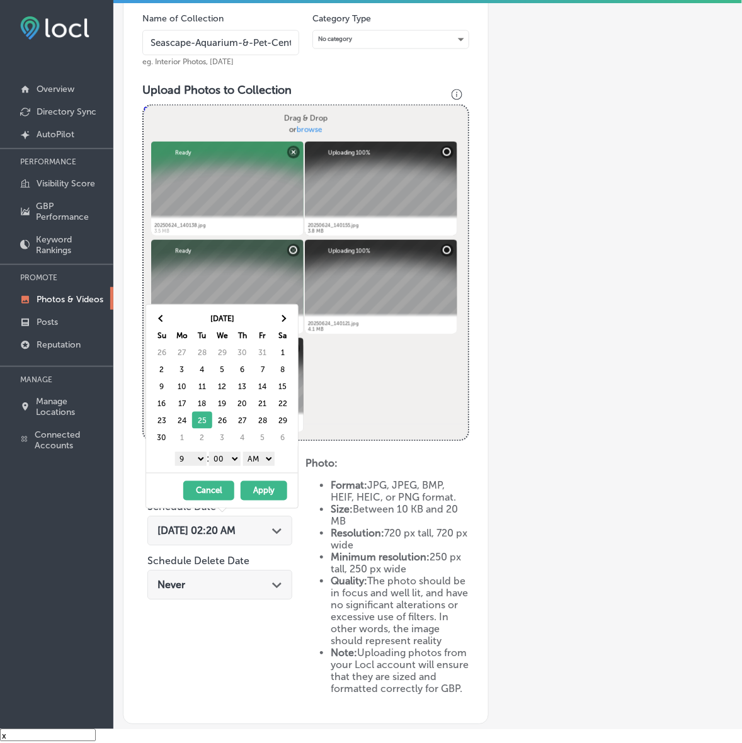
click at [256, 463] on select "AM PM" at bounding box center [258, 459] width 31 height 14
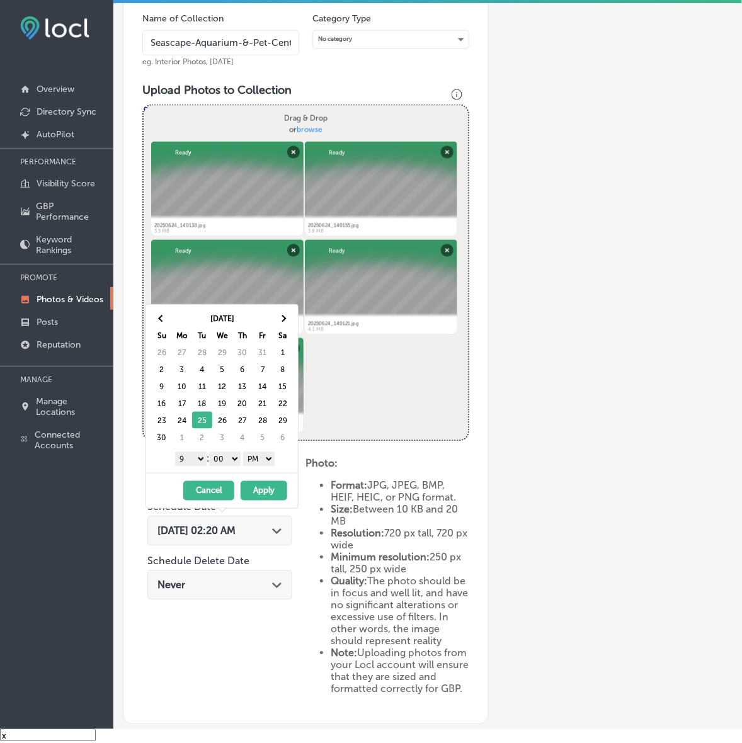
click at [263, 493] on button "Apply" at bounding box center [264, 491] width 47 height 20
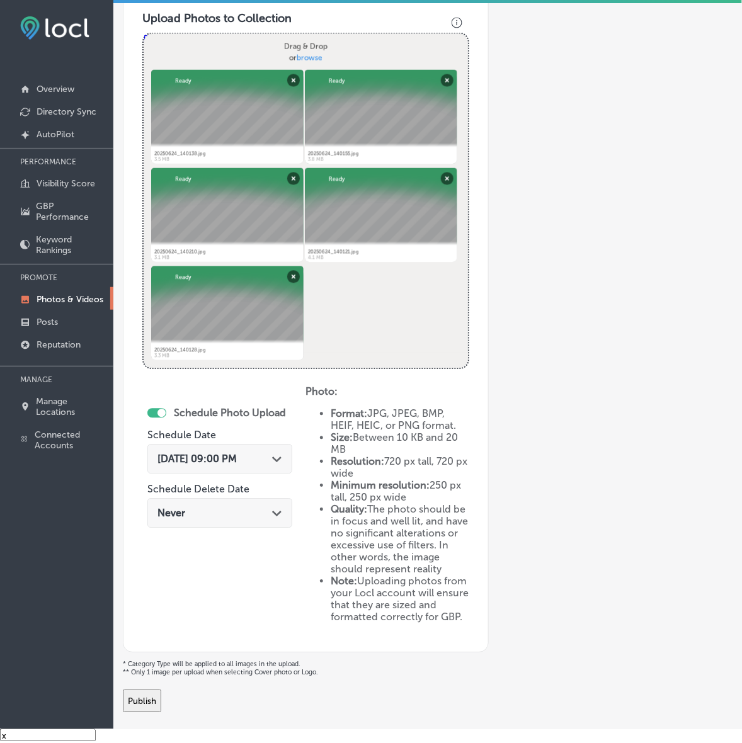
scroll to position [482, 0]
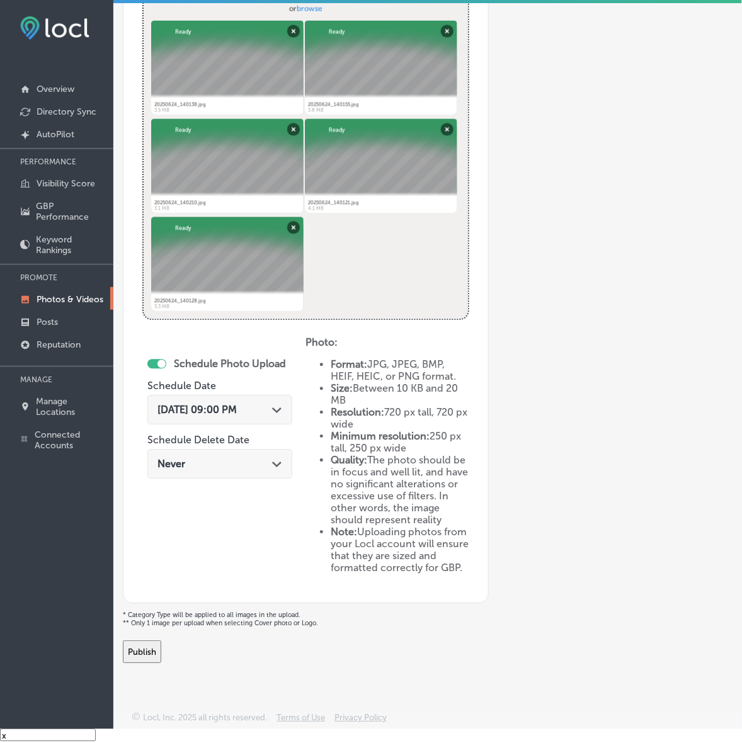
click at [161, 656] on button "Publish" at bounding box center [142, 652] width 38 height 23
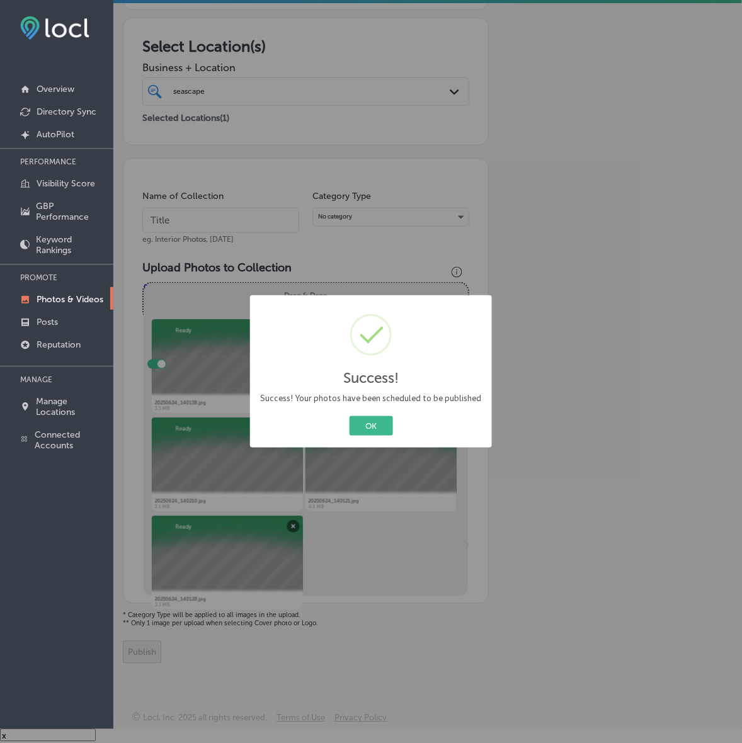
scroll to position [183, 0]
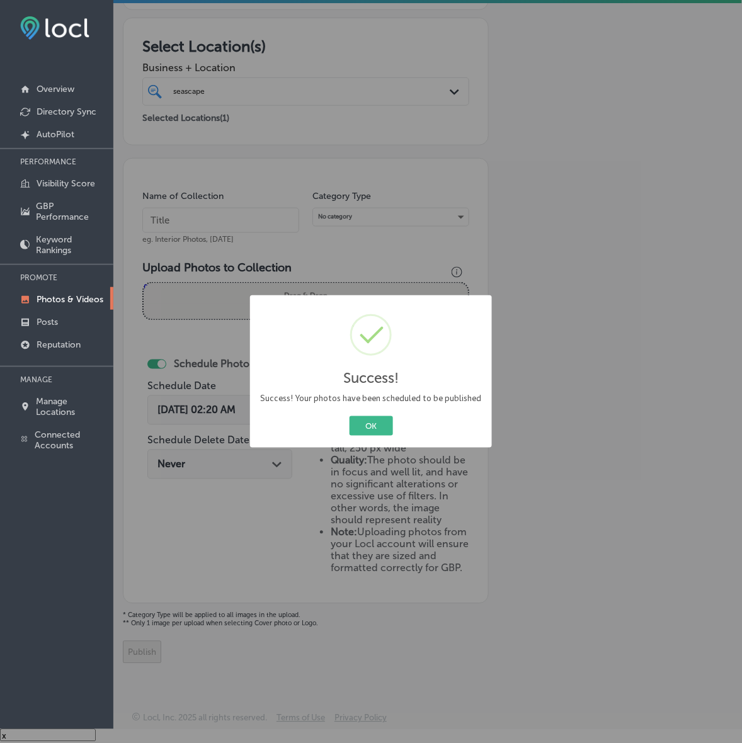
click at [350, 416] on button "OK" at bounding box center [371, 426] width 43 height 20
